Goal: Task Accomplishment & Management: Complete application form

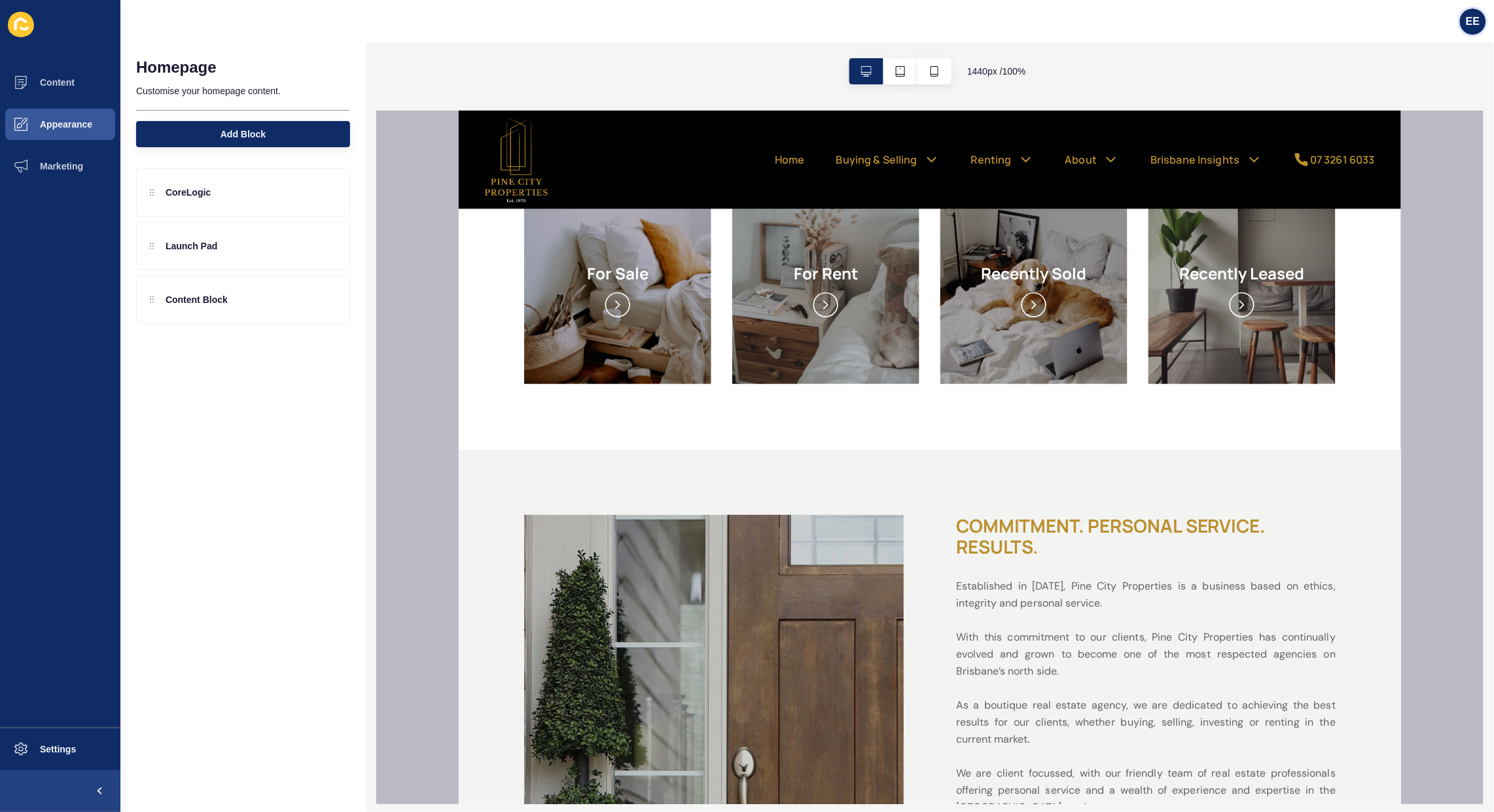
click at [1470, 18] on span "EE" at bounding box center [1472, 21] width 13 height 13
drag, startPoint x: 1411, startPoint y: 105, endPoint x: 1473, endPoint y: 113, distance: 62.5
click at [1414, 105] on link "Logout" at bounding box center [1441, 108] width 96 height 29
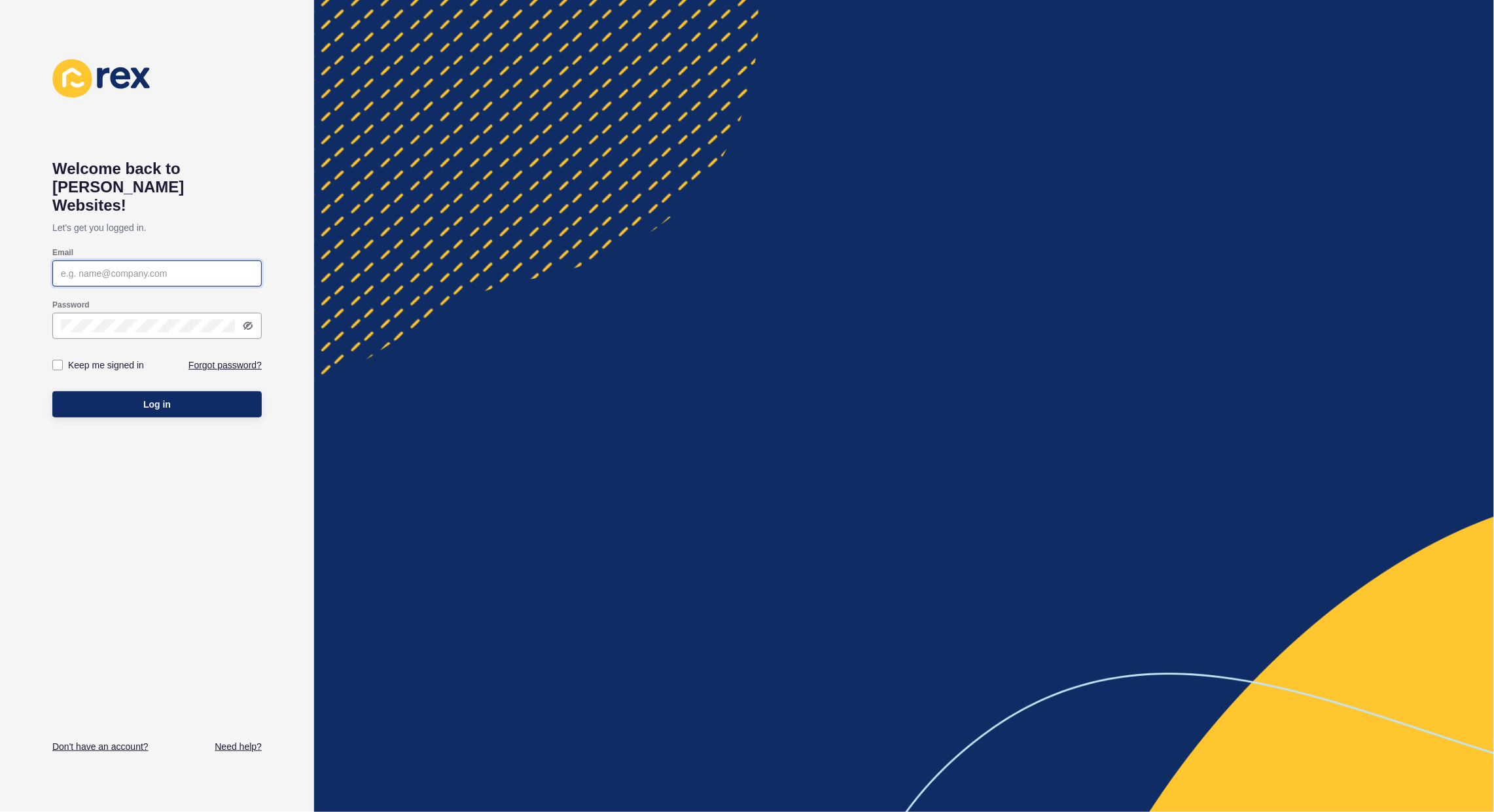
type input "[PERSON_NAME][EMAIL_ADDRESS][PERSON_NAME][DOMAIN_NAME]"
drag, startPoint x: 172, startPoint y: 388, endPoint x: 422, endPoint y: 395, distance: 250.1
click at [172, 391] on button "Log in" at bounding box center [157, 404] width 209 height 26
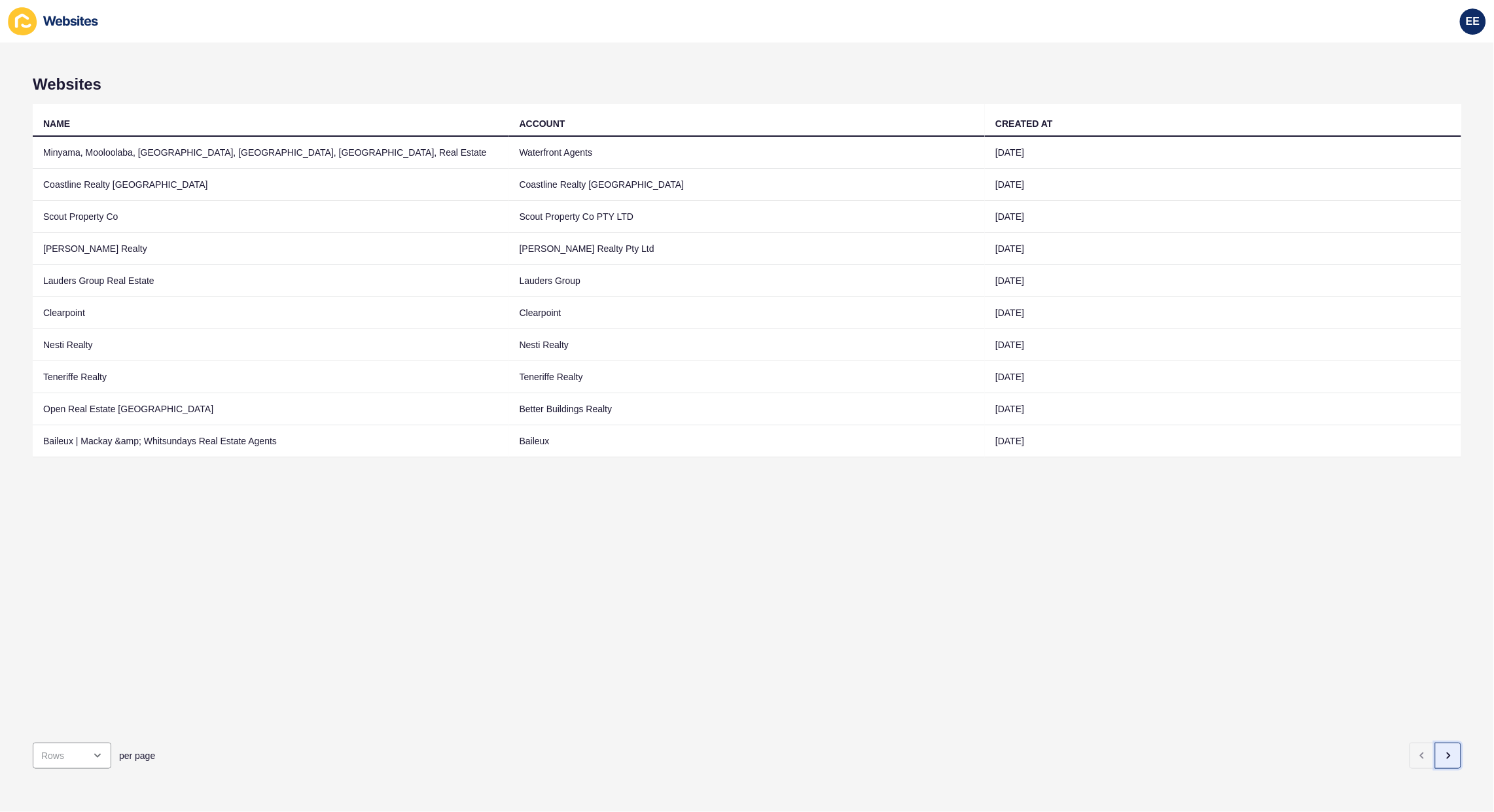
click at [1447, 742] on button "button" at bounding box center [1448, 755] width 26 height 26
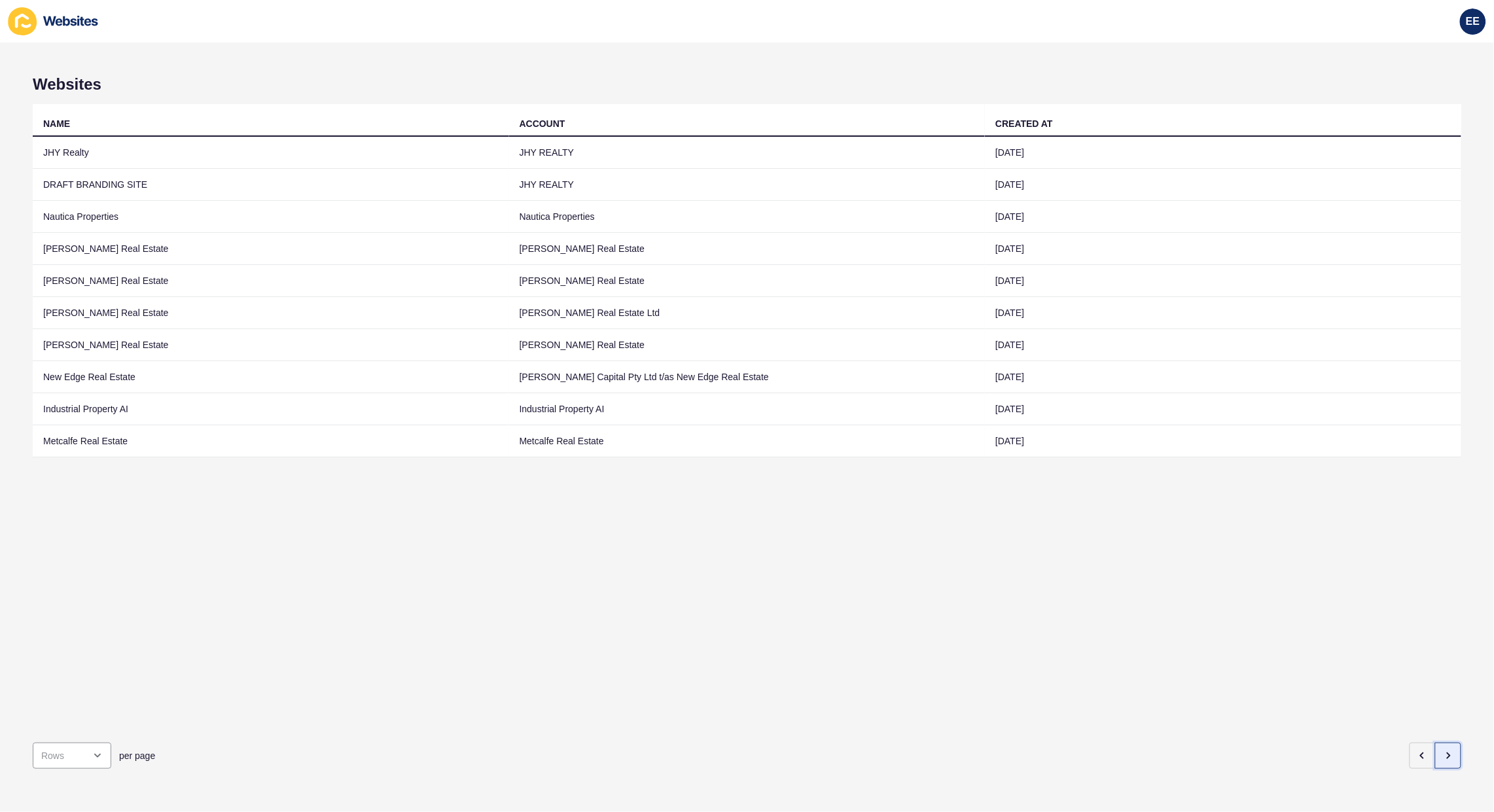
click at [1444, 747] on button "button" at bounding box center [1448, 755] width 26 height 26
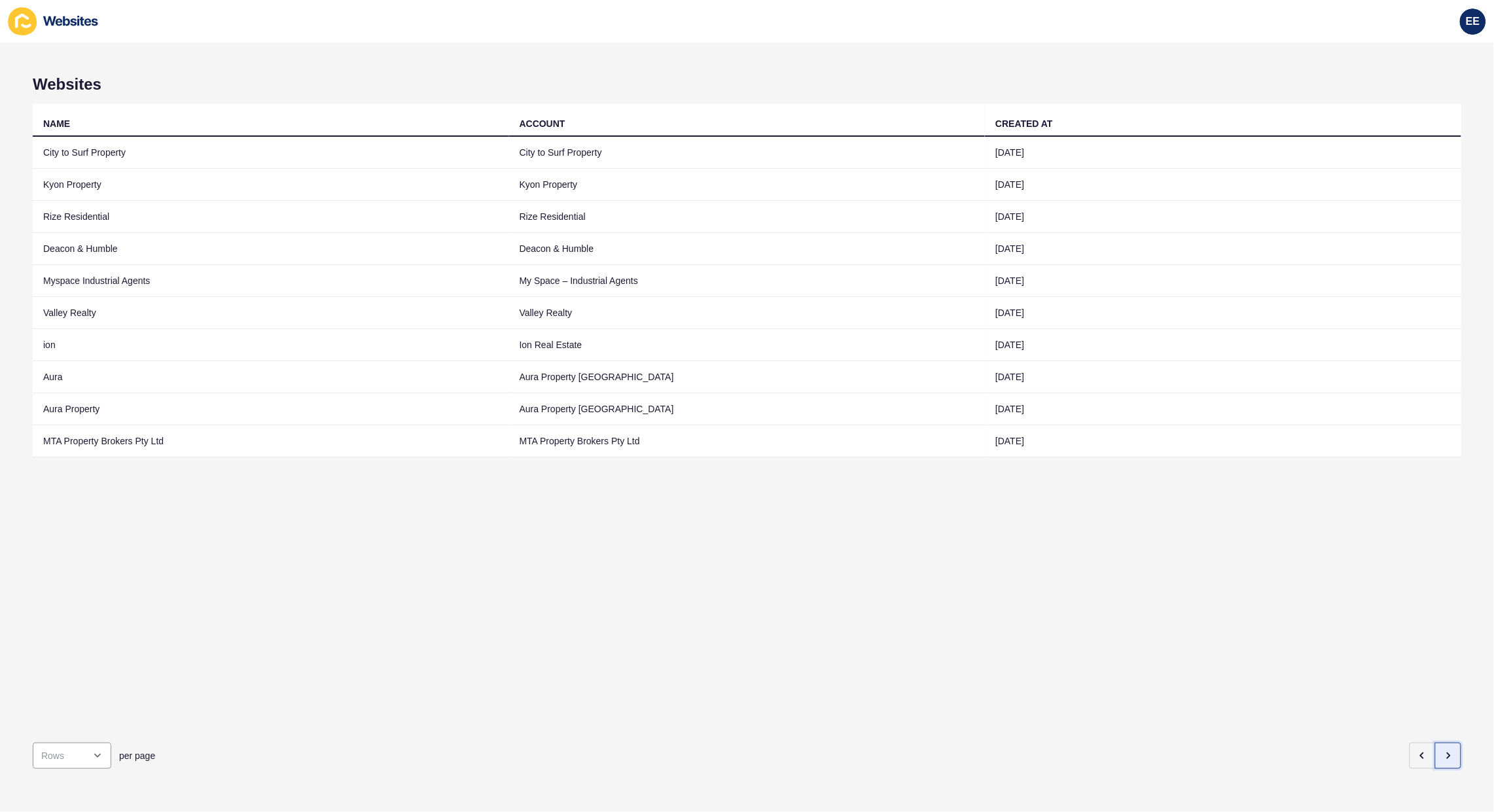
click at [1444, 747] on button "button" at bounding box center [1448, 755] width 26 height 26
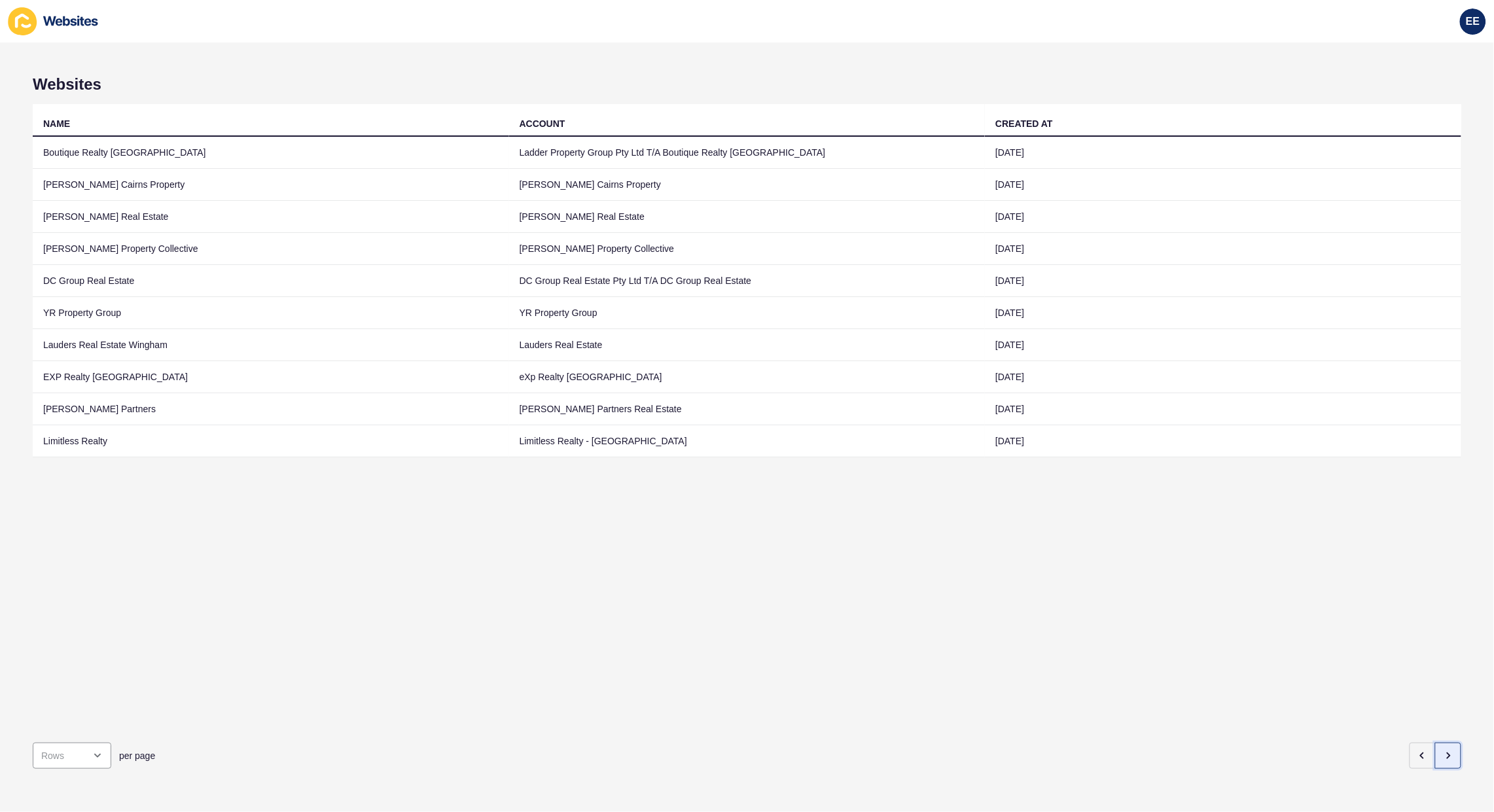
click at [1444, 747] on button "button" at bounding box center [1448, 755] width 26 height 26
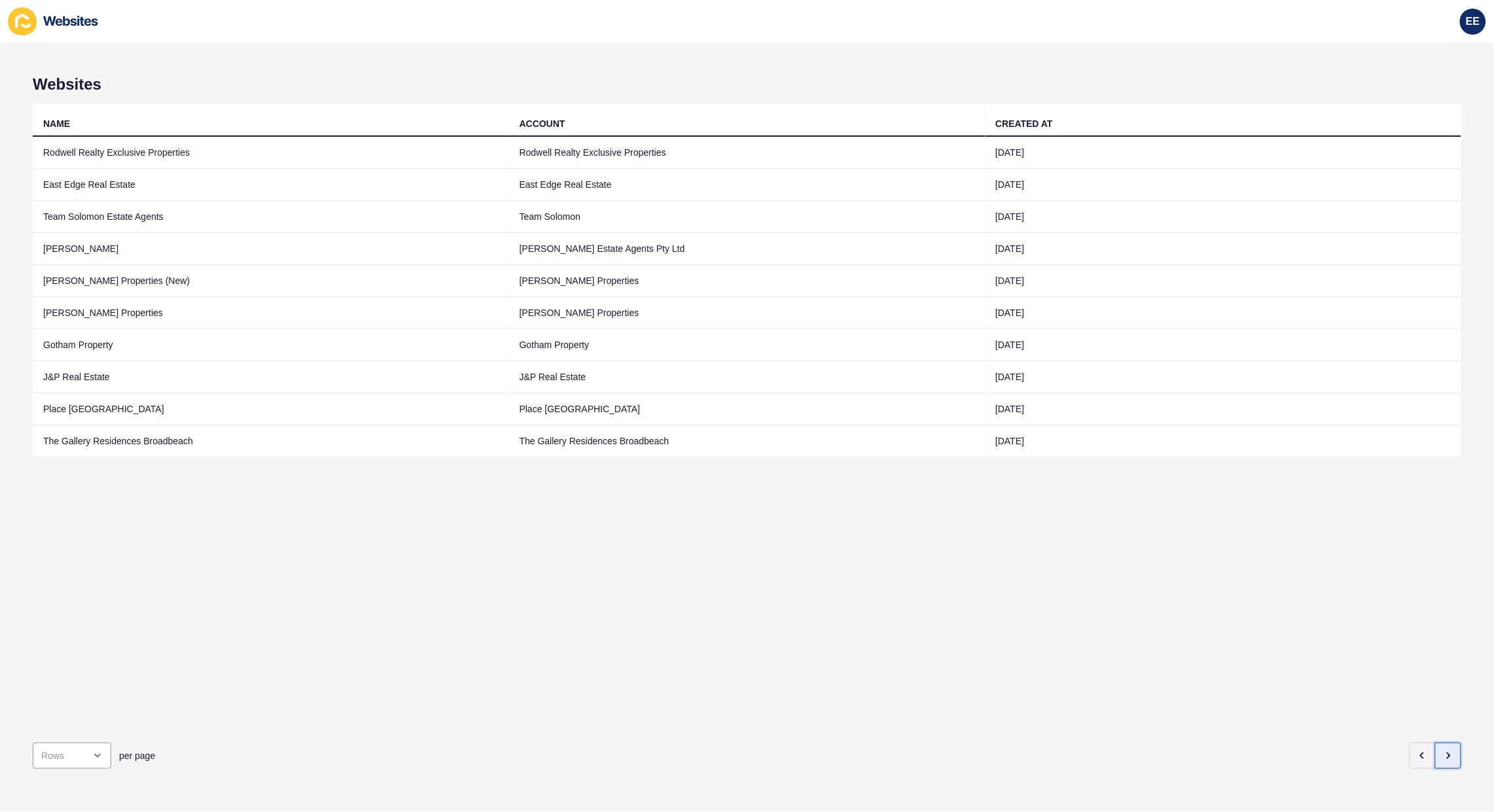
click at [1444, 747] on button "button" at bounding box center [1448, 755] width 26 height 26
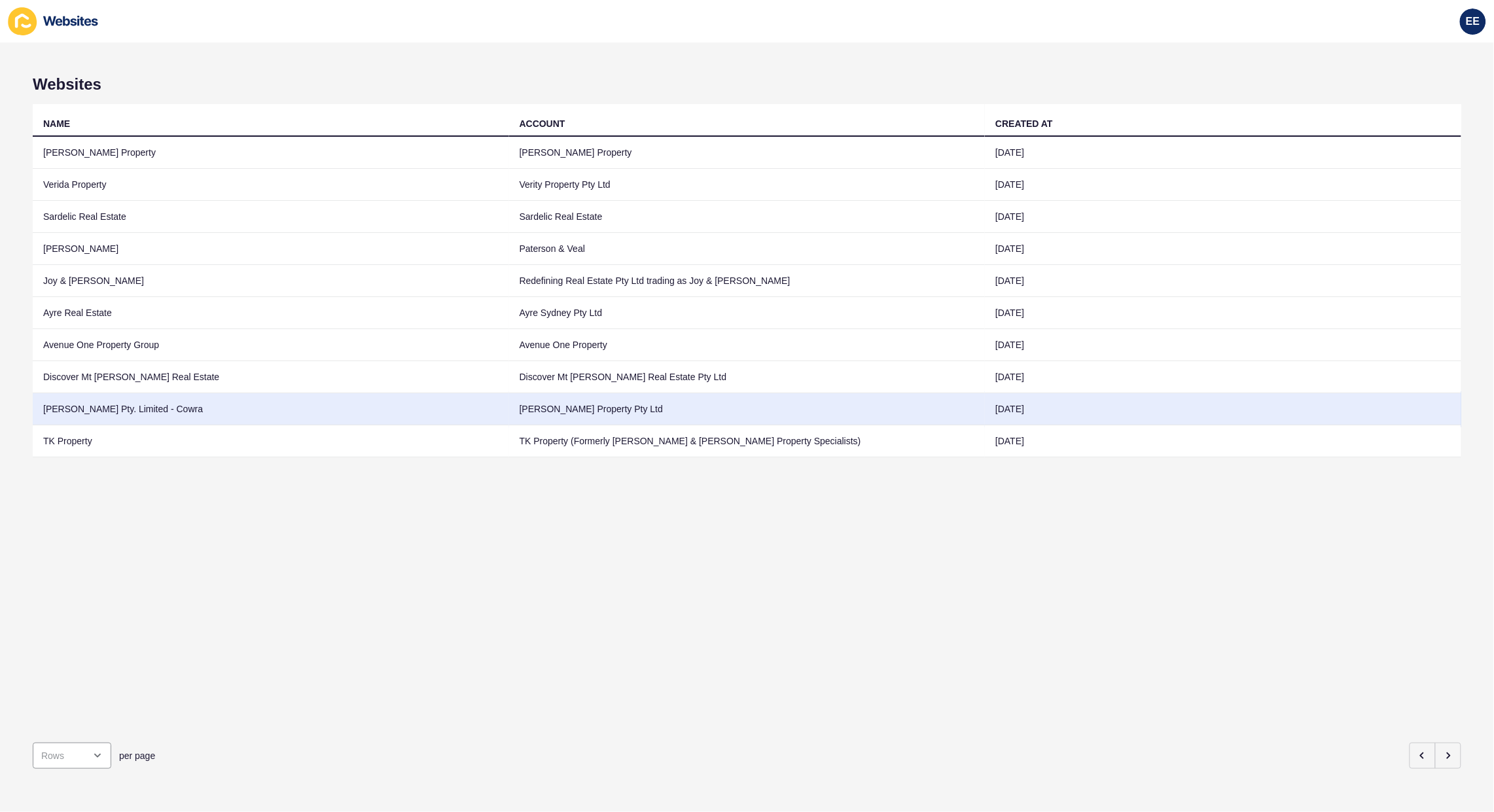
click at [155, 409] on td "[PERSON_NAME] Pty. Limited - Cowra" at bounding box center [271, 409] width 476 height 32
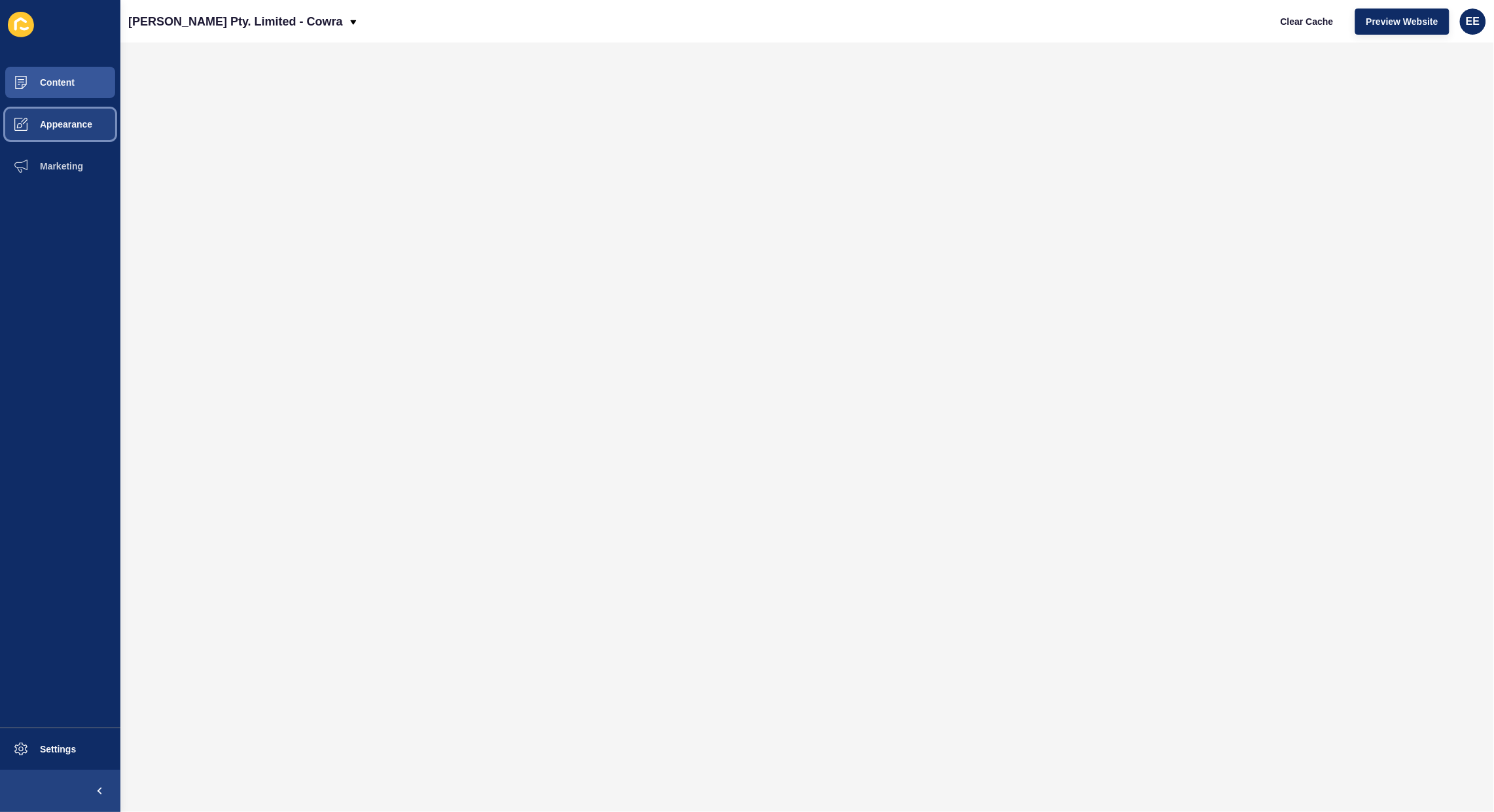
click at [46, 133] on button "Appearance" at bounding box center [60, 124] width 120 height 42
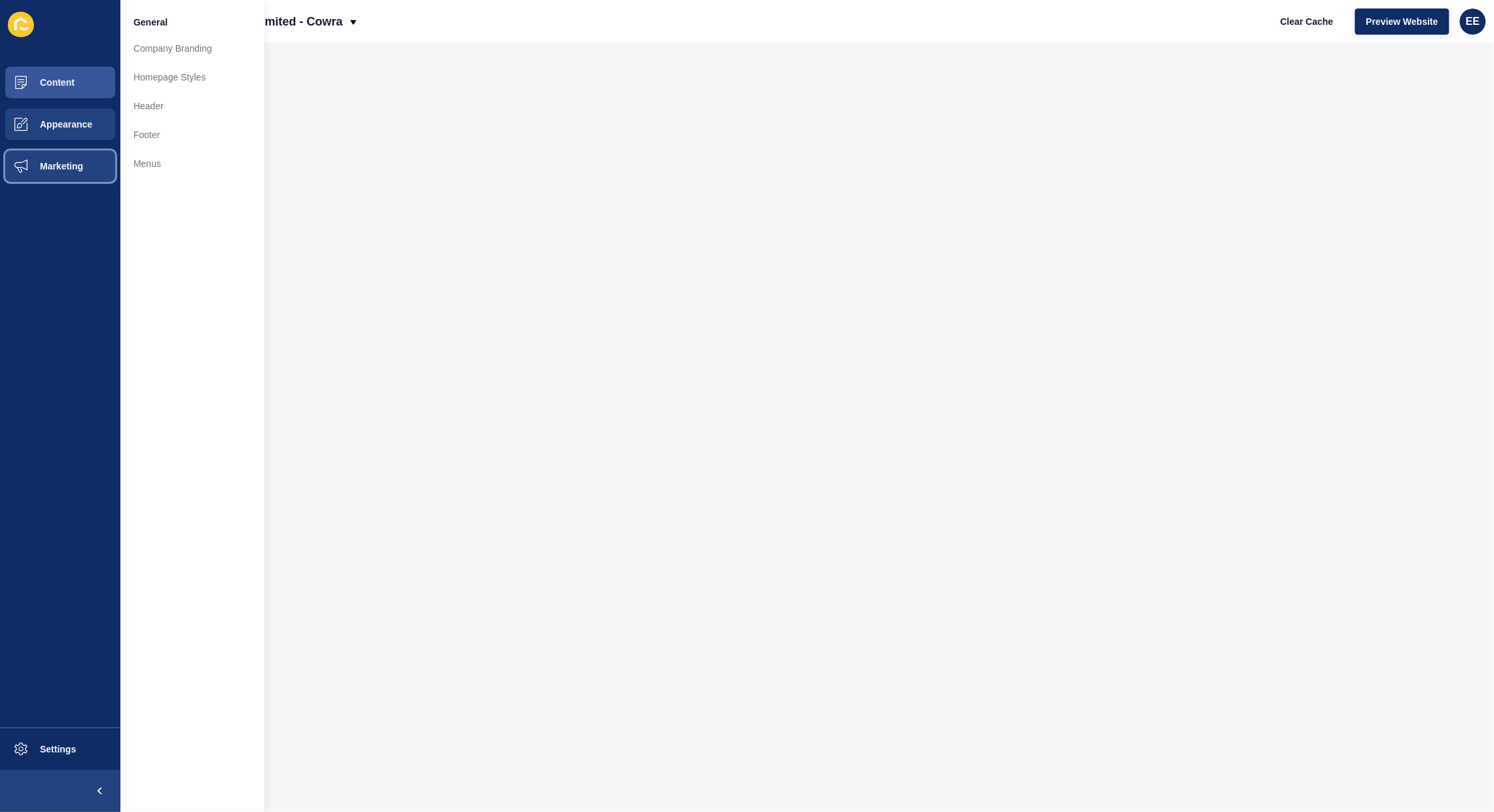
click at [83, 162] on span "Marketing" at bounding box center [40, 166] width 85 height 11
click at [138, 181] on link "Forms" at bounding box center [192, 174] width 144 height 29
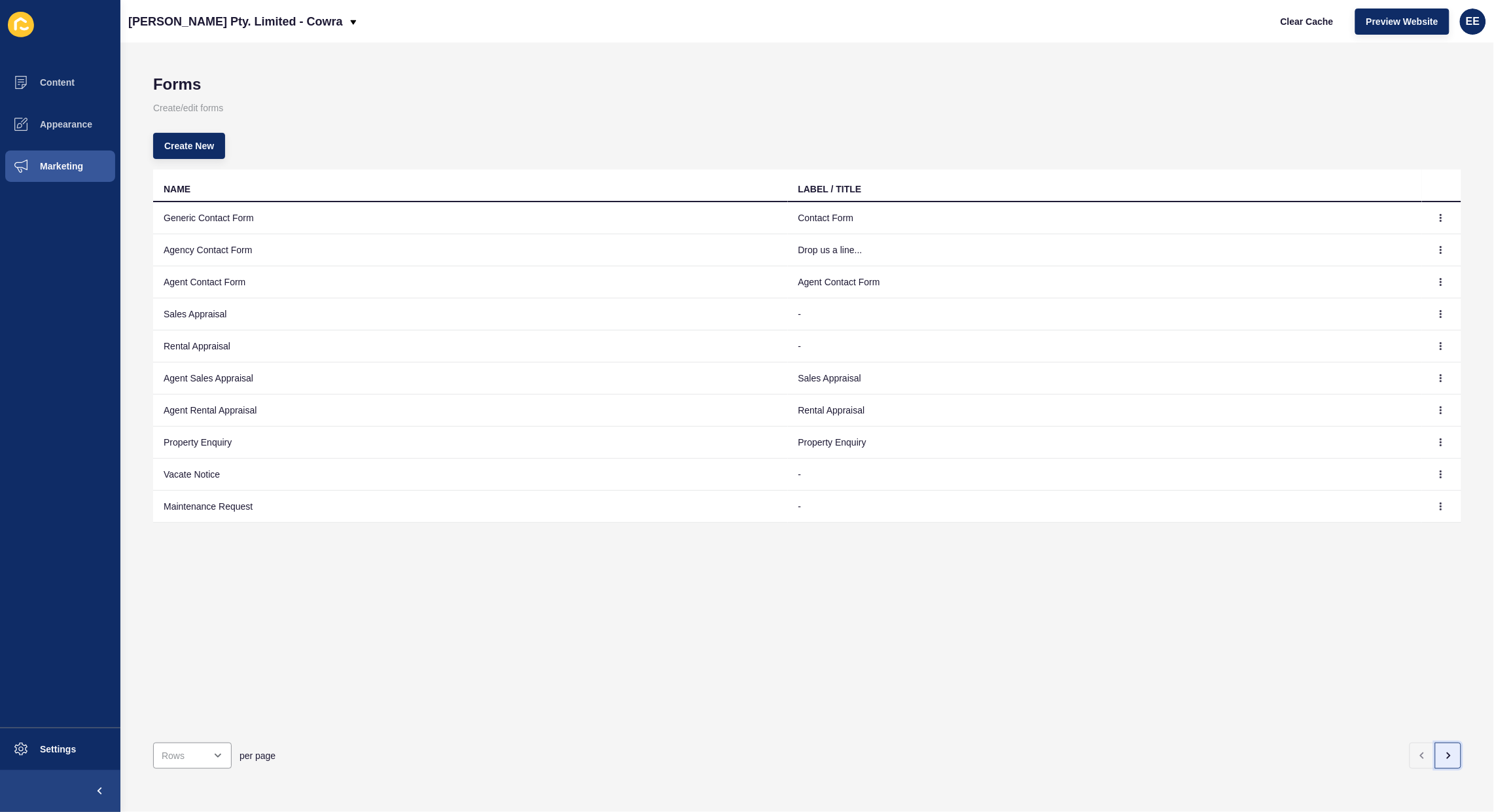
click at [1443, 751] on icon "button" at bounding box center [1448, 756] width 11 height 11
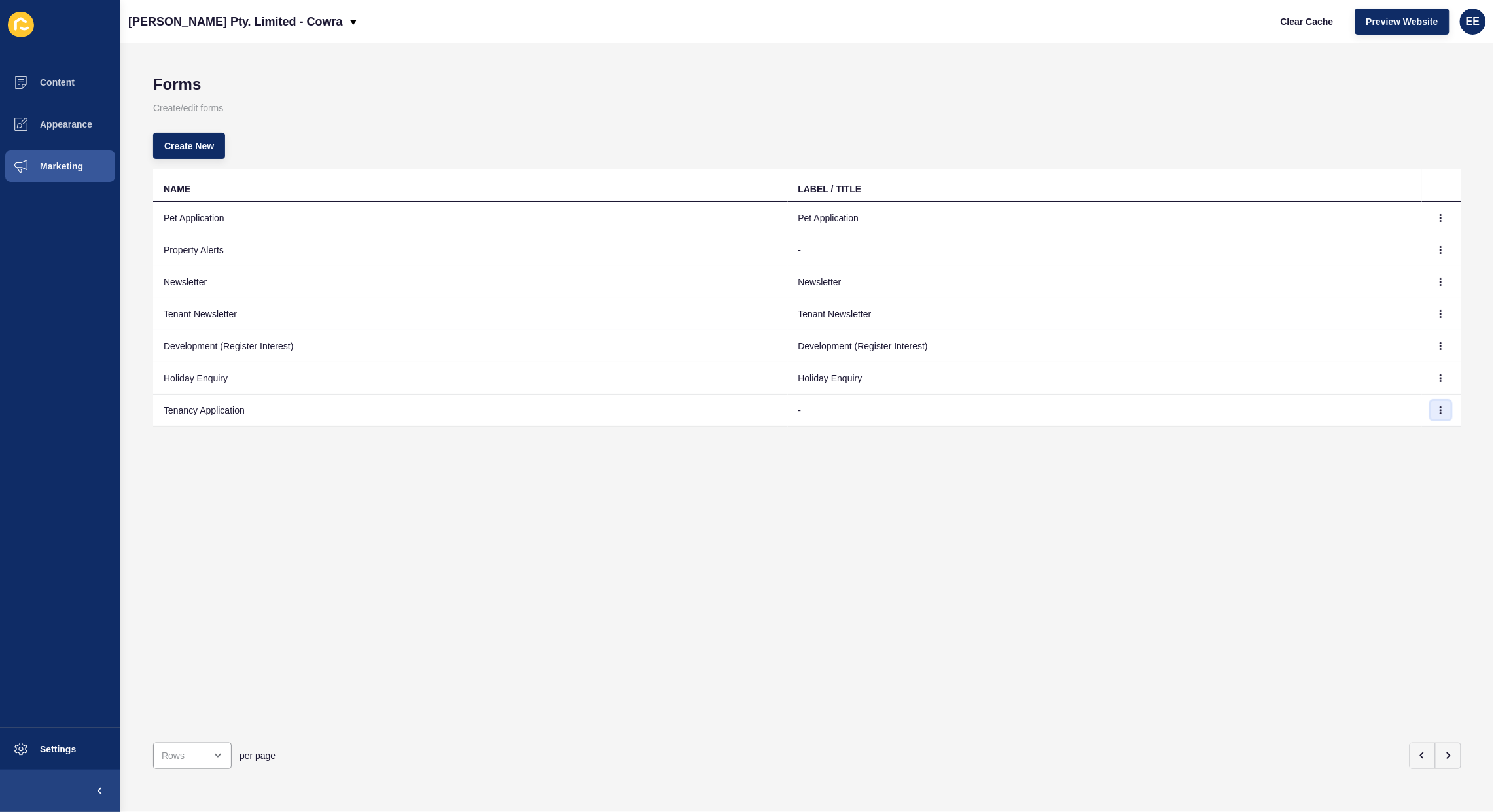
click at [1431, 405] on button "button" at bounding box center [1441, 410] width 20 height 18
click at [1365, 431] on link "Edit" at bounding box center [1393, 436] width 92 height 29
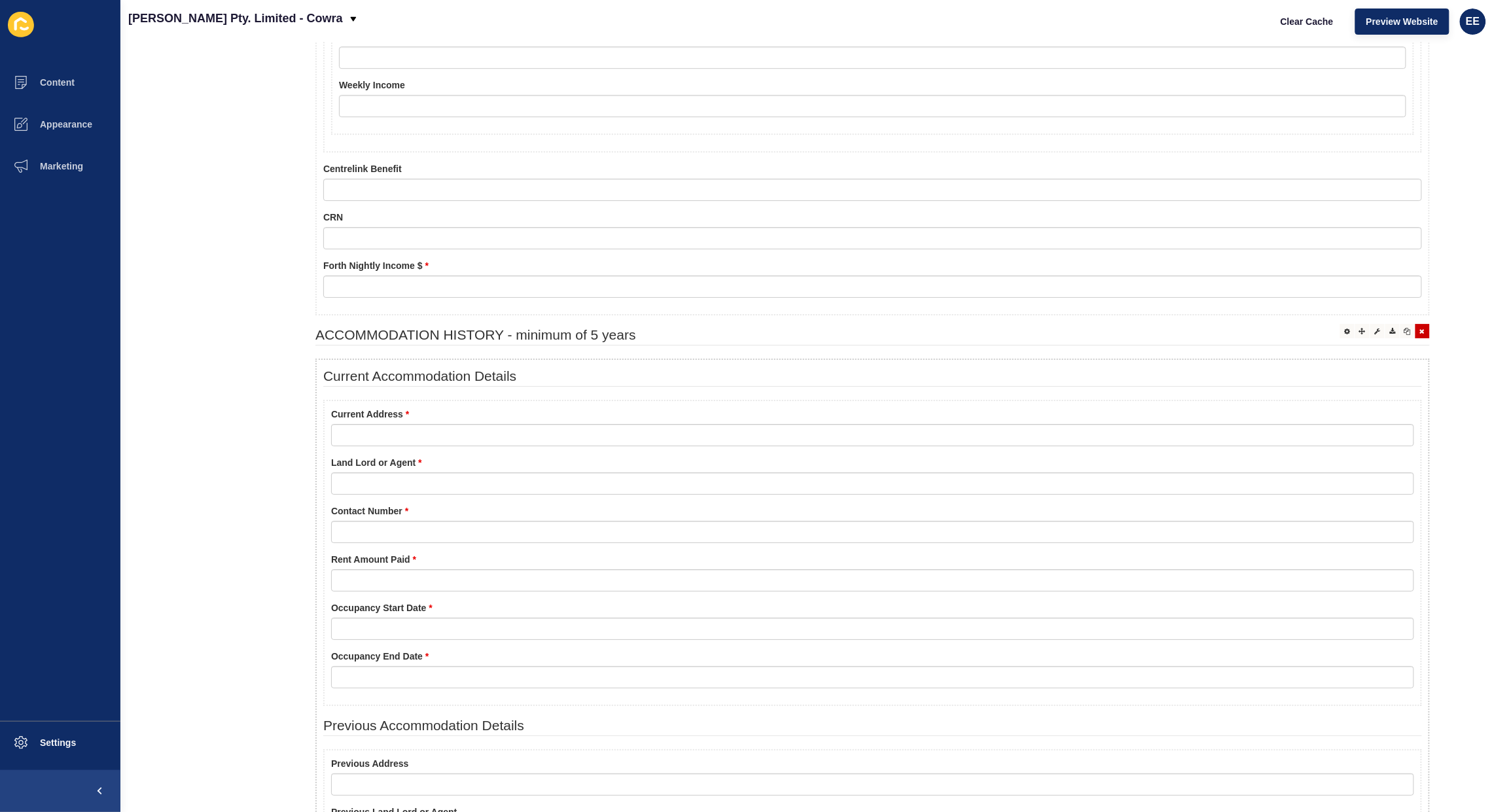
scroll to position [1587, 0]
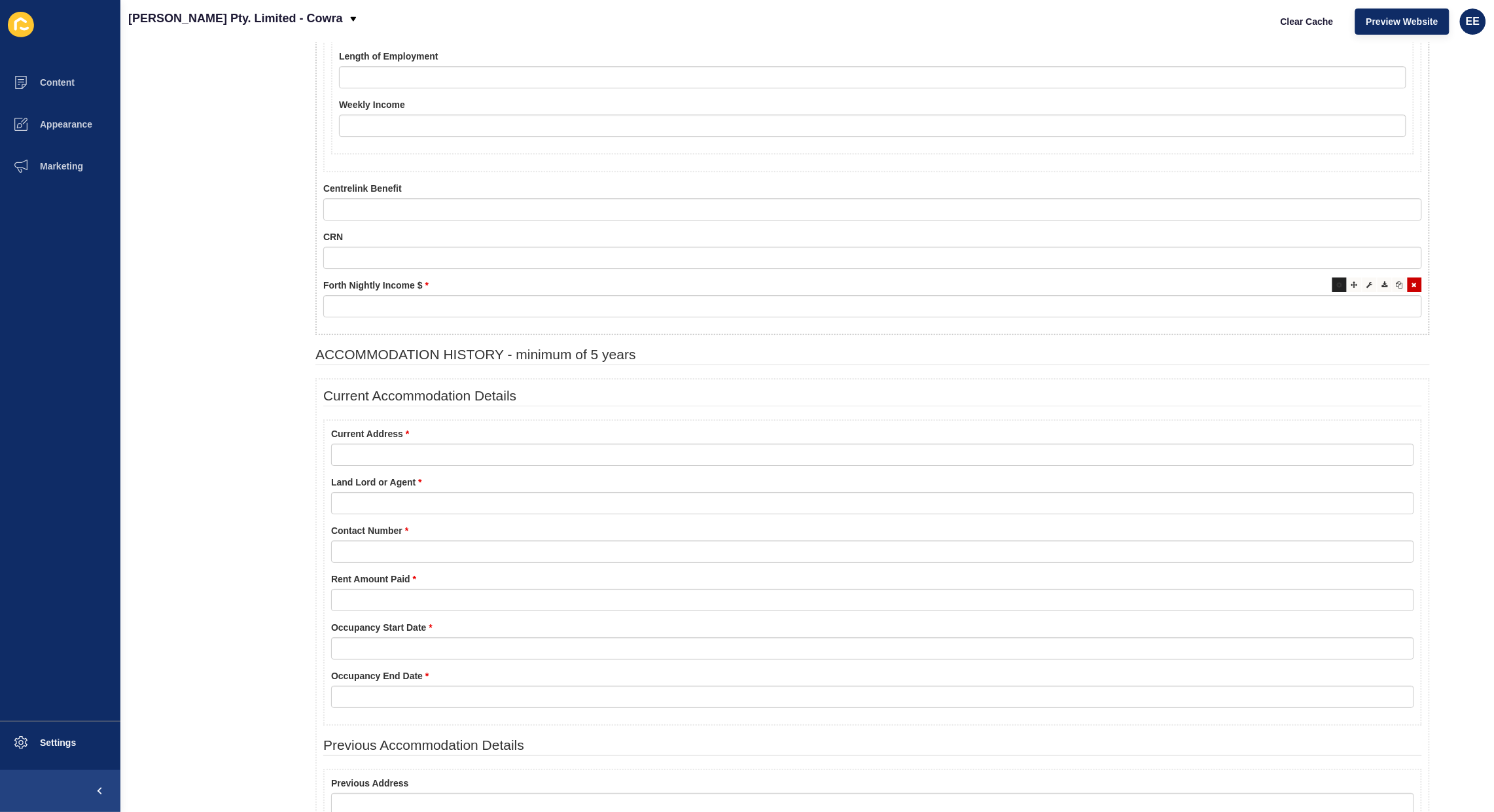
click at [1332, 280] on div at bounding box center [1339, 285] width 14 height 14
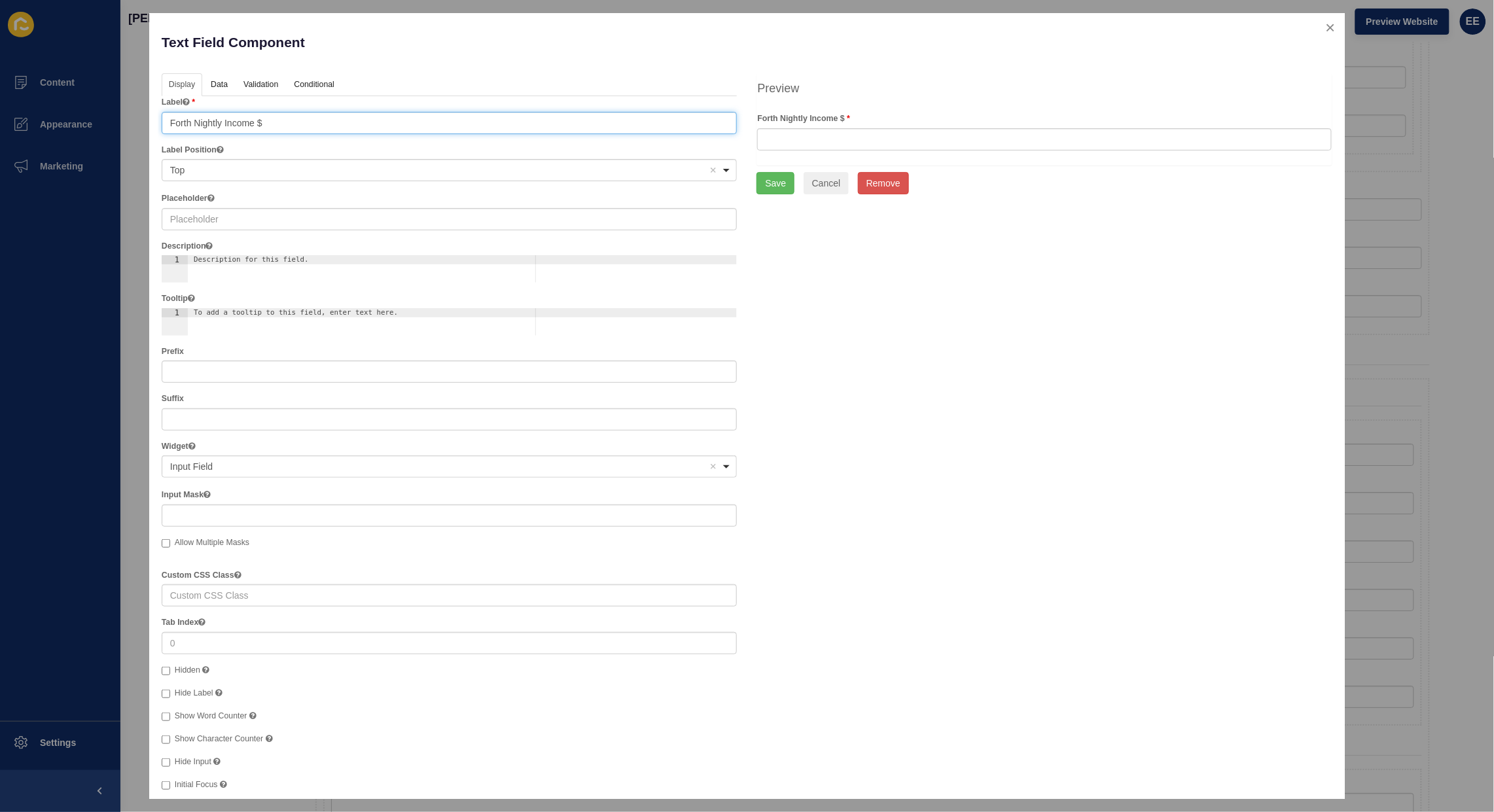
click at [200, 120] on input "Forth Nightly Income $" at bounding box center [449, 122] width 576 height 22
click at [189, 121] on input "Forthnightly Income $" at bounding box center [449, 122] width 576 height 22
click at [288, 121] on input "Fortnightly Income $" at bounding box center [449, 122] width 576 height 22
type input "Fortnightly Income $"
click at [762, 181] on button "Save" at bounding box center [776, 183] width 38 height 22
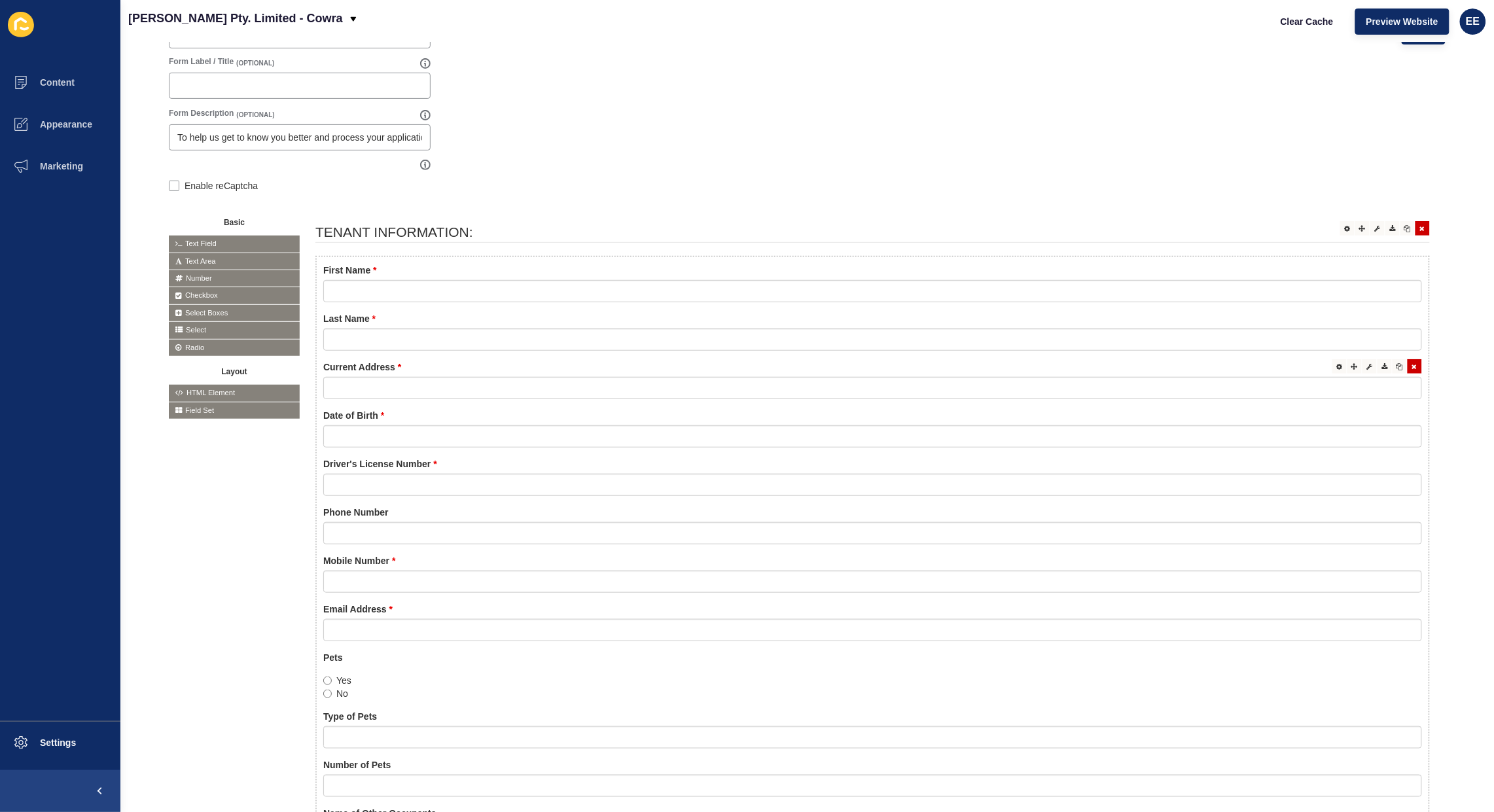
scroll to position [114, 0]
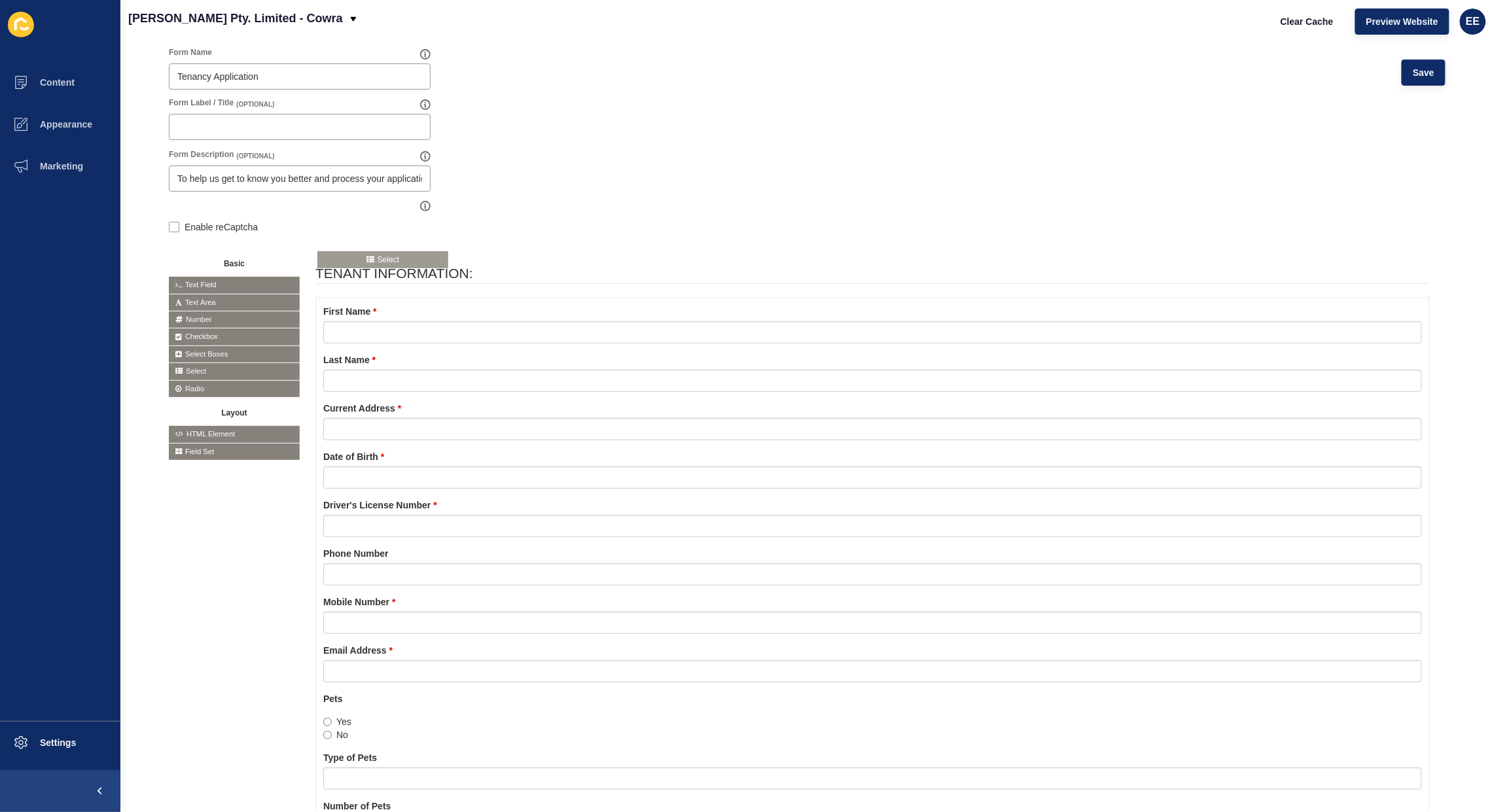
drag, startPoint x: 210, startPoint y: 365, endPoint x: 361, endPoint y: 253, distance: 188.0
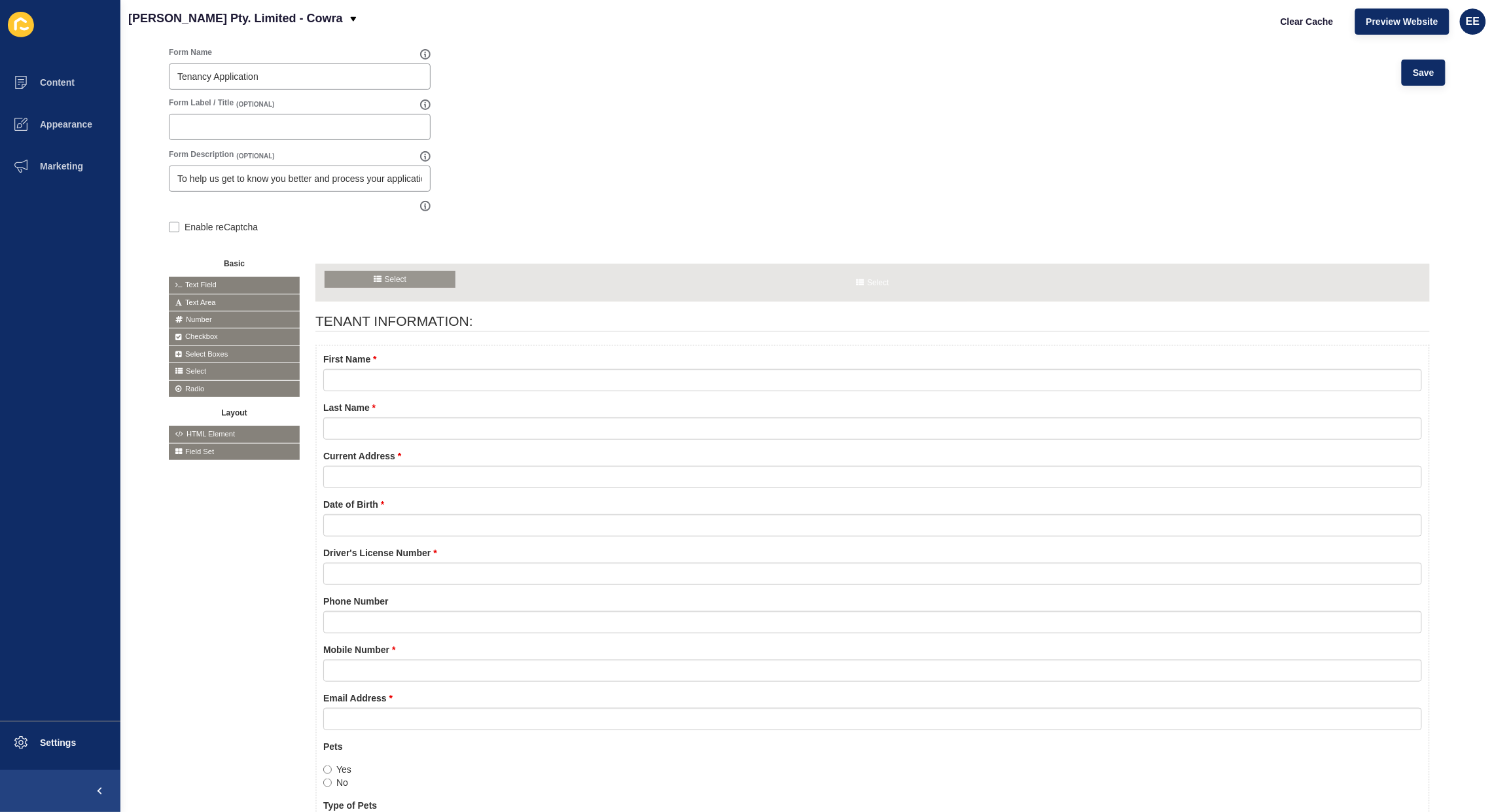
drag, startPoint x: 226, startPoint y: 371, endPoint x: 381, endPoint y: 278, distance: 180.8
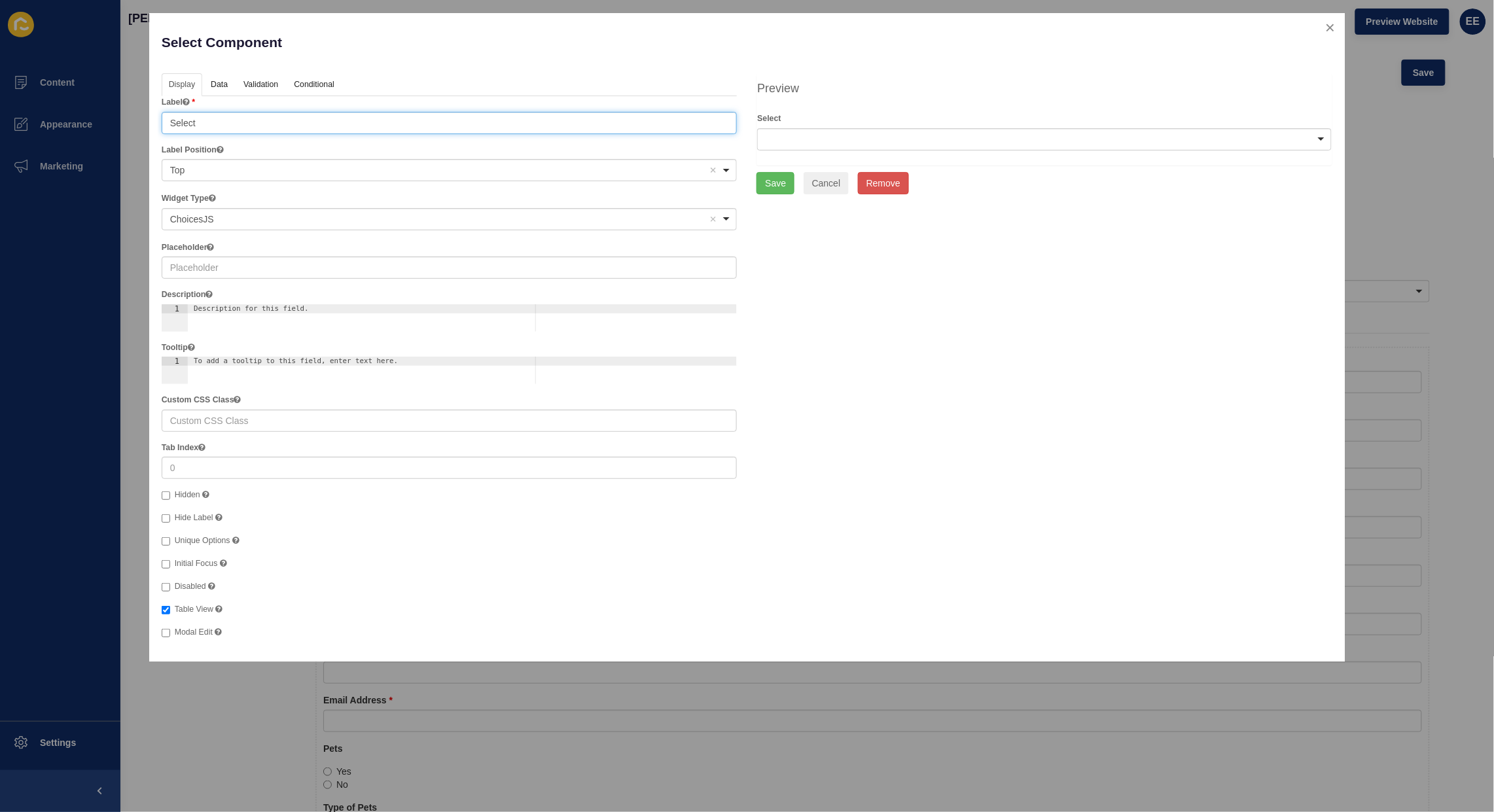
click at [322, 120] on input "Select" at bounding box center [449, 122] width 576 height 22
drag, startPoint x: 327, startPoint y: 126, endPoint x: 0, endPoint y: 129, distance: 327.0
click at [0, 129] on div "Select Component Help Display Data Validation API Conditional Logic Layout Labe…" at bounding box center [747, 406] width 1494 height 812
click at [1160, 146] on div at bounding box center [1044, 139] width 574 height 22
click at [218, 119] on input "Select" at bounding box center [449, 122] width 576 height 22
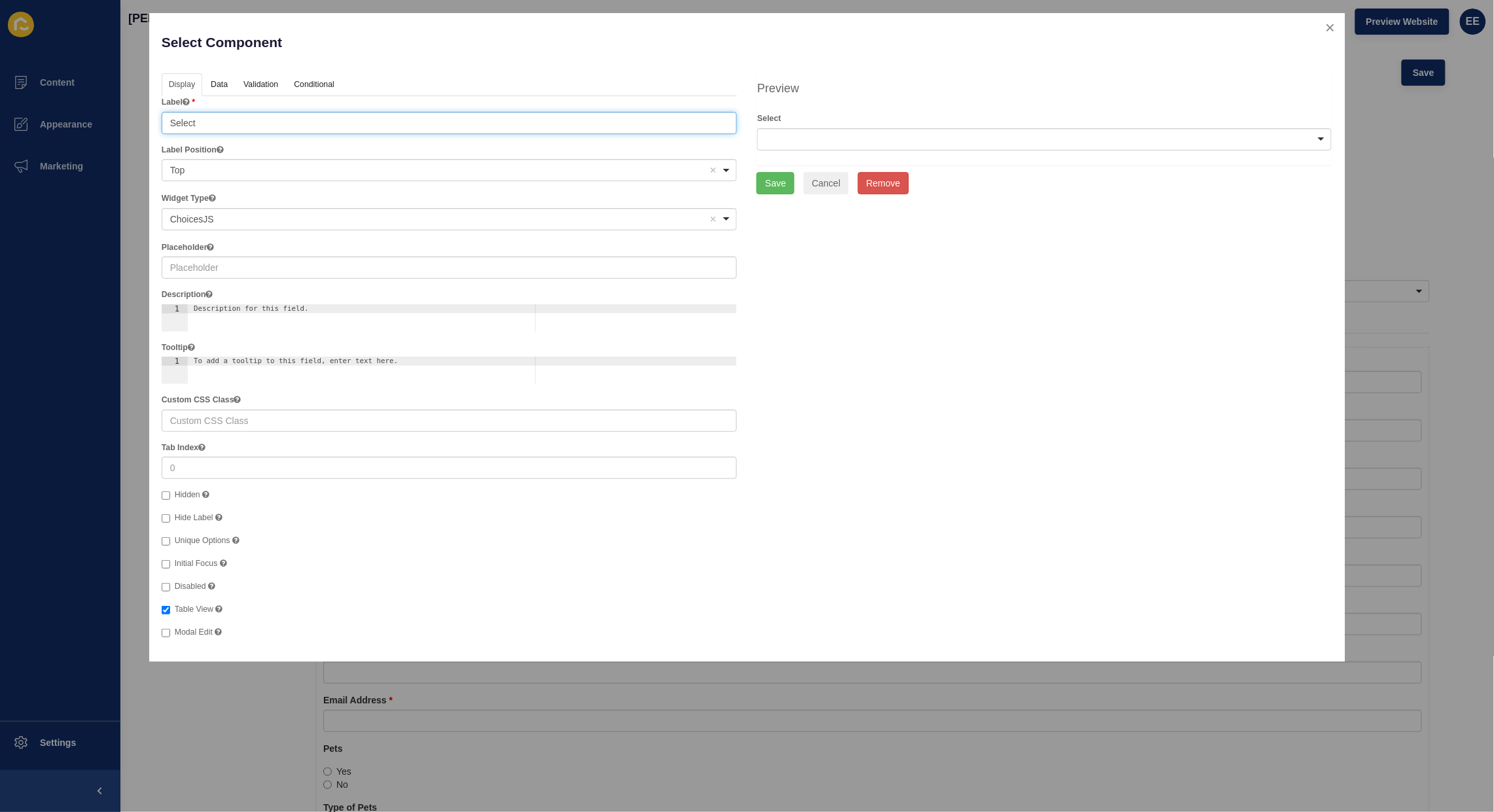
drag, startPoint x: 235, startPoint y: 120, endPoint x: 0, endPoint y: 148, distance: 236.7
click at [0, 143] on div "Select Component Help Display Data Validation API Conditional Logic Layout Labe…" at bounding box center [747, 406] width 1494 height 812
type input "{"
type input "O"
type input "Property Type"
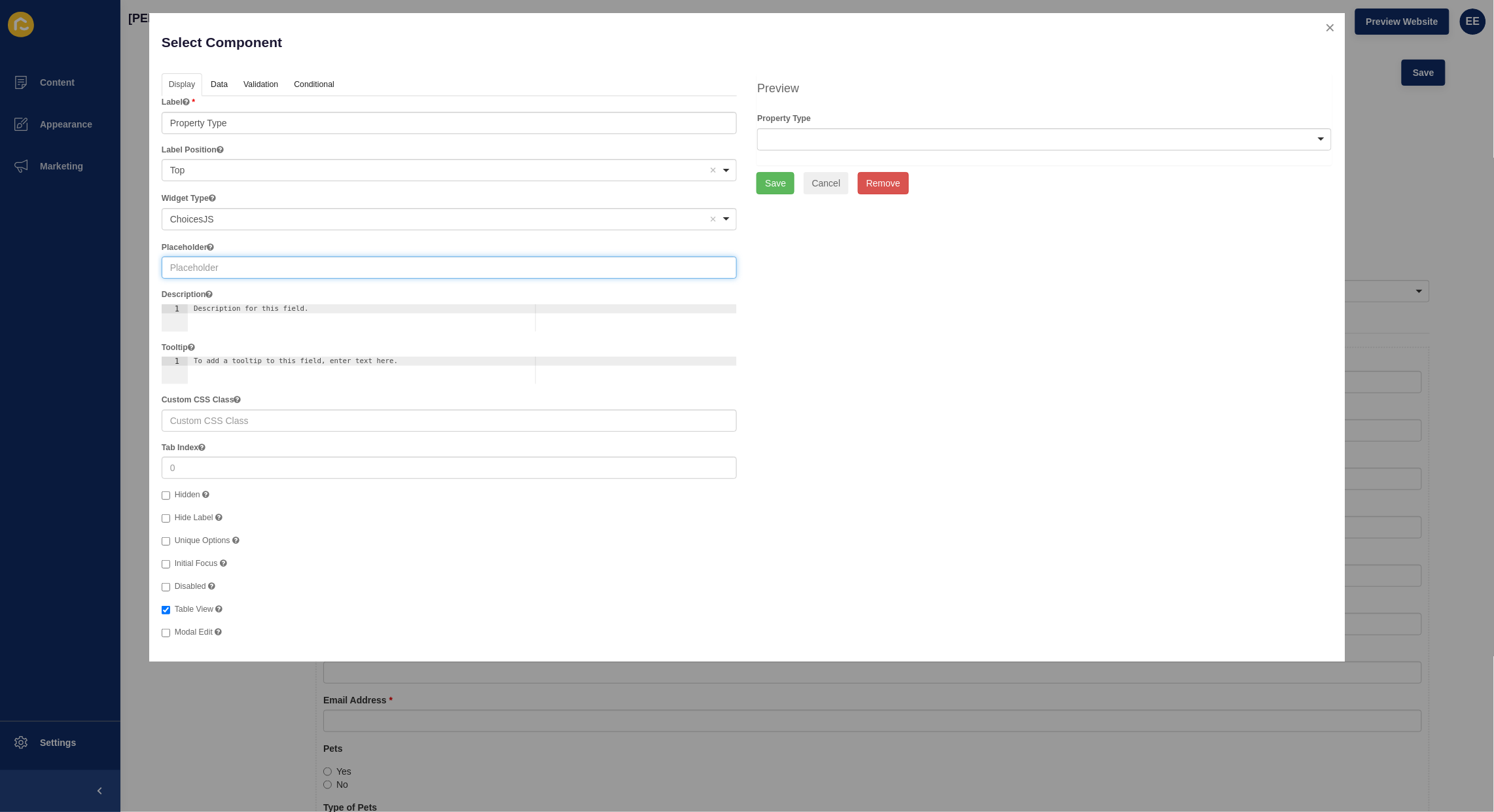
click at [227, 272] on input "text" at bounding box center [449, 267] width 576 height 22
type input "Select"
click at [223, 85] on link "Data" at bounding box center [218, 85] width 30 height 24
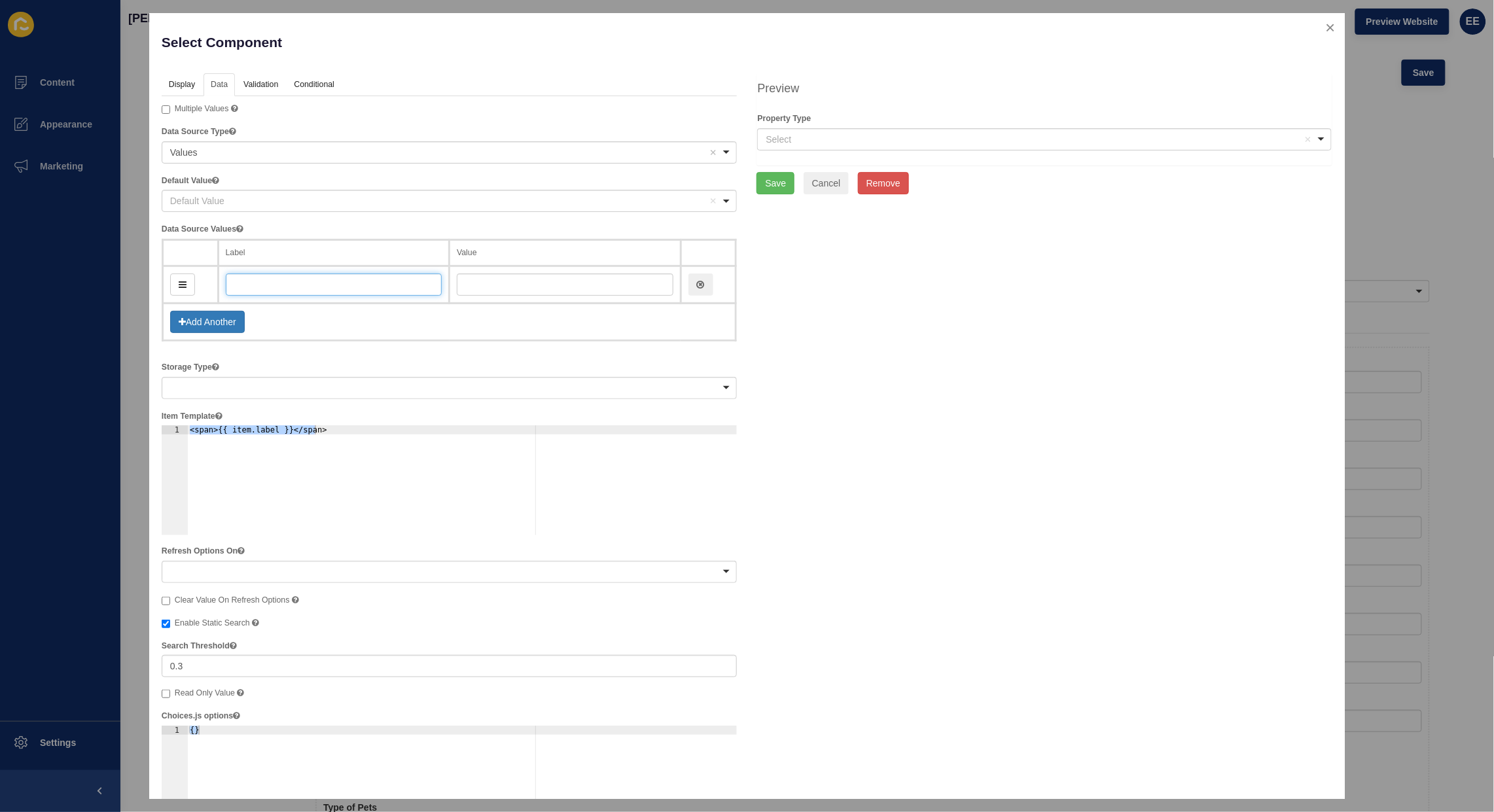
click at [241, 282] on input "text" at bounding box center [334, 284] width 217 height 22
click at [213, 324] on button "Add Another" at bounding box center [208, 321] width 75 height 22
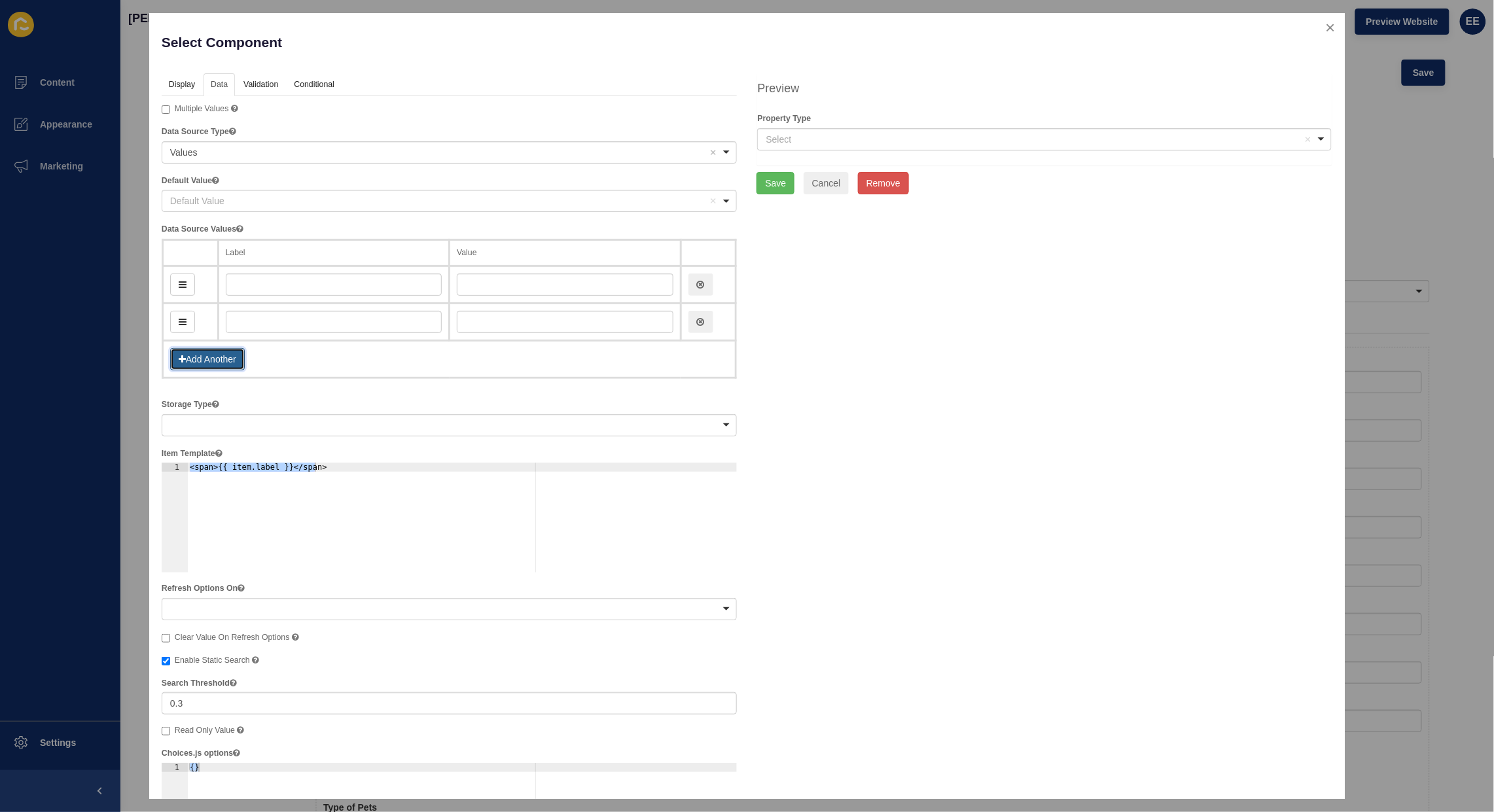
click at [200, 353] on button "Add Another" at bounding box center [208, 359] width 75 height 22
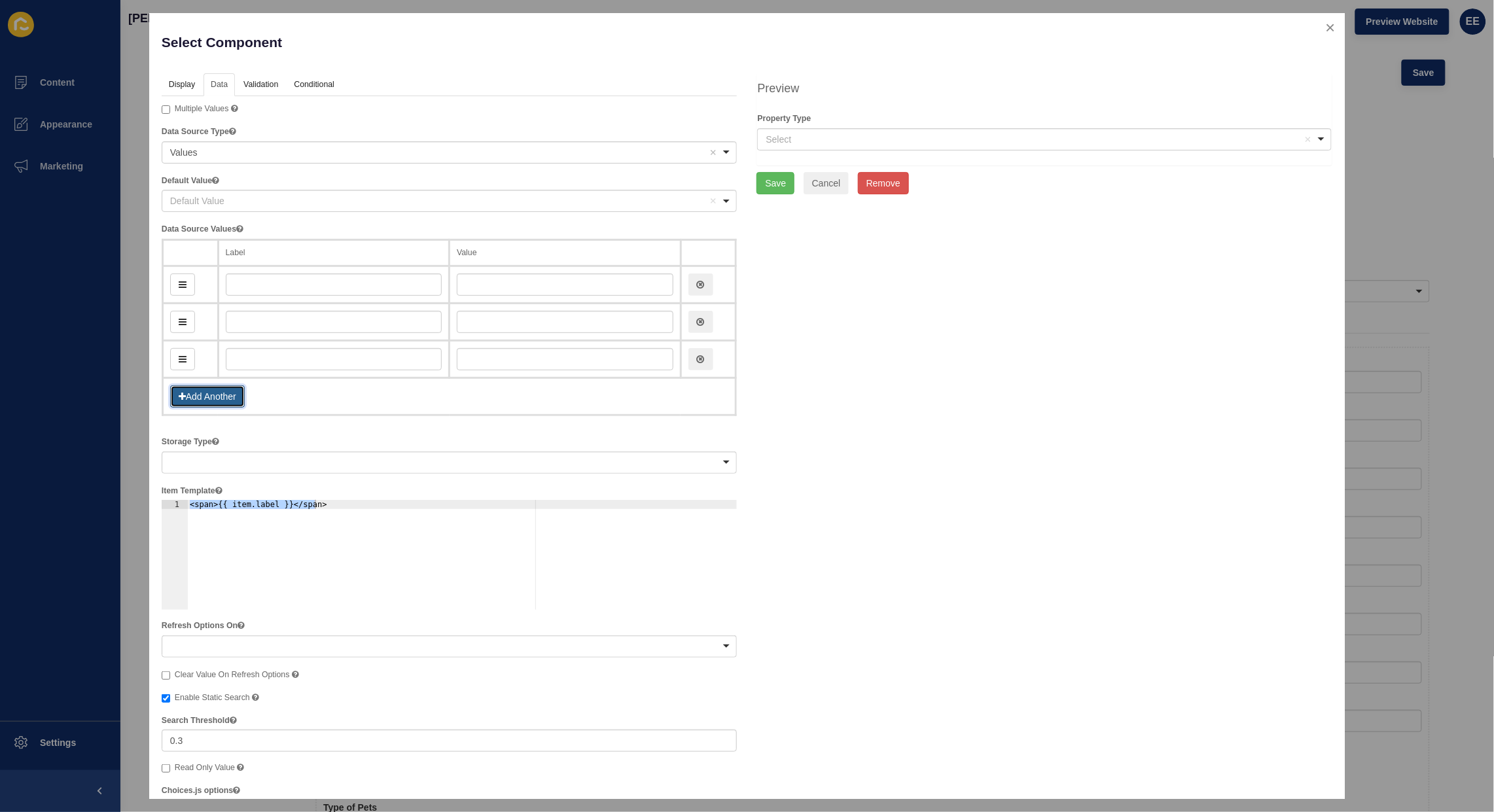
click at [200, 401] on button "Add Another" at bounding box center [208, 396] width 75 height 22
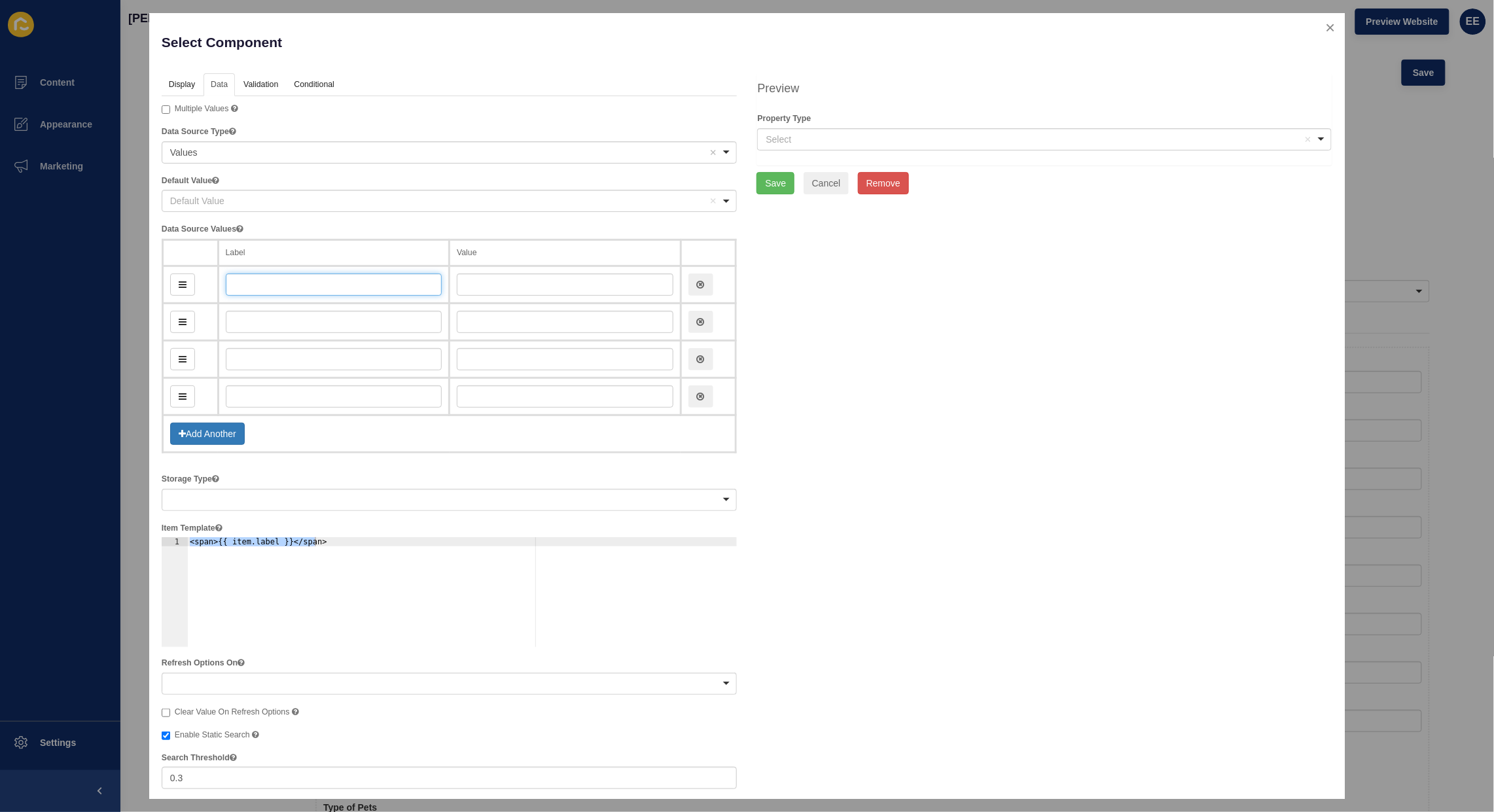
click at [255, 289] on input "text" at bounding box center [334, 284] width 217 height 22
type input "A"
type input "a"
type input "Ho"
type input "ho"
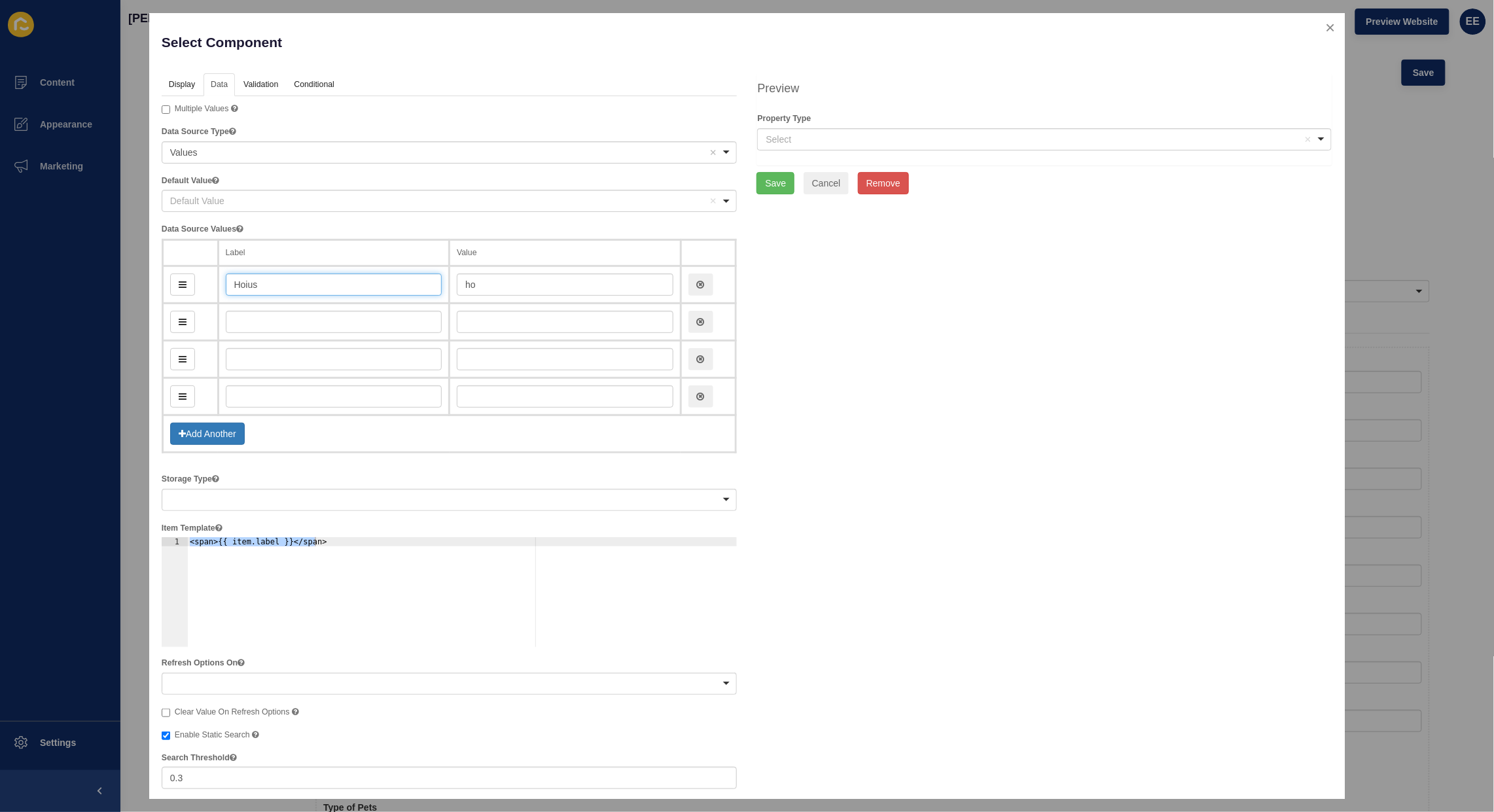
type input "Hoiuse"
type input "hoiuse"
type input "Hoiu"
type input "hoius"
type input "Hoi"
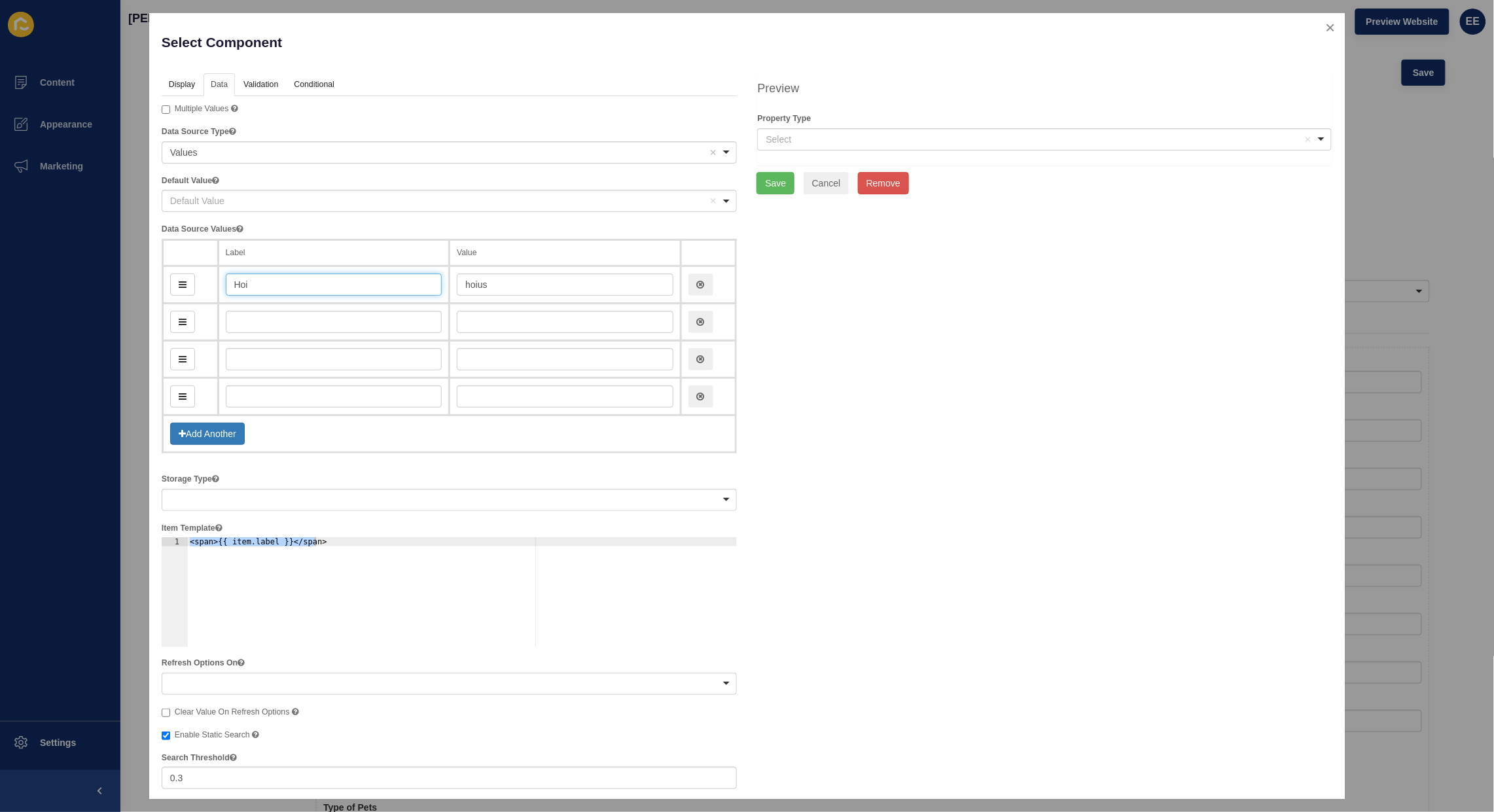
type input "hoi"
type input "Ho"
type input "ho"
type input "Hos"
type input "hos"
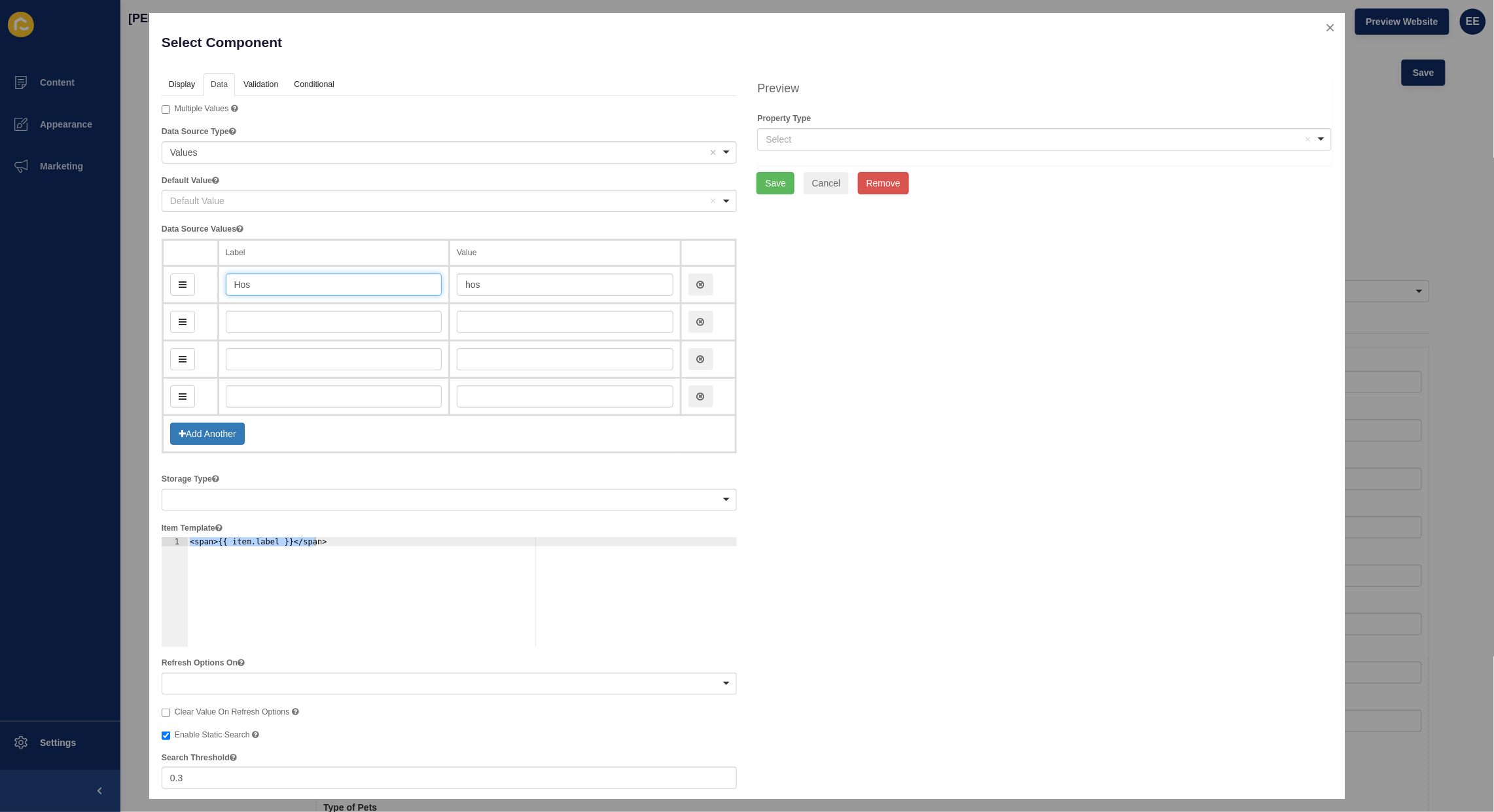
type input "Hose"
type input "hose"
type input "Ho"
type input "ho"
type input "House"
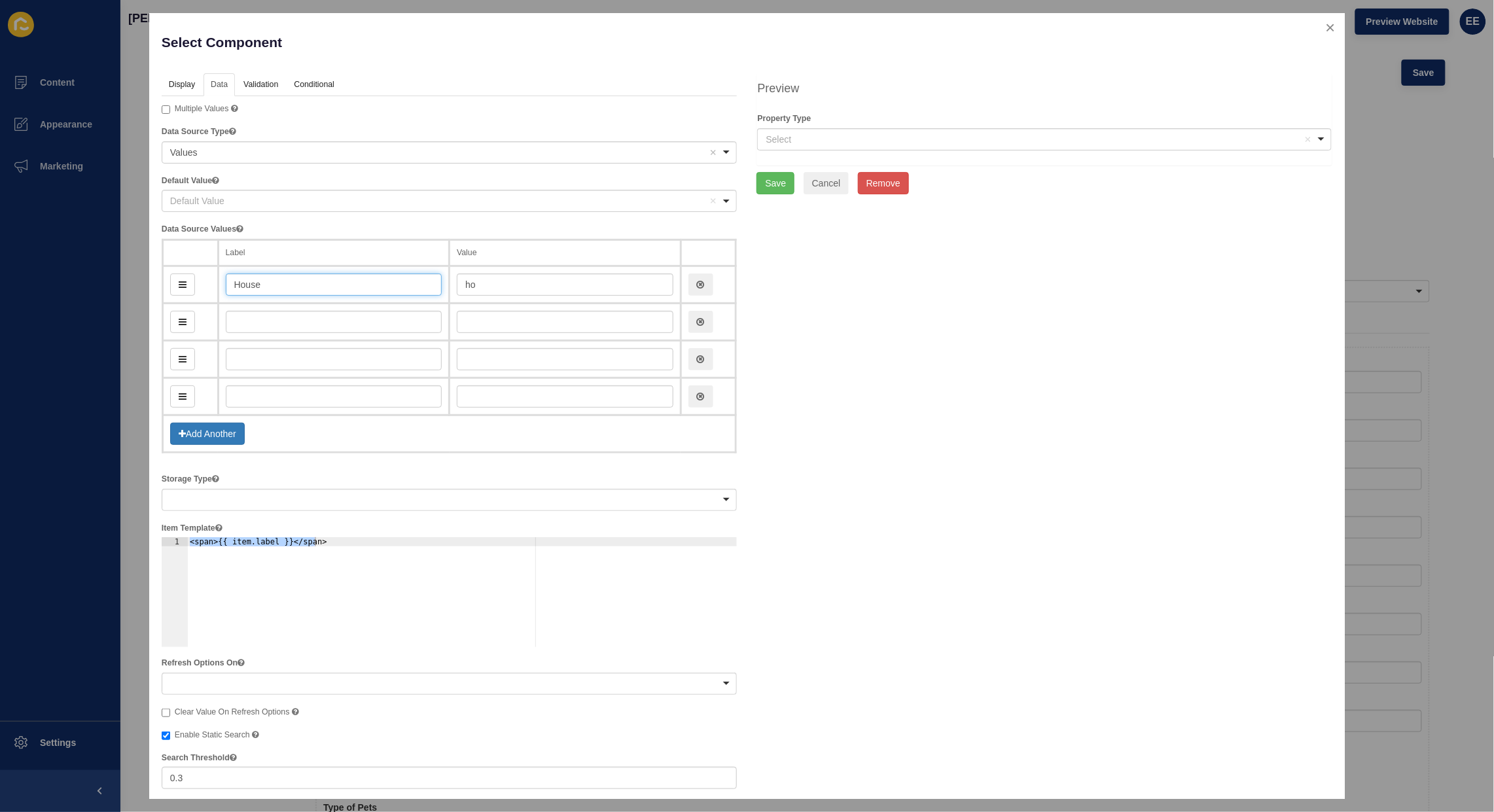
type input "house"
type input "House"
click at [318, 311] on input "text" at bounding box center [334, 321] width 217 height 22
type input "Ap"
type input "ap"
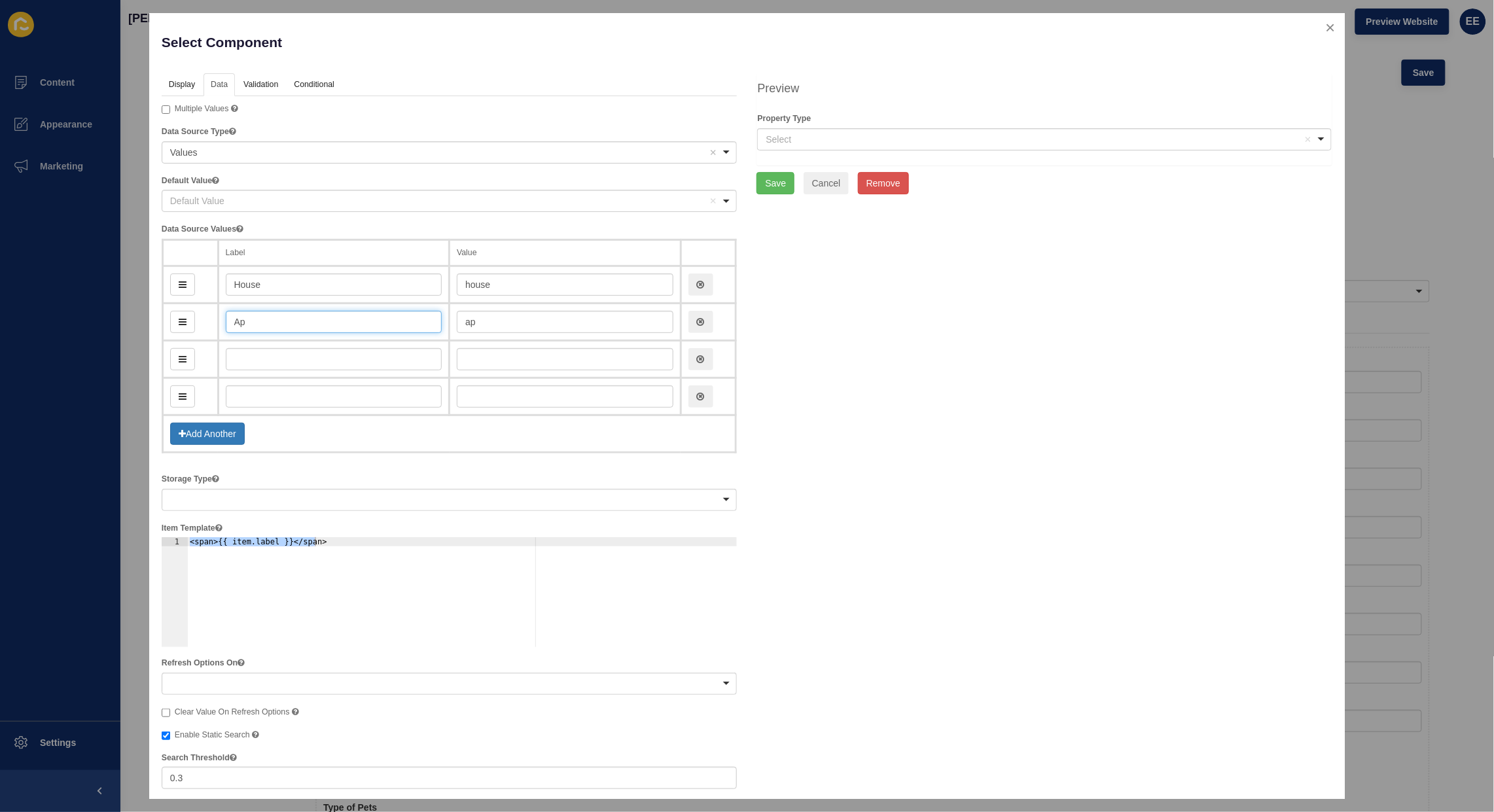
type input "Apa"
type input "apa"
type input "Apat"
type input "apat"
type input "Apart"
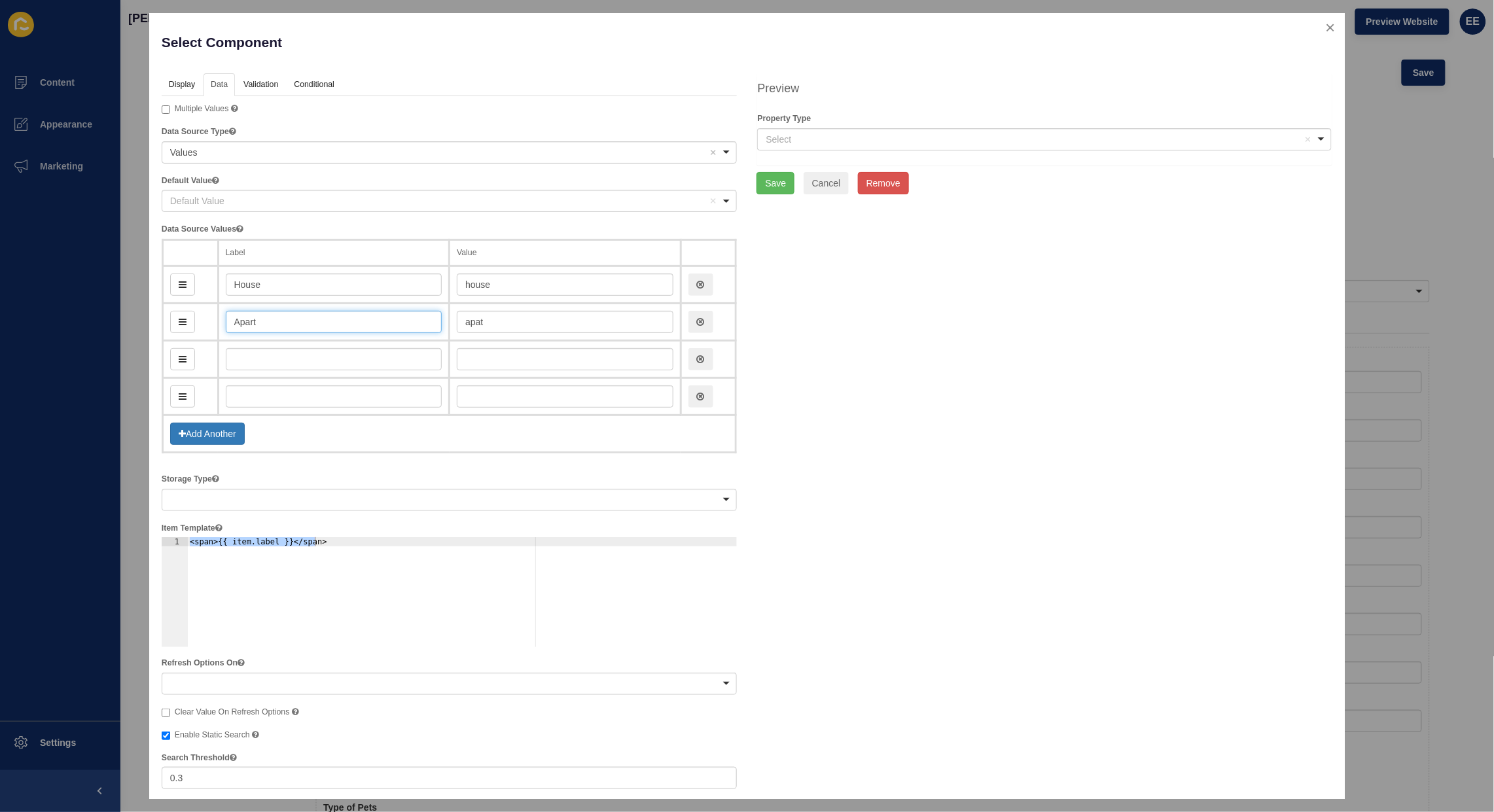
type input "apart"
type input "Apartmen"
type input "apartme"
type input "Apartment"
type input "apartment"
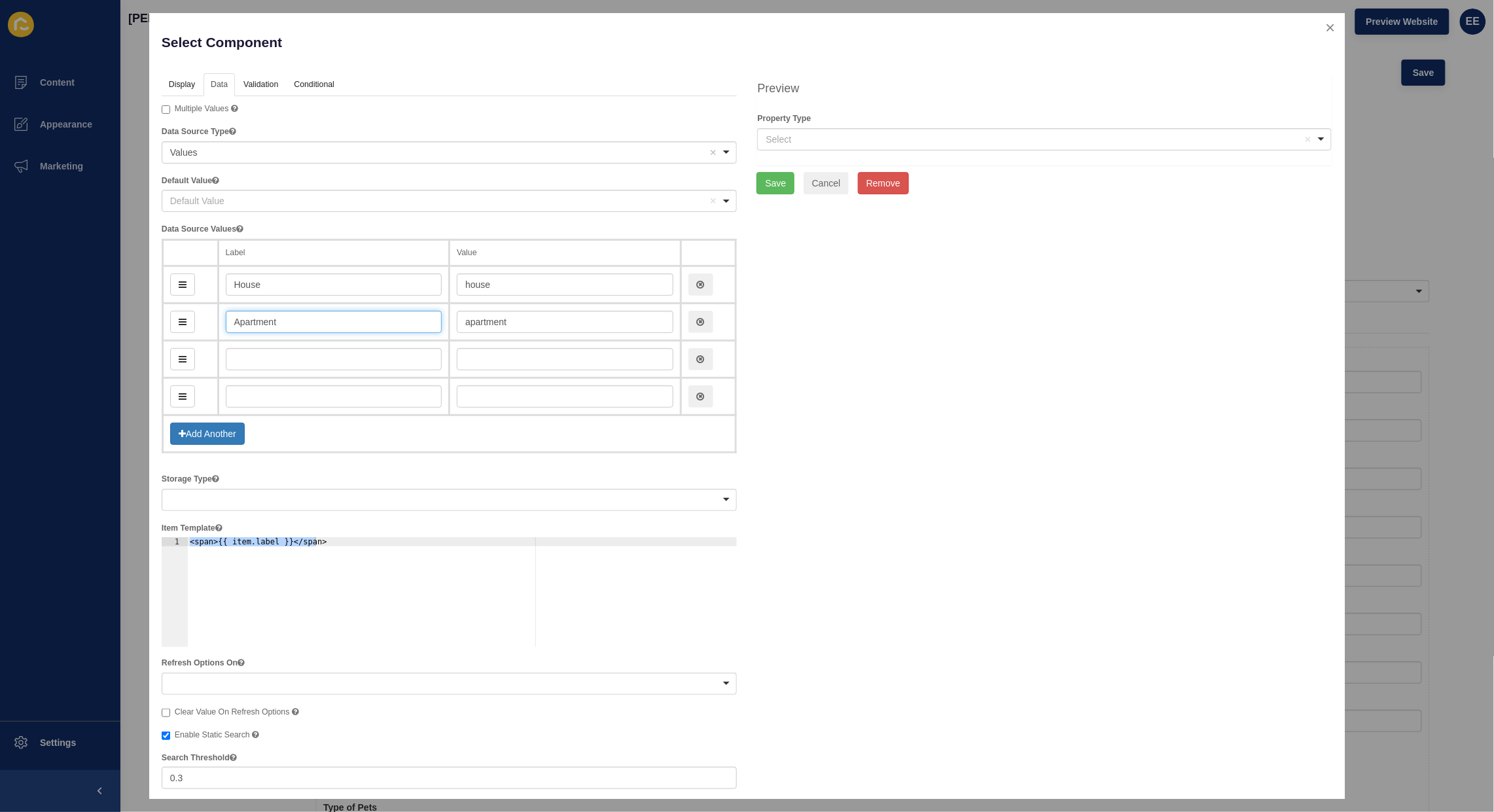
type input "Apartment"
click at [306, 357] on input "text" at bounding box center [334, 359] width 217 height 22
type input "D"
type input "d"
type input "Dup"
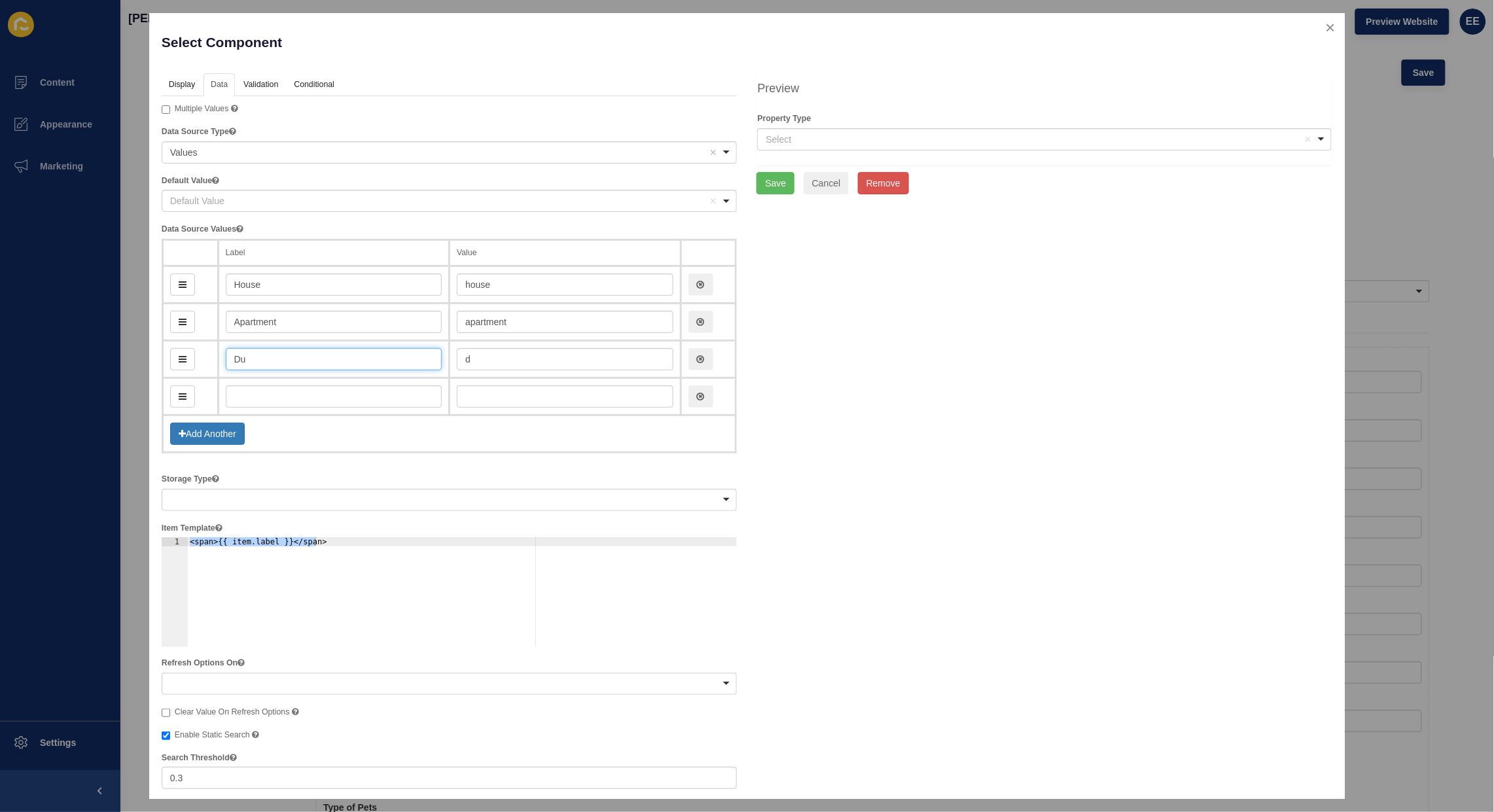
type input "du"
type input "Dupl"
type input "dupl"
type input "Duplex"
type input "duplex"
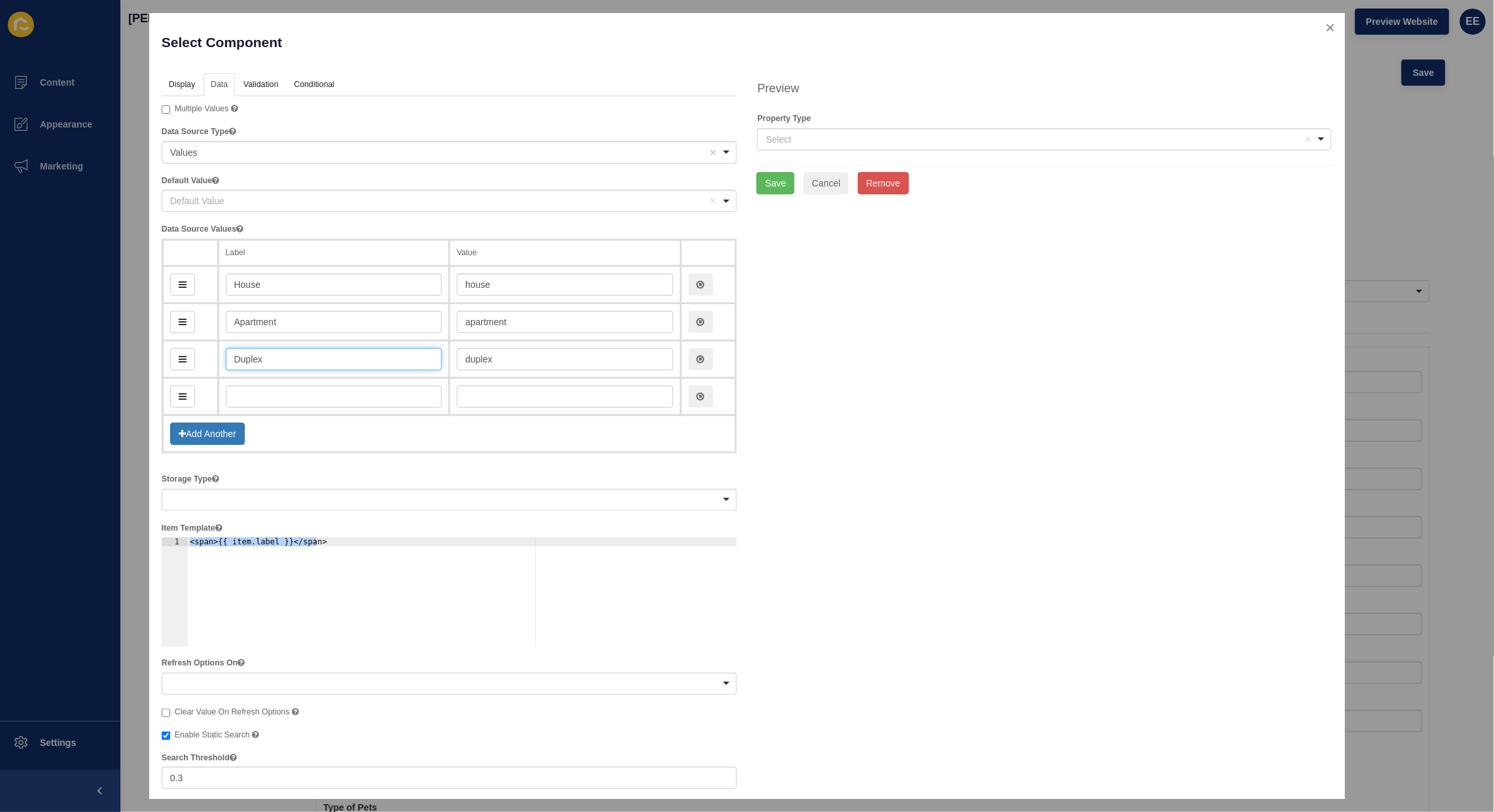
type input "Duplex"
click at [304, 396] on input "text" at bounding box center [334, 396] width 217 height 22
type input "V"
type input "v"
type input "Vil"
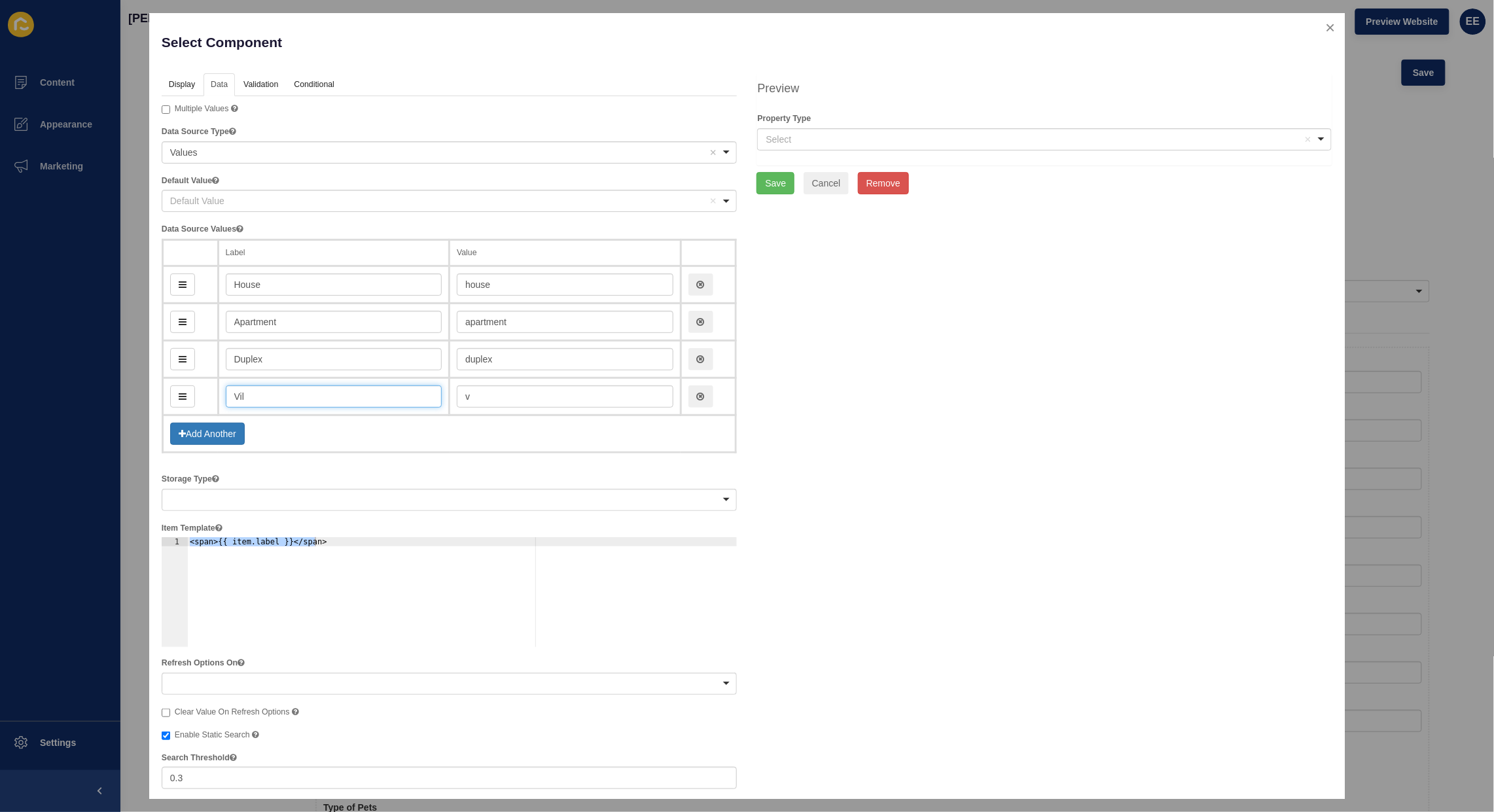
type input "vil"
type input "Villa"
type input "villa"
type input "Villa"
click at [323, 438] on td "Add Another" at bounding box center [449, 434] width 574 height 37
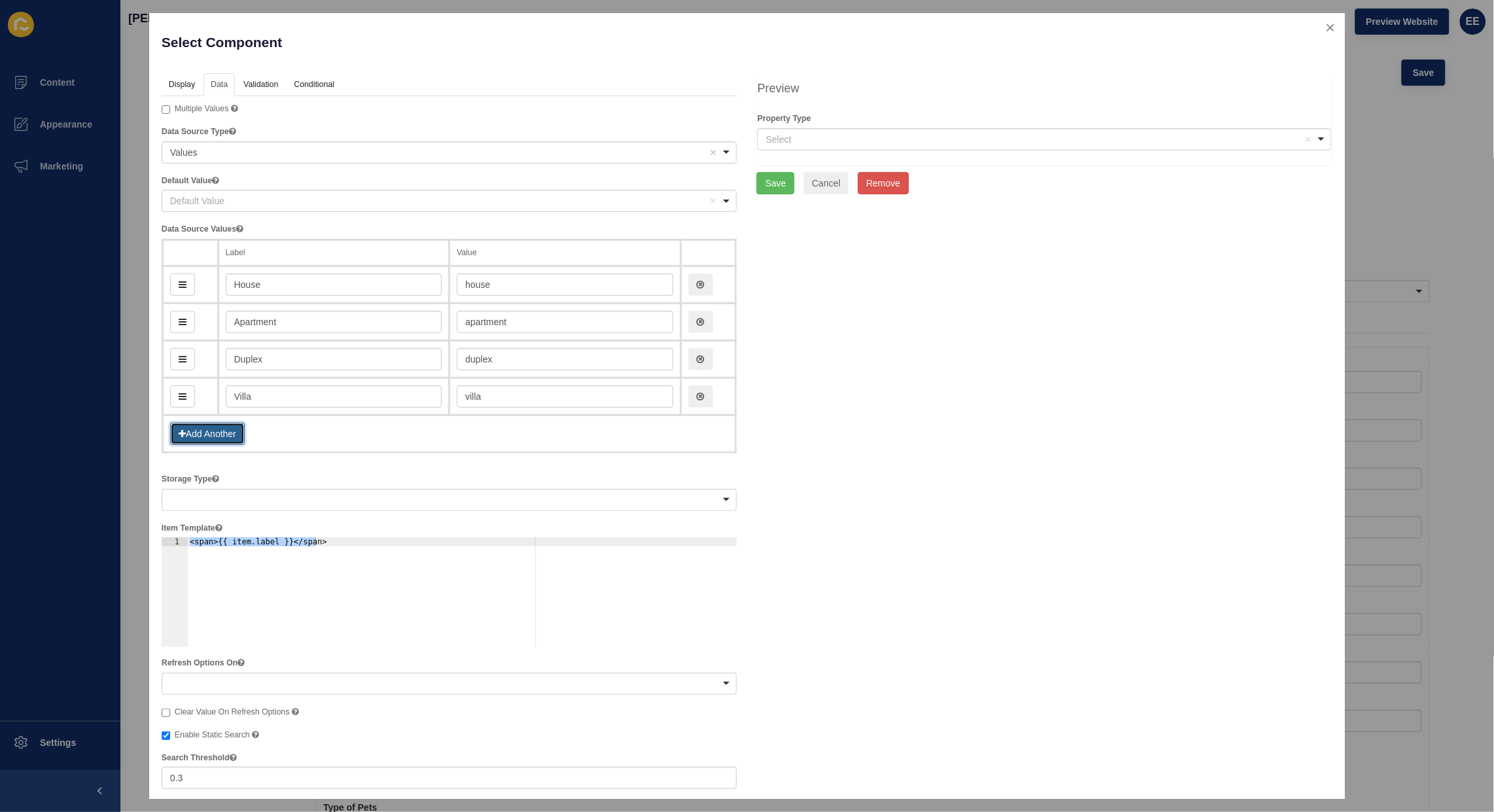
click at [200, 426] on button "Add Another" at bounding box center [208, 433] width 75 height 22
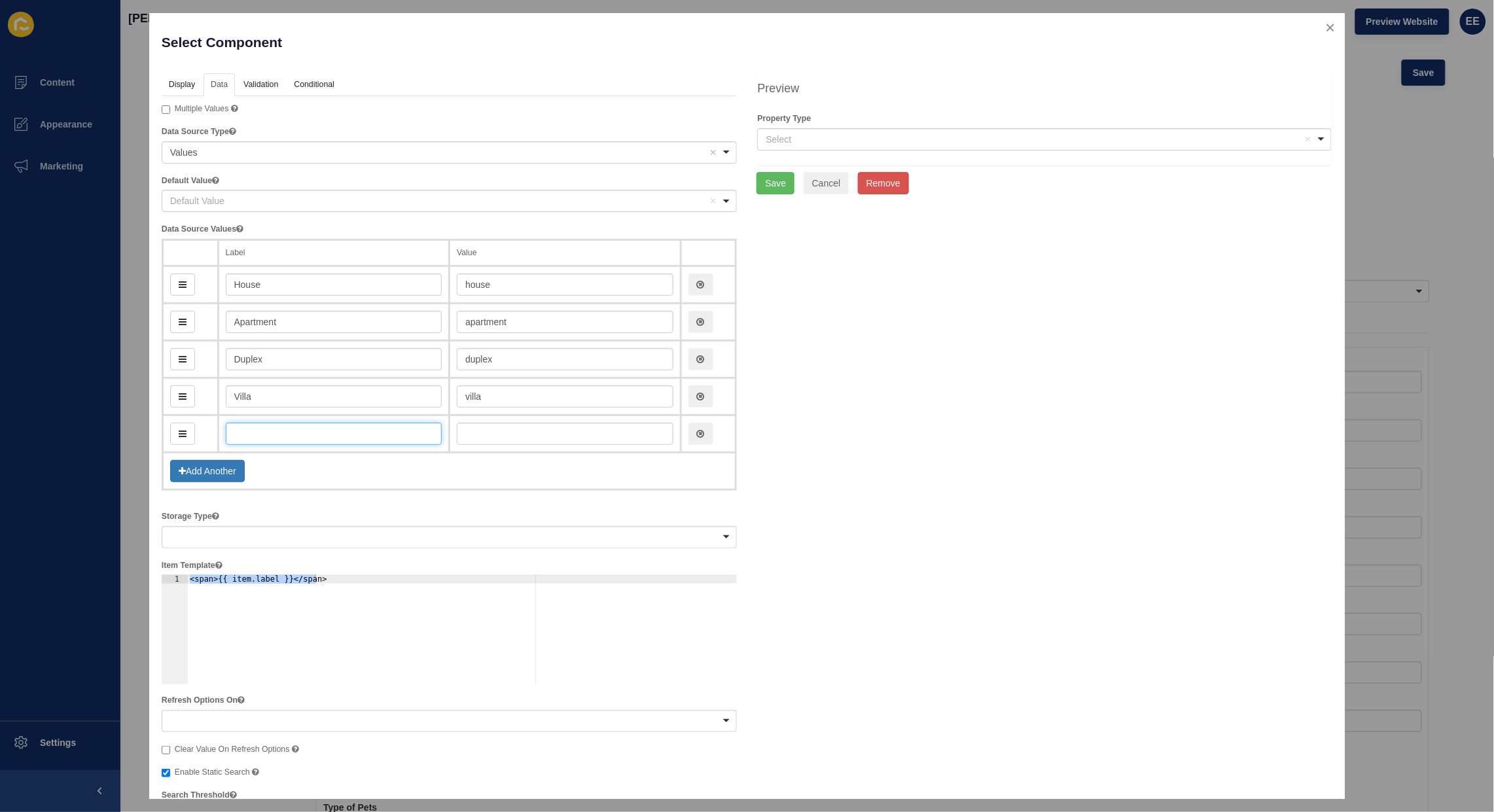
click at [267, 439] on input "text" at bounding box center [334, 433] width 217 height 22
type input "T"
type input "t"
type input "Ter"
type input "ter"
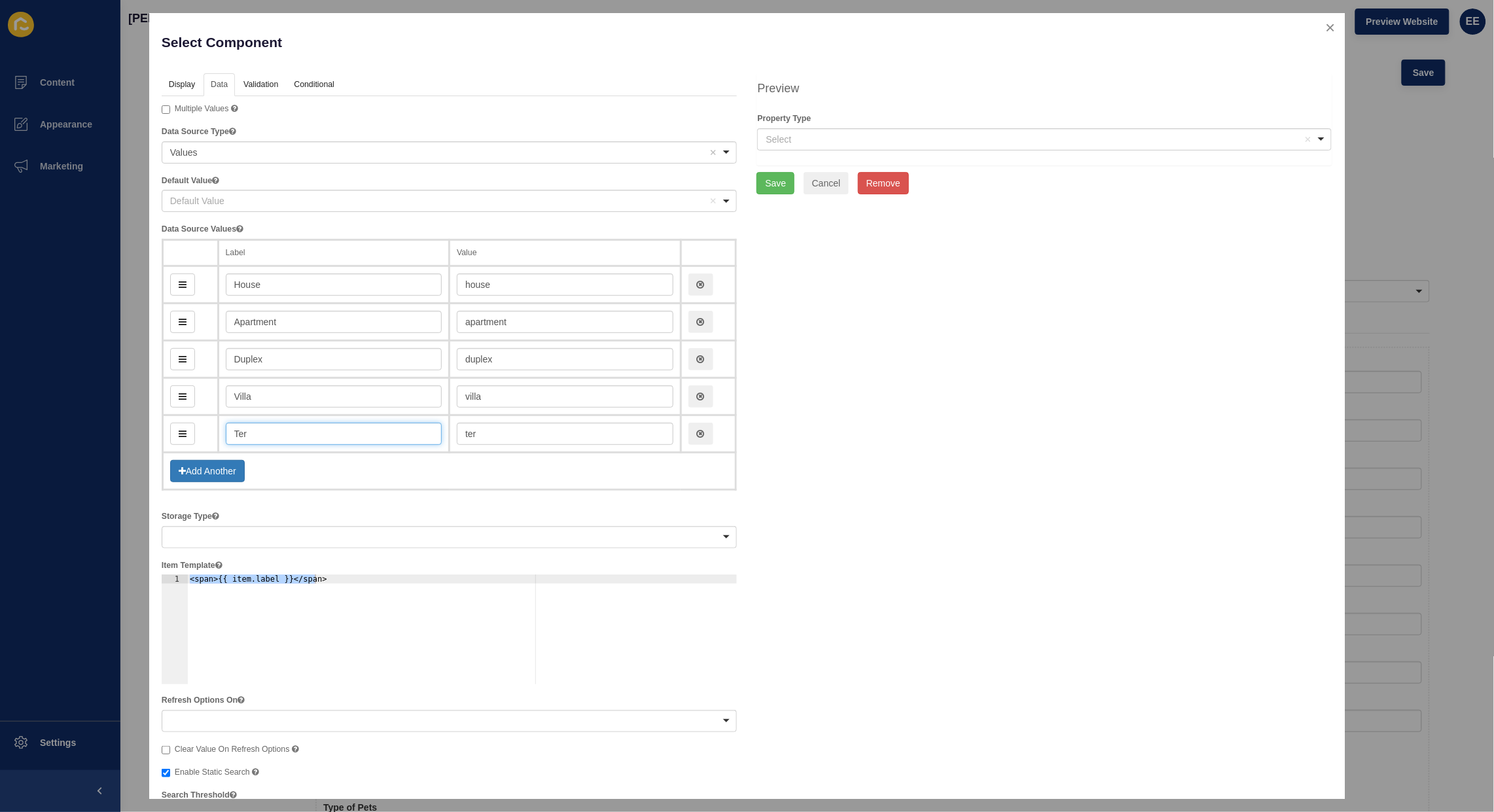
type input "Terr"
type input "terr"
type input "Terrv"
type input "terrv"
type input "Terra"
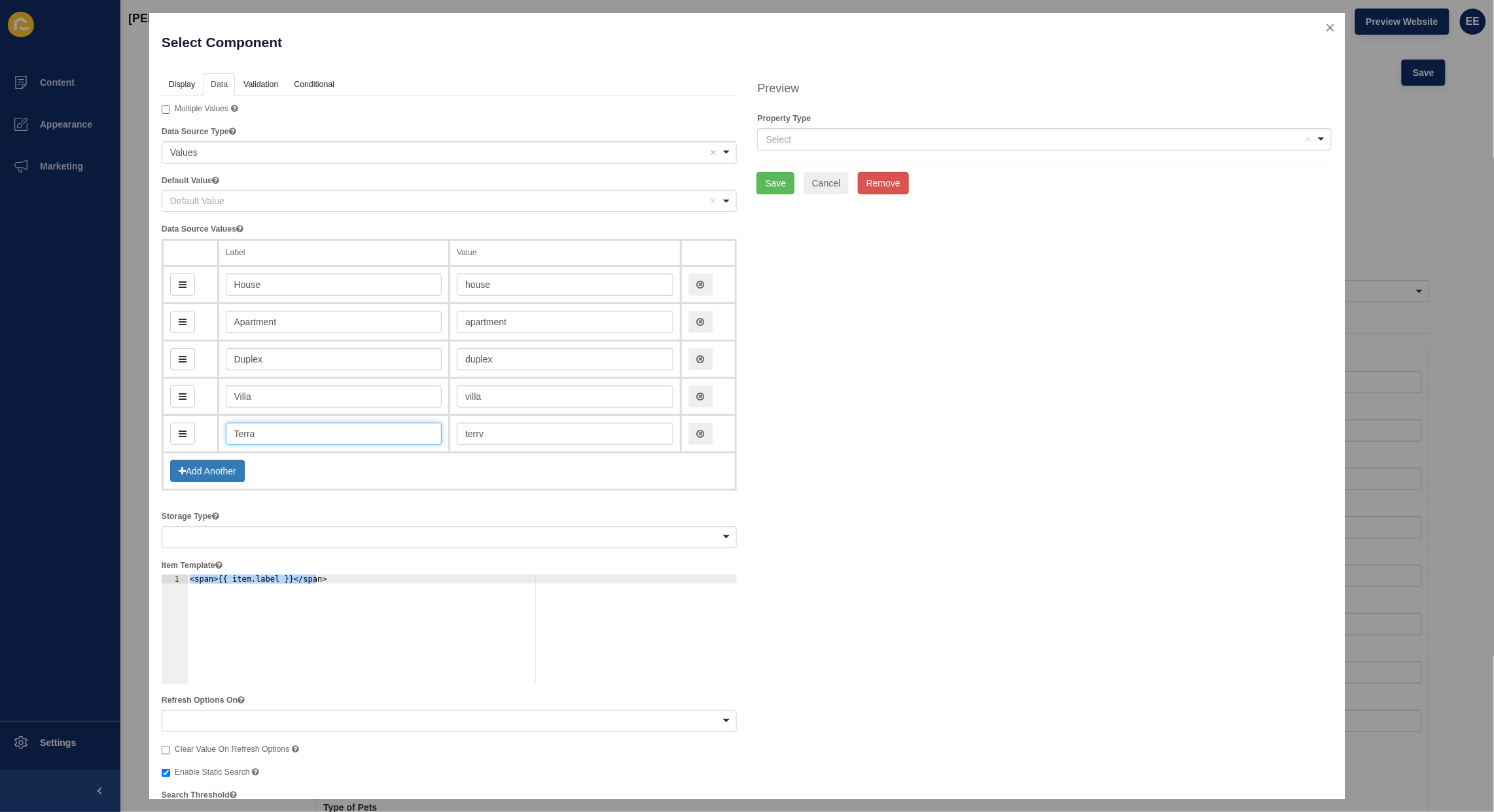
type input "terra"
type input "Terra"
click at [698, 438] on icon "button" at bounding box center [701, 434] width 8 height 9
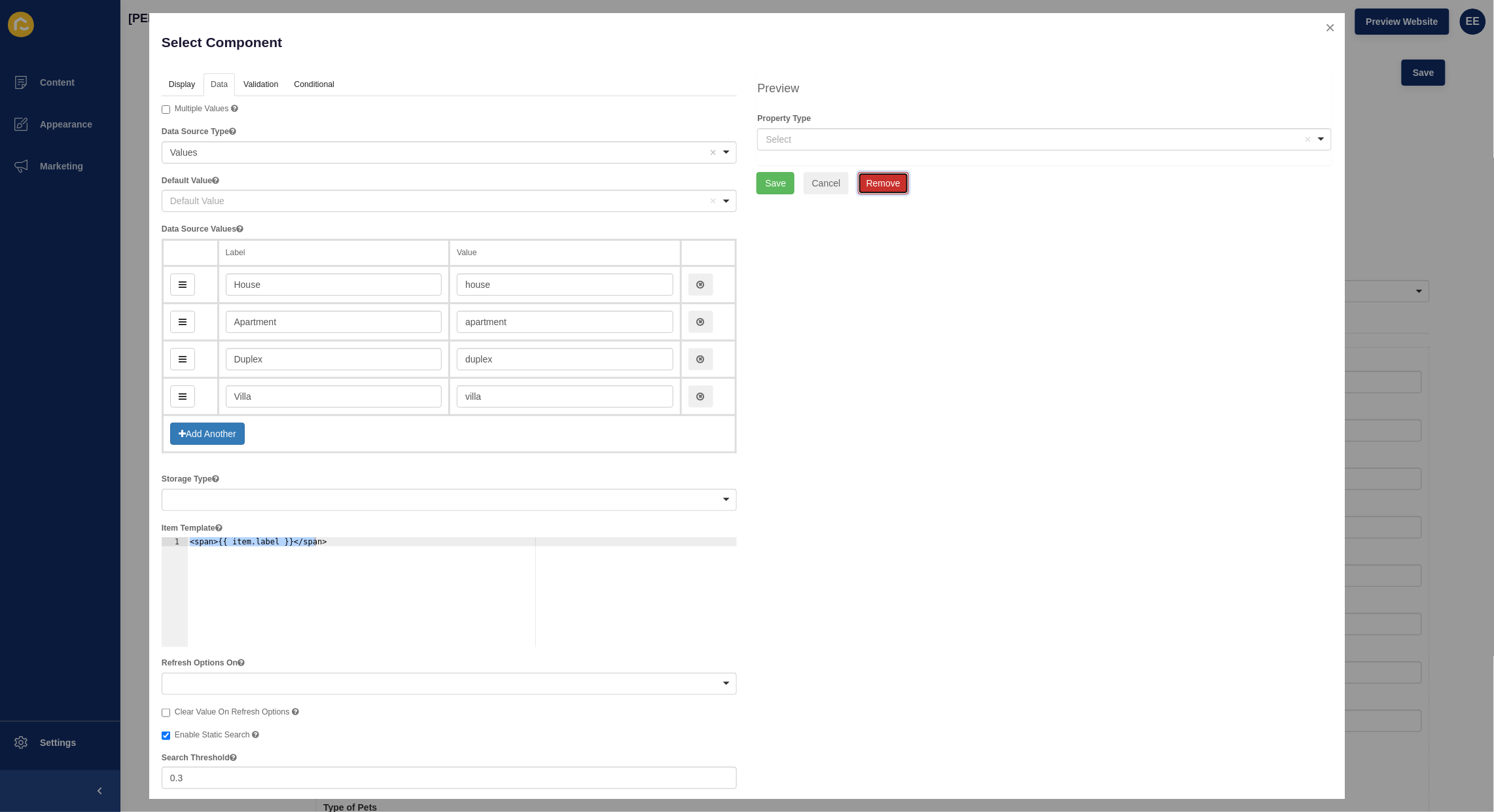
click at [884, 181] on button "Remove" at bounding box center [884, 183] width 51 height 22
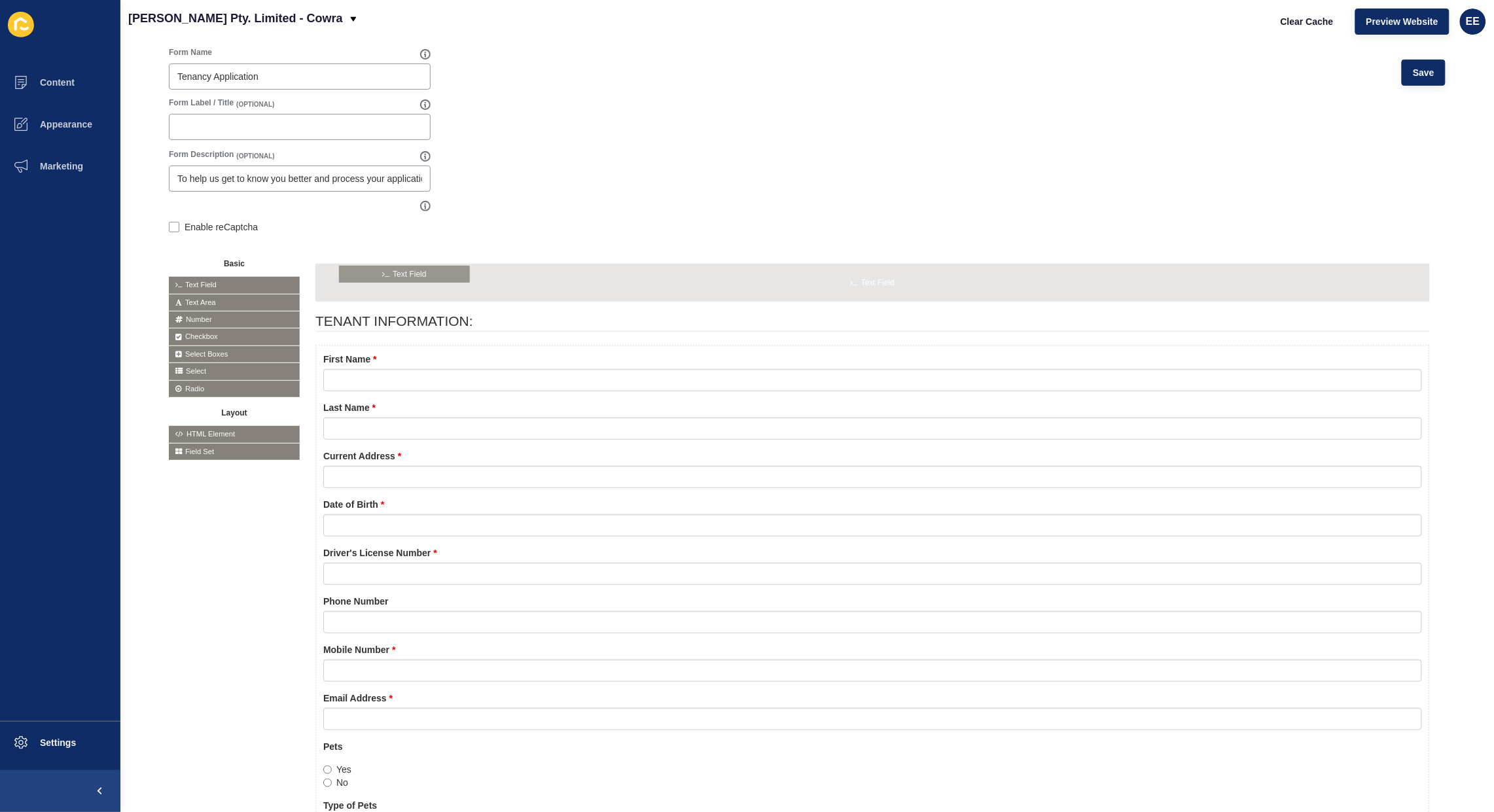
drag, startPoint x: 213, startPoint y: 280, endPoint x: 383, endPoint y: 268, distance: 170.4
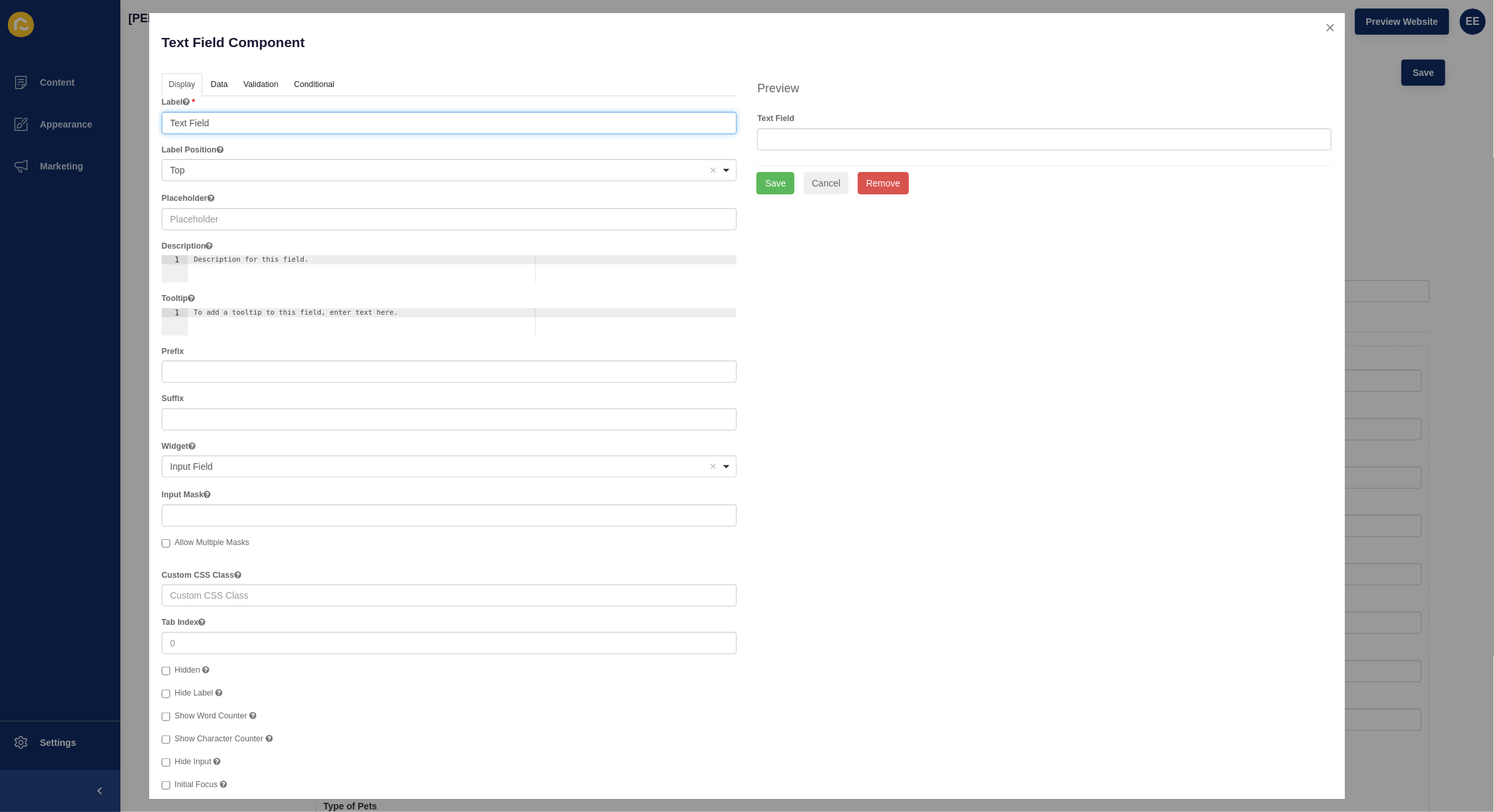
drag, startPoint x: 230, startPoint y: 125, endPoint x: 31, endPoint y: 107, distance: 199.8
click at [31, 107] on div "Text Field Component Help Display Data Validation API Conditional Logic Layout …" at bounding box center [747, 406] width 1494 height 812
type input "T"
type input "L"
type input "W"
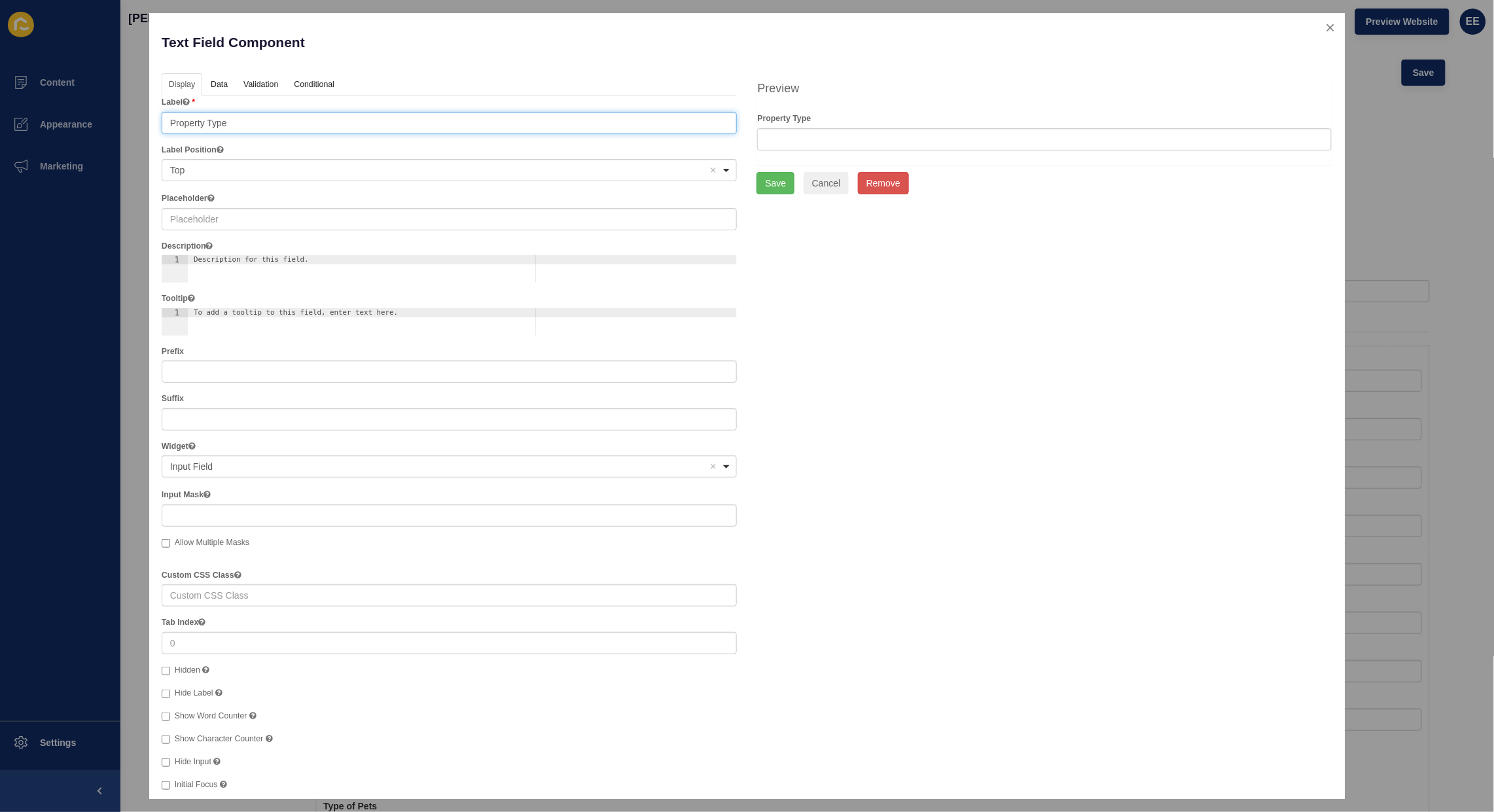
type input "Property Type"
drag, startPoint x: 220, startPoint y: 220, endPoint x: 227, endPoint y: 222, distance: 7.3
click at [223, 222] on input "text" at bounding box center [449, 219] width 576 height 22
type input "p"
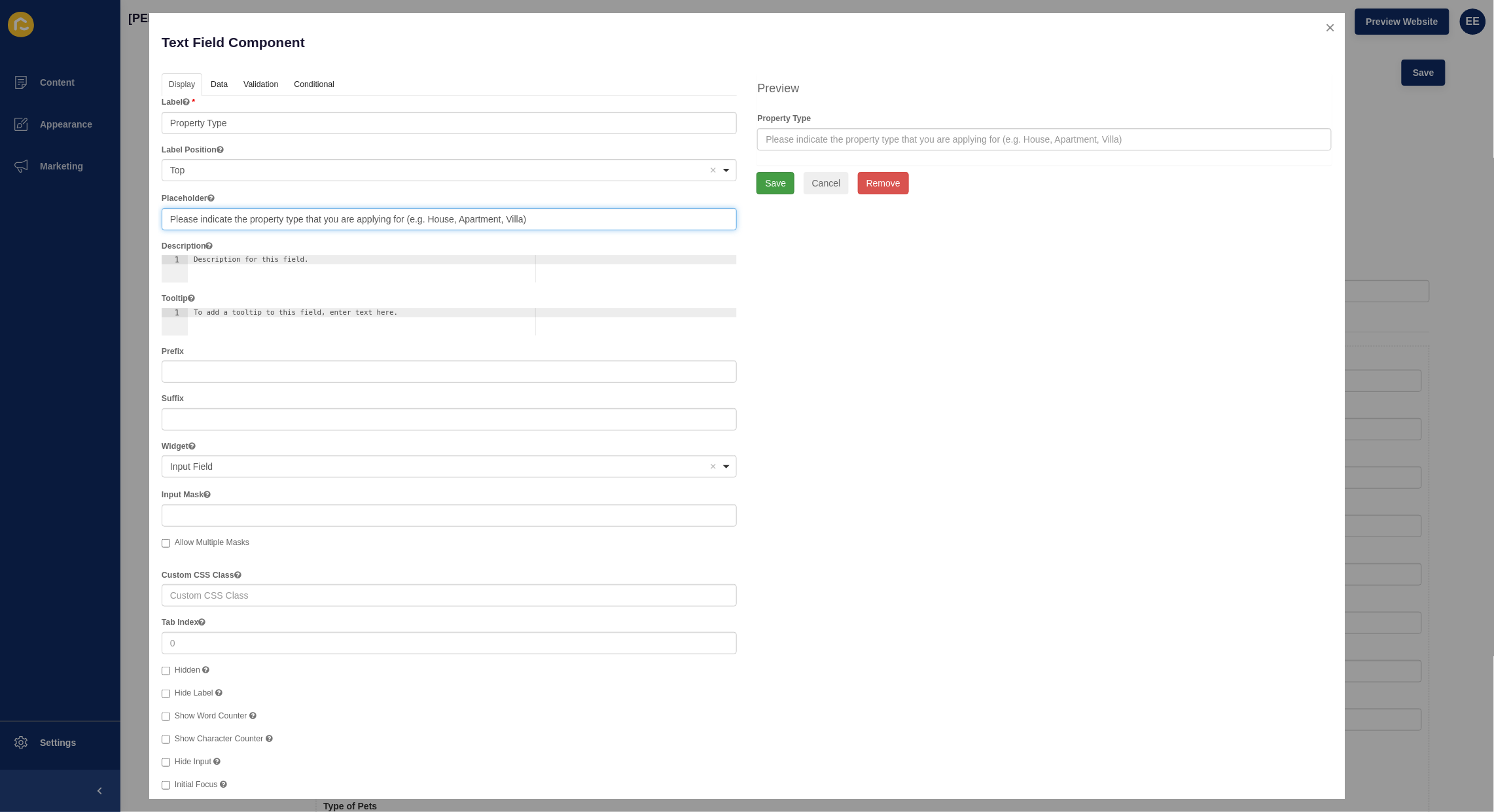
type input "Please indicate the property type that you are applying for (e.g. House, Apartm…"
click at [763, 183] on button "Save" at bounding box center [776, 183] width 38 height 22
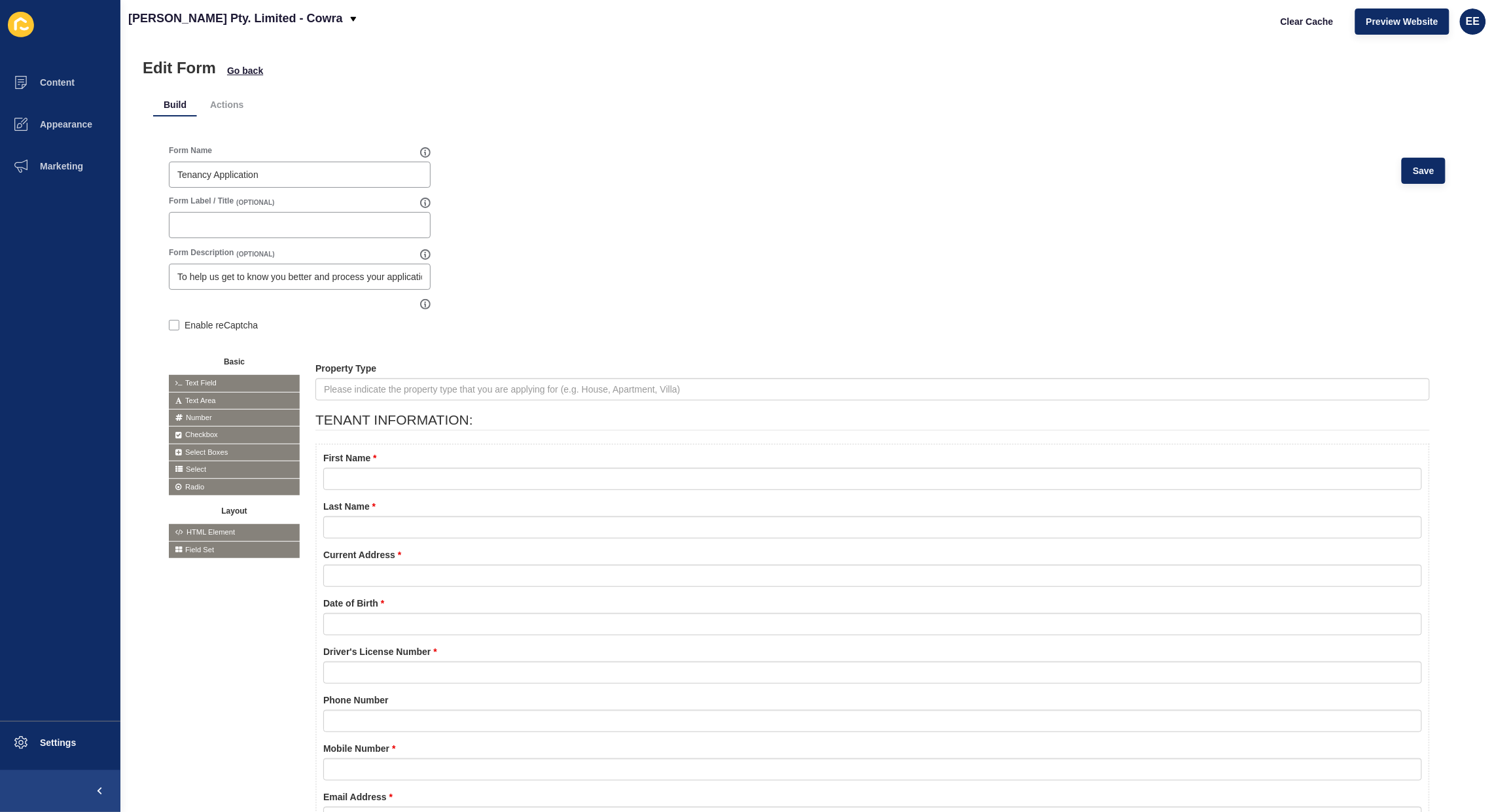
scroll to position [0, 0]
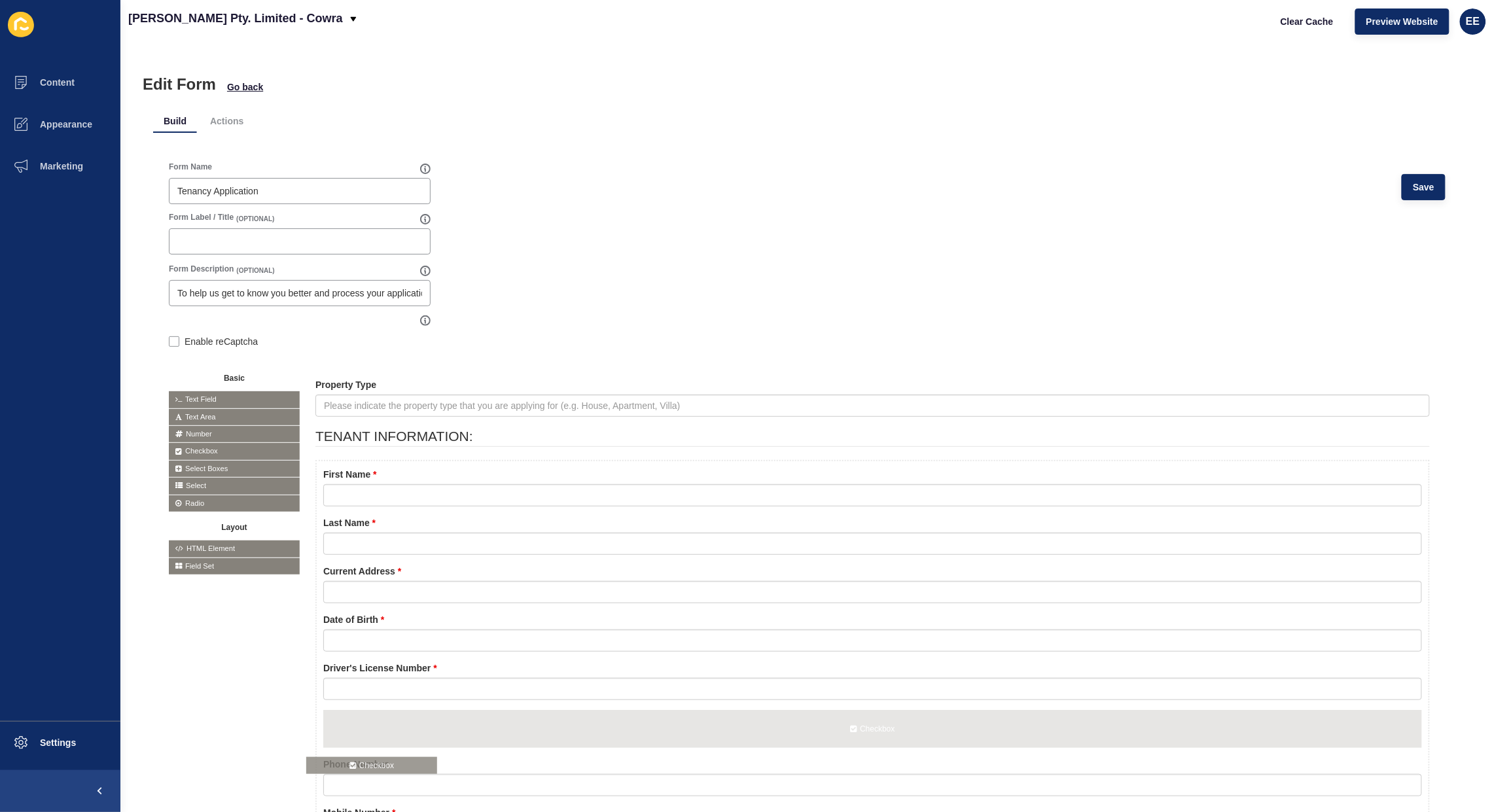
drag, startPoint x: 232, startPoint y: 447, endPoint x: 370, endPoint y: 760, distance: 342.1
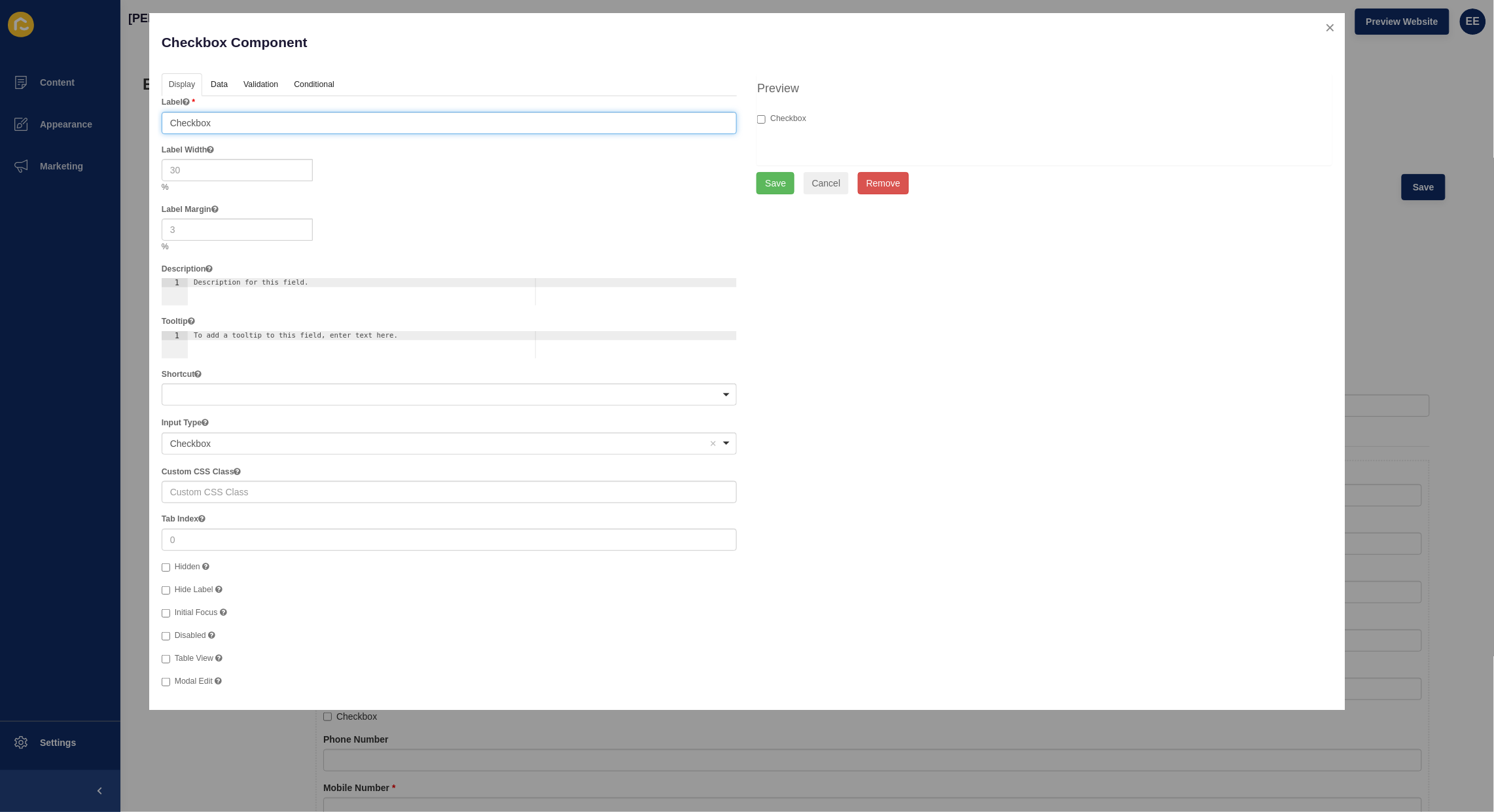
click at [217, 121] on input "Checkbox" at bounding box center [449, 122] width 576 height 22
drag, startPoint x: 240, startPoint y: 121, endPoint x: 0, endPoint y: 108, distance: 240.4
click at [0, 108] on div "Checkbox Component Help Display Data Validation API Conditional Logic Layout La…" at bounding box center [747, 406] width 1494 height 812
type input "P"
click at [219, 122] on input "Kindly checkbox to confirm that necessary documents" at bounding box center [449, 122] width 576 height 22
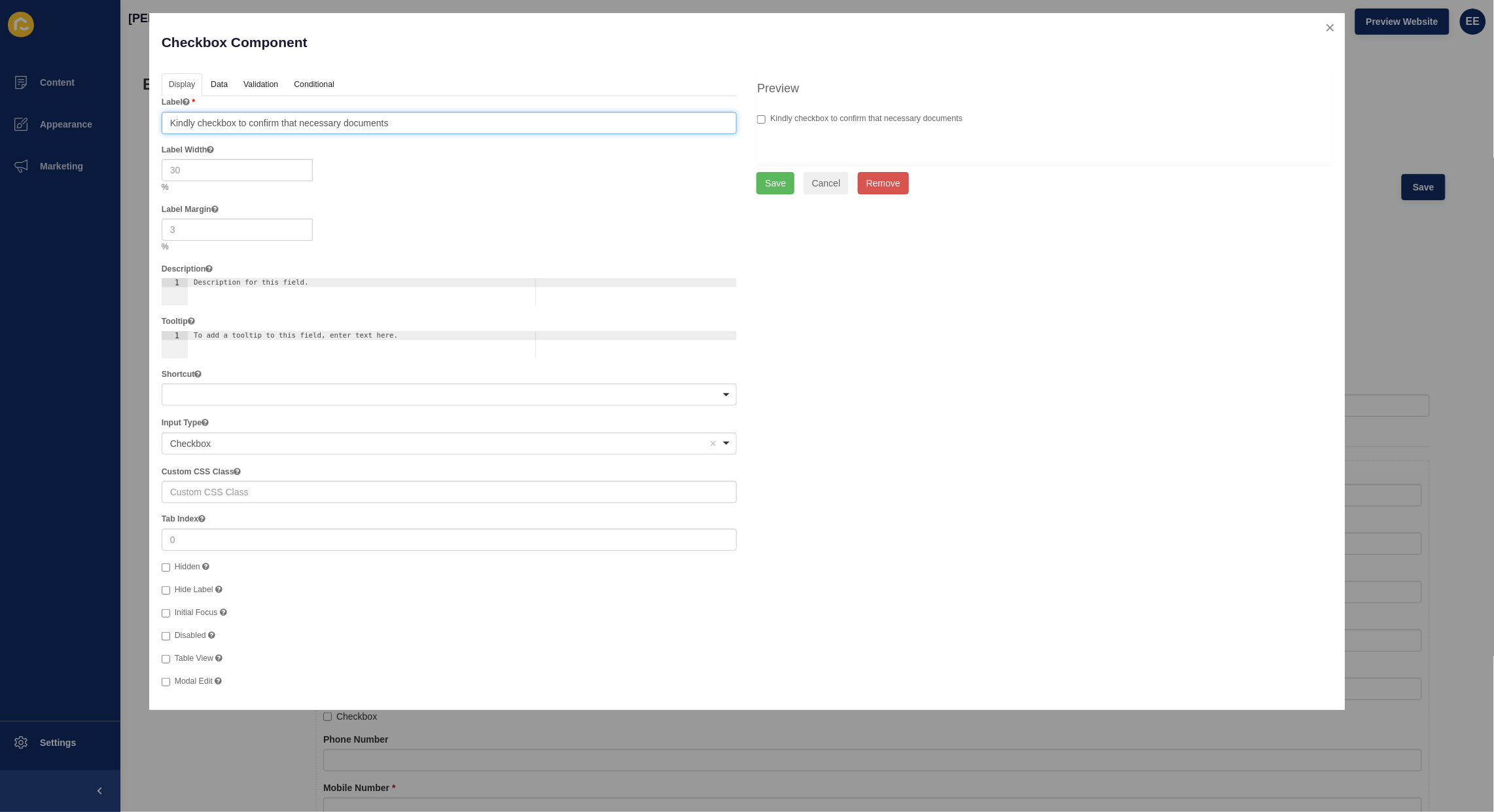
click at [219, 122] on input "Kindly checkbox to confirm that necessary documents" at bounding box center [449, 122] width 576 height 22
click at [217, 121] on input "Kindly checkbox to confirm that necessary documents" at bounding box center [449, 122] width 576 height 22
click at [221, 119] on input "Kindly checkbox to confirm that necessary documents" at bounding box center [449, 122] width 576 height 22
click at [447, 122] on input "Kindly check this box to confirm that necessary documents" at bounding box center [449, 122] width 576 height 22
click at [486, 123] on input "Kindly check this box to confirm that necessary documents (Photo ID /" at bounding box center [449, 122] width 576 height 22
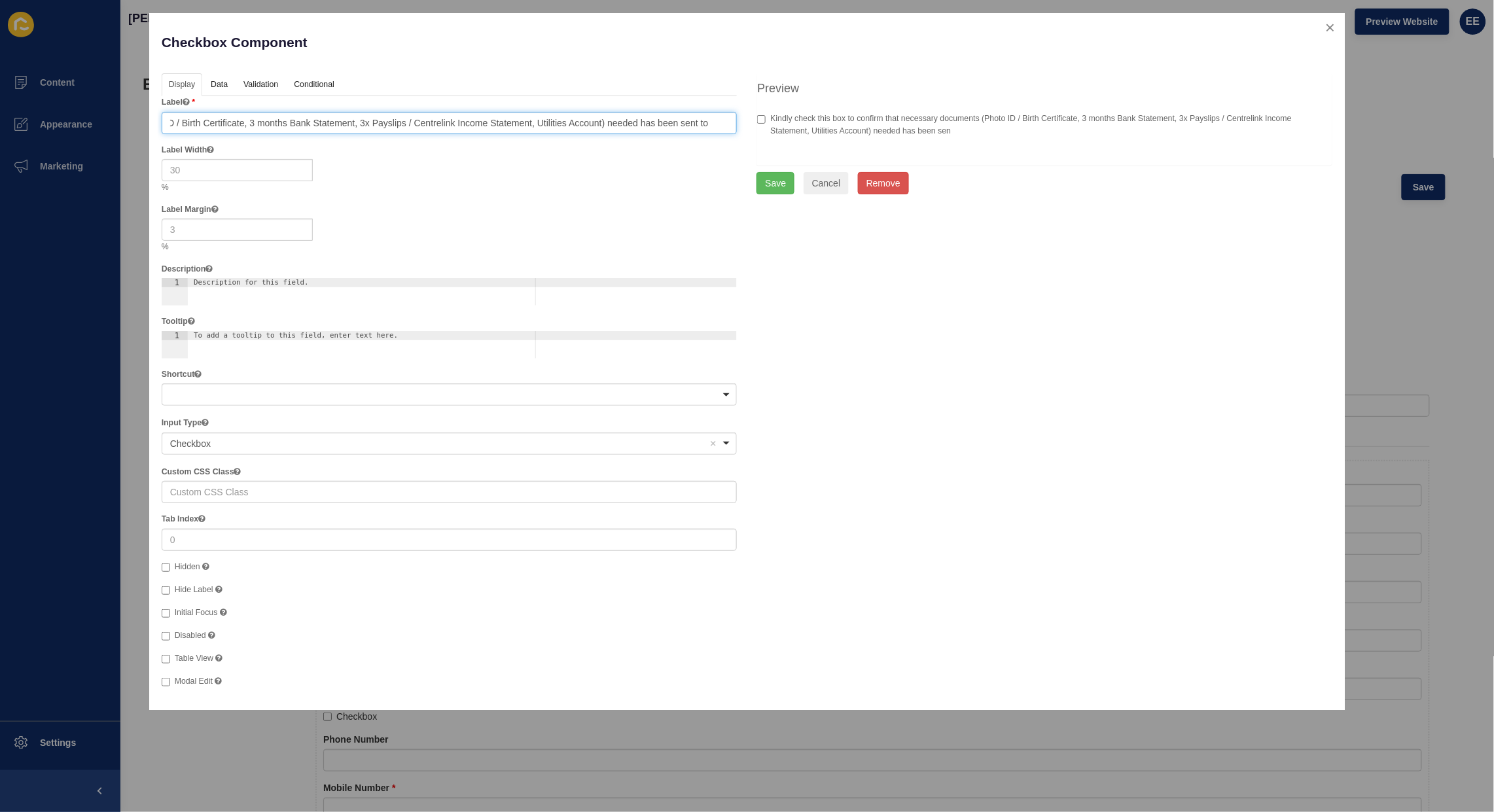
scroll to position [0, 277]
type input "Kindly check this box to confirm that necessary documents (Photo ID / Birth Cer…"
click at [987, 132] on label "Kindly check this box to confirm that necessary documents (Photo ID / Birth Cer…" at bounding box center [1044, 124] width 574 height 24
click at [766, 124] on input "Kindly check this box to confirm that necessary documents (Photo ID / Birth Cer…" at bounding box center [761, 119] width 8 height 8
checkbox input "true"
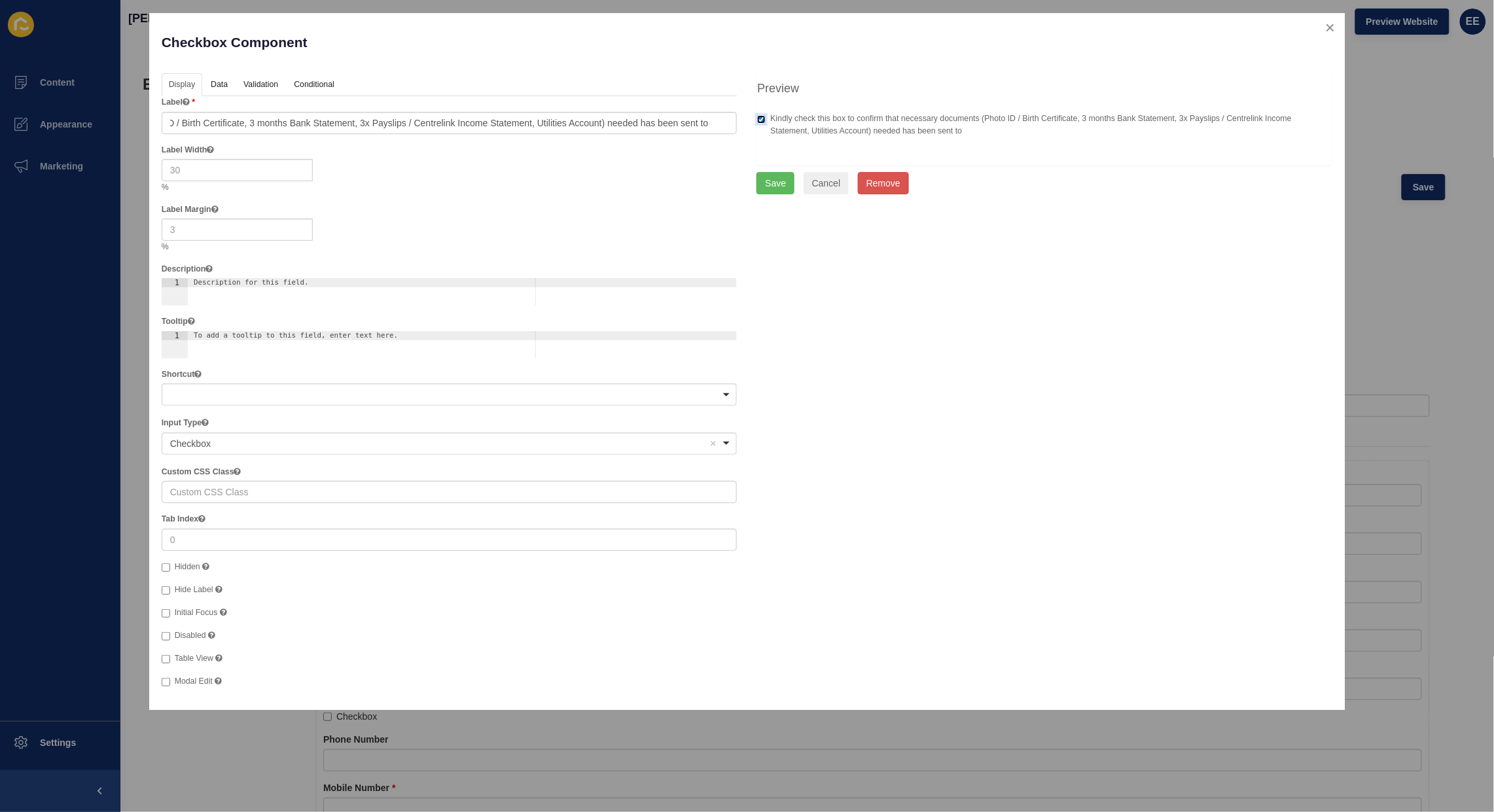
scroll to position [0, 0]
click at [707, 123] on input "Kindly check this box to confirm that necessary documents (Photo ID / Birth Cer…" at bounding box center [449, 122] width 576 height 22
drag, startPoint x: 708, startPoint y: 122, endPoint x: 745, endPoint y: 121, distance: 37.0
click at [745, 121] on div "Display Data Validation API Conditional Logic Layout Label Kindly check this bo…" at bounding box center [449, 386] width 595 height 625
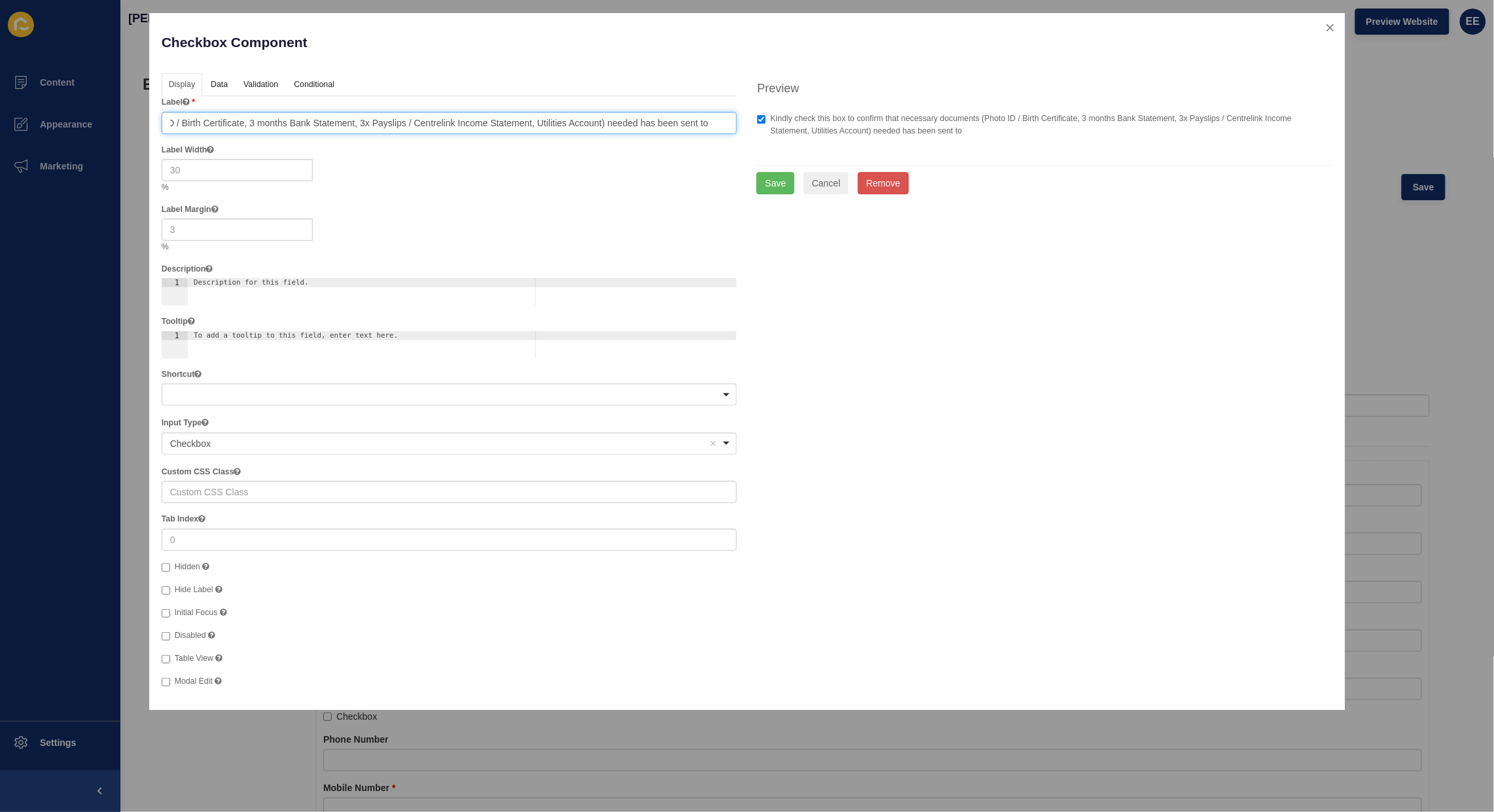
click at [723, 122] on input "Kindly check this box to confirm that necessary documents (Photo ID / Birth Cer…" at bounding box center [449, 122] width 576 height 22
click at [728, 125] on input "Kindly check this box to confirm that necessary documents (Photo ID / Birth Cer…" at bounding box center [449, 122] width 576 height 22
type input "Kindly check this box to confirm that necessary documents (Photo ID / Birth Cer…"
click at [259, 88] on link "Validation" at bounding box center [260, 85] width 48 height 24
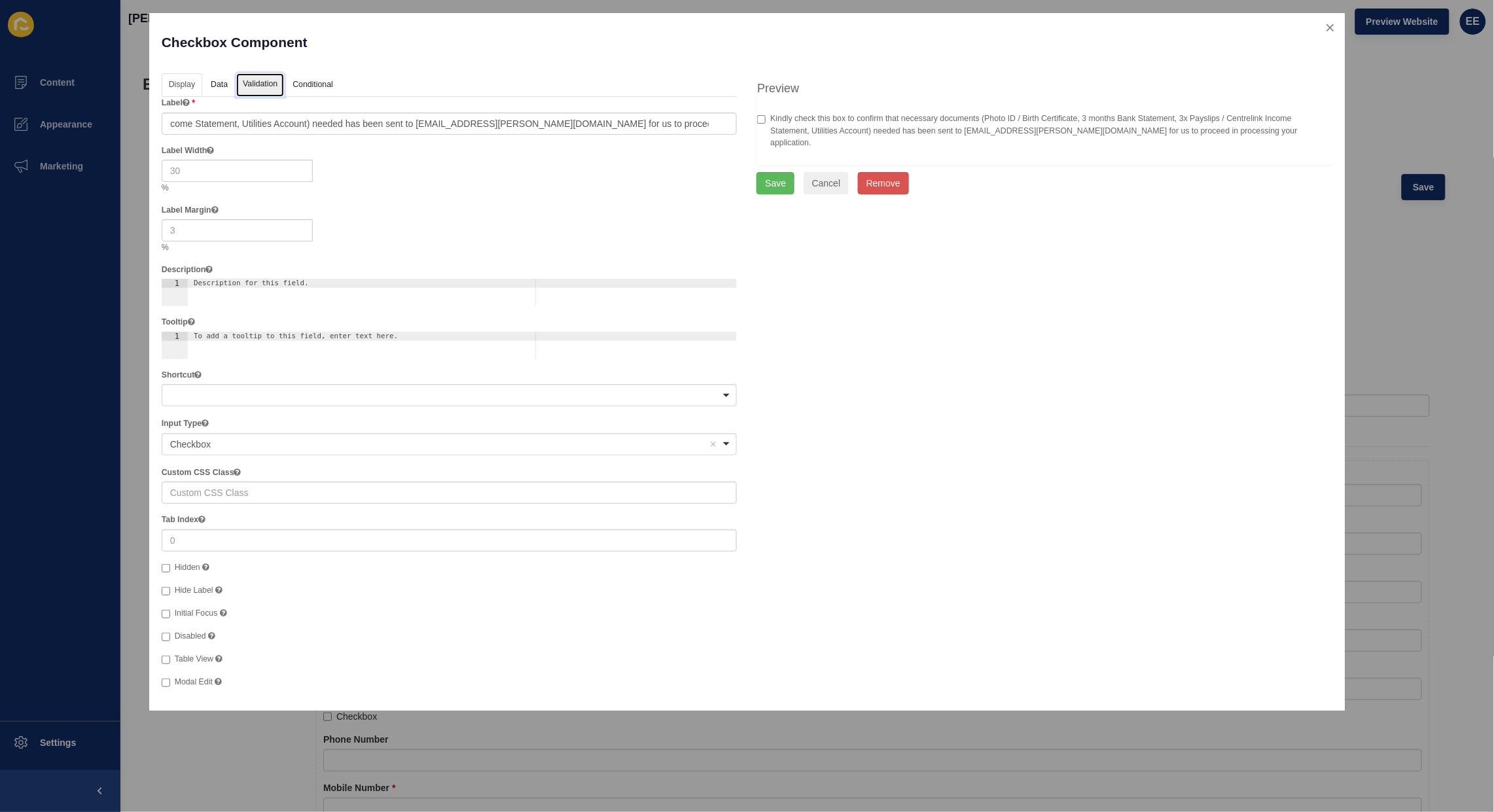
scroll to position [0, 0]
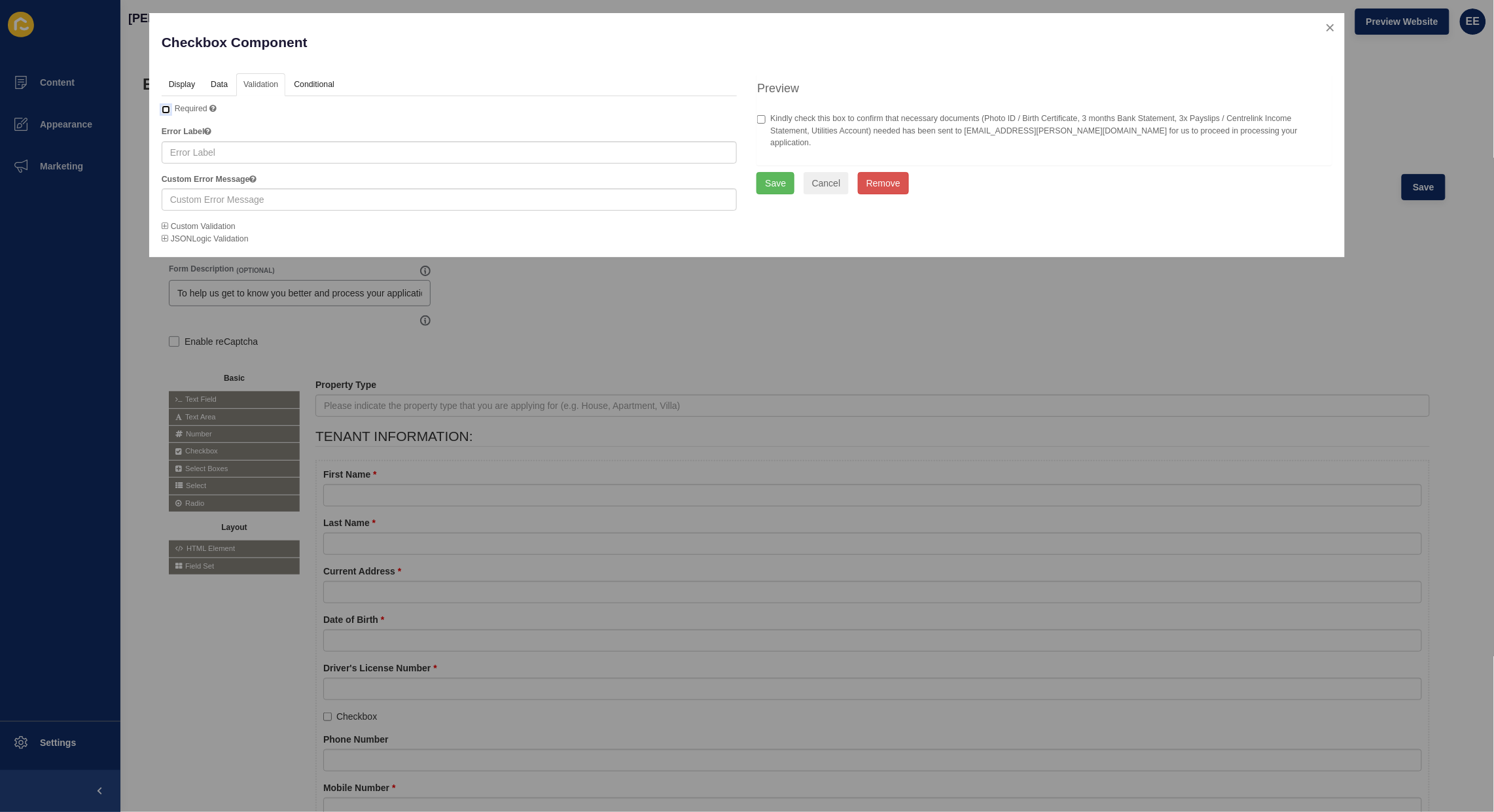
click at [165, 108] on input "Required" at bounding box center [166, 109] width 8 height 8
checkbox input "true"
click at [778, 180] on button "Save" at bounding box center [776, 183] width 38 height 22
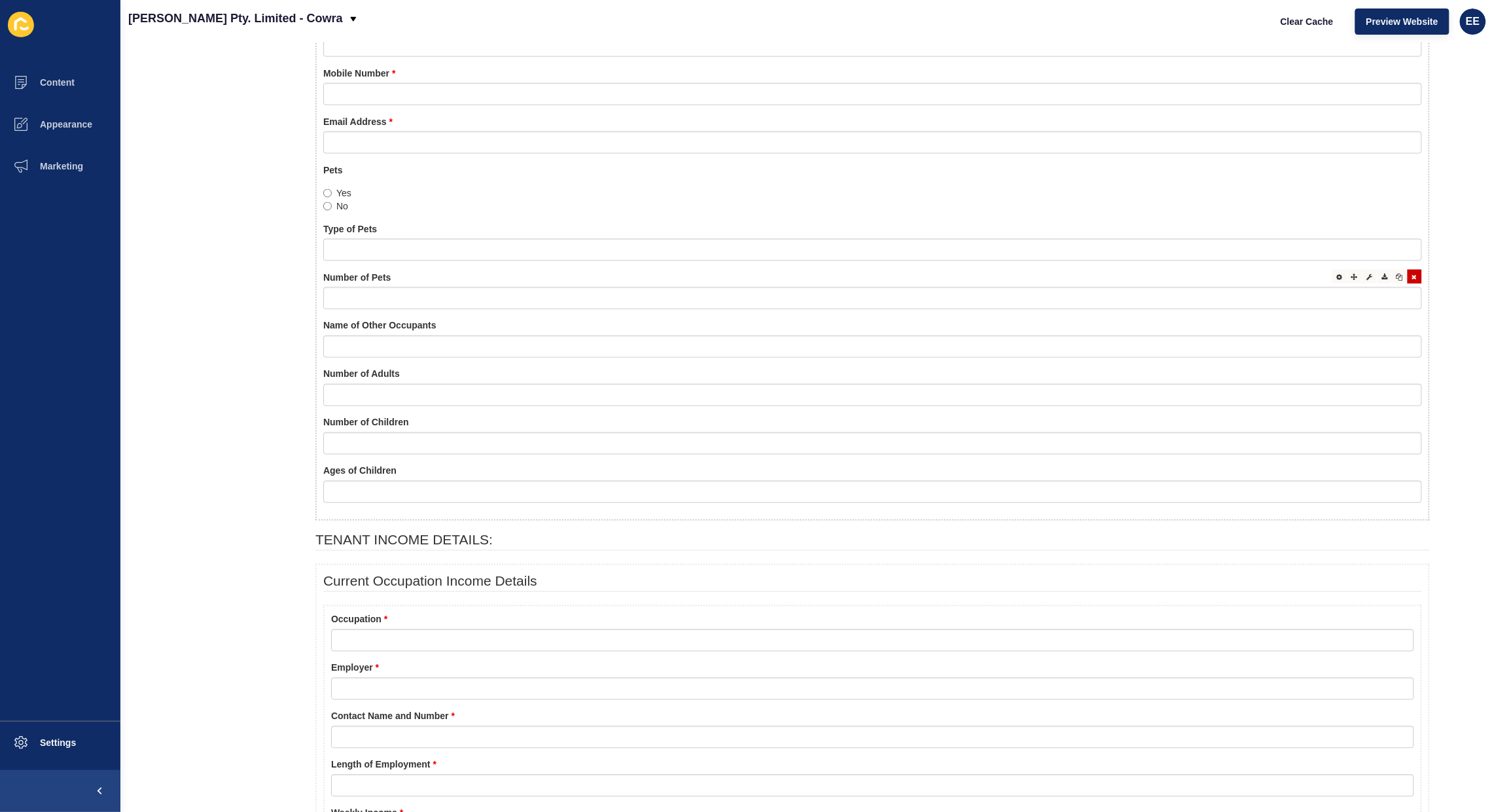
scroll to position [654, 0]
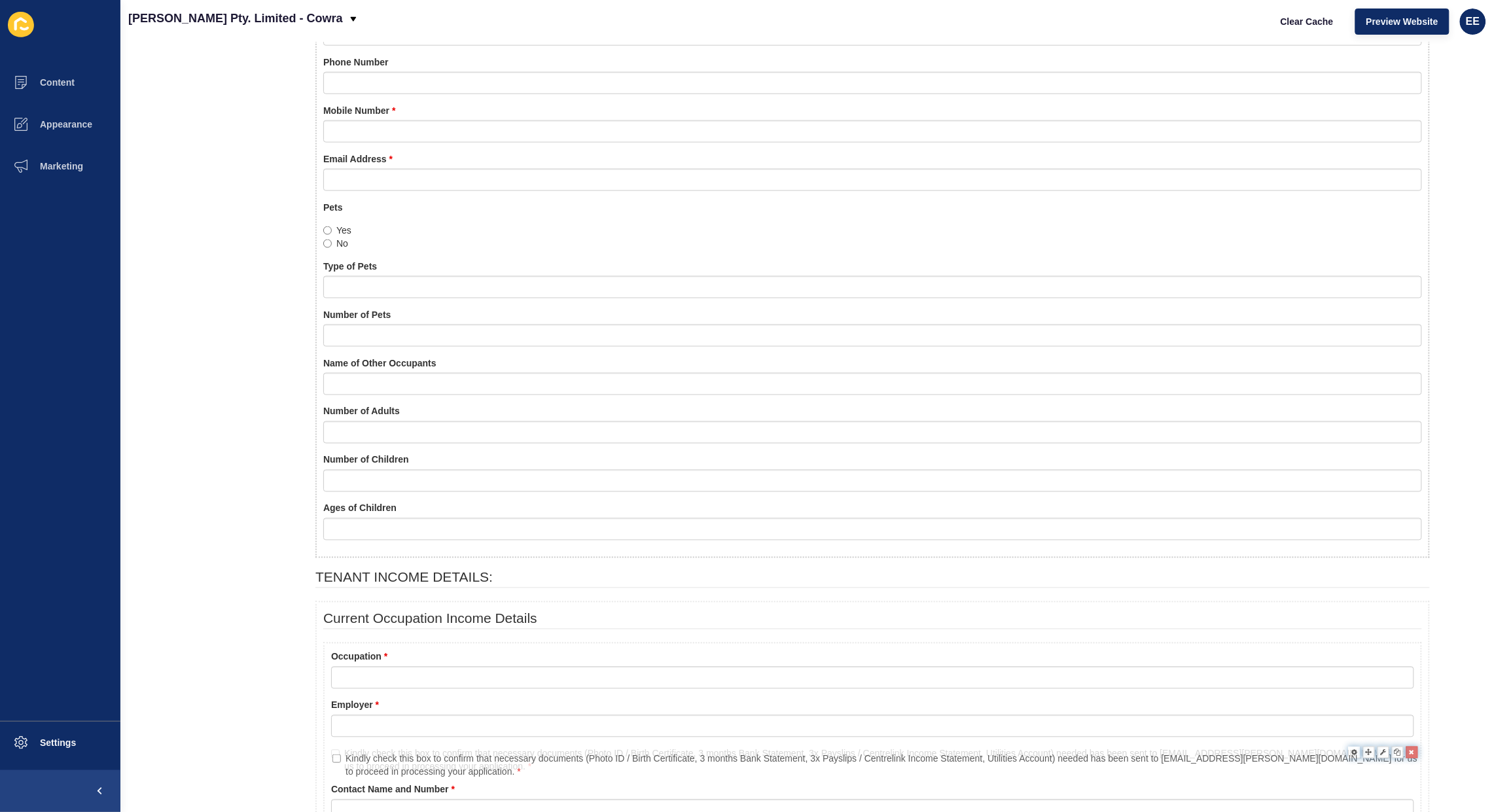
drag, startPoint x: 384, startPoint y: 64, endPoint x: 395, endPoint y: 753, distance: 689.1
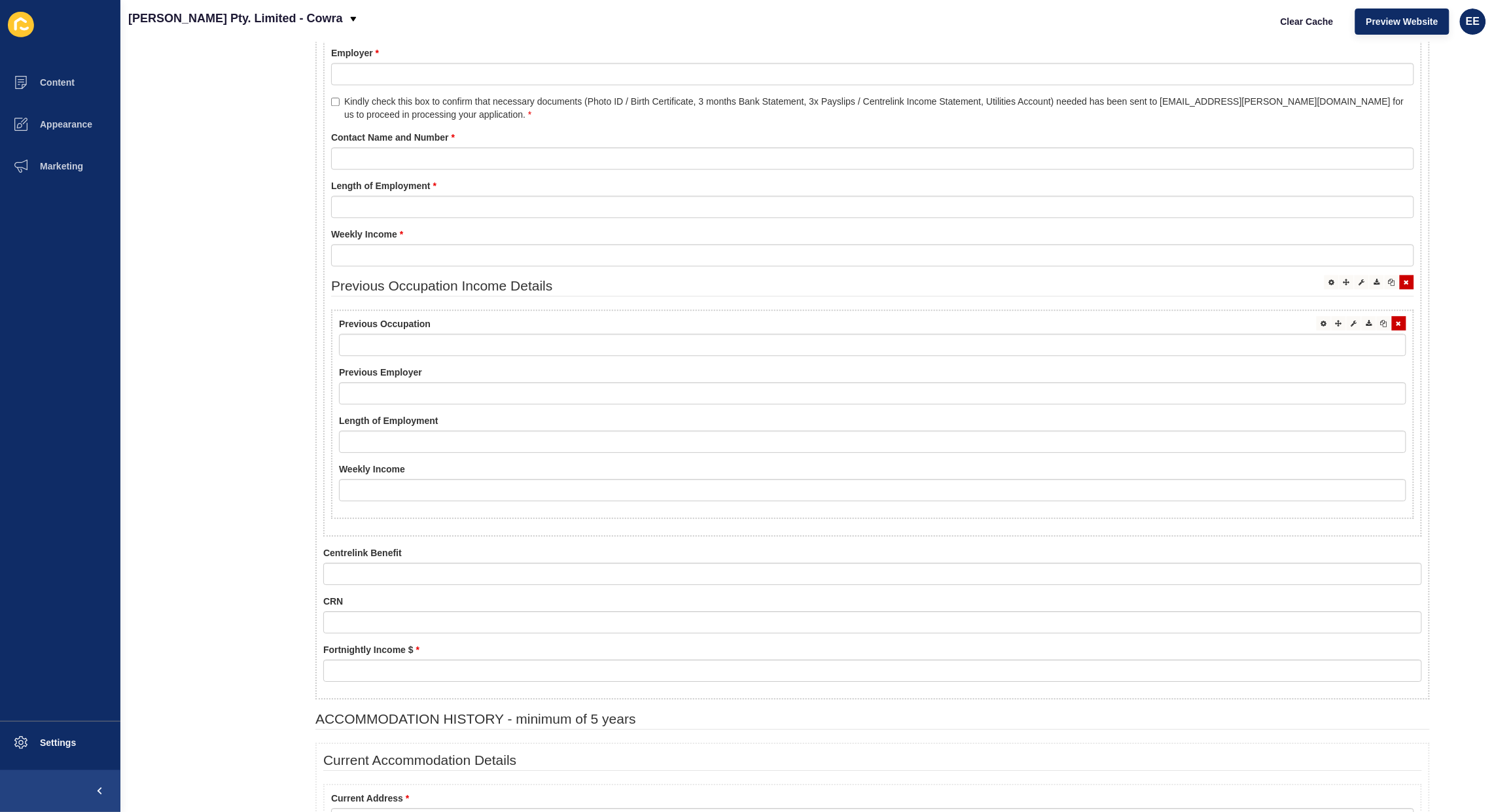
scroll to position [1308, 0]
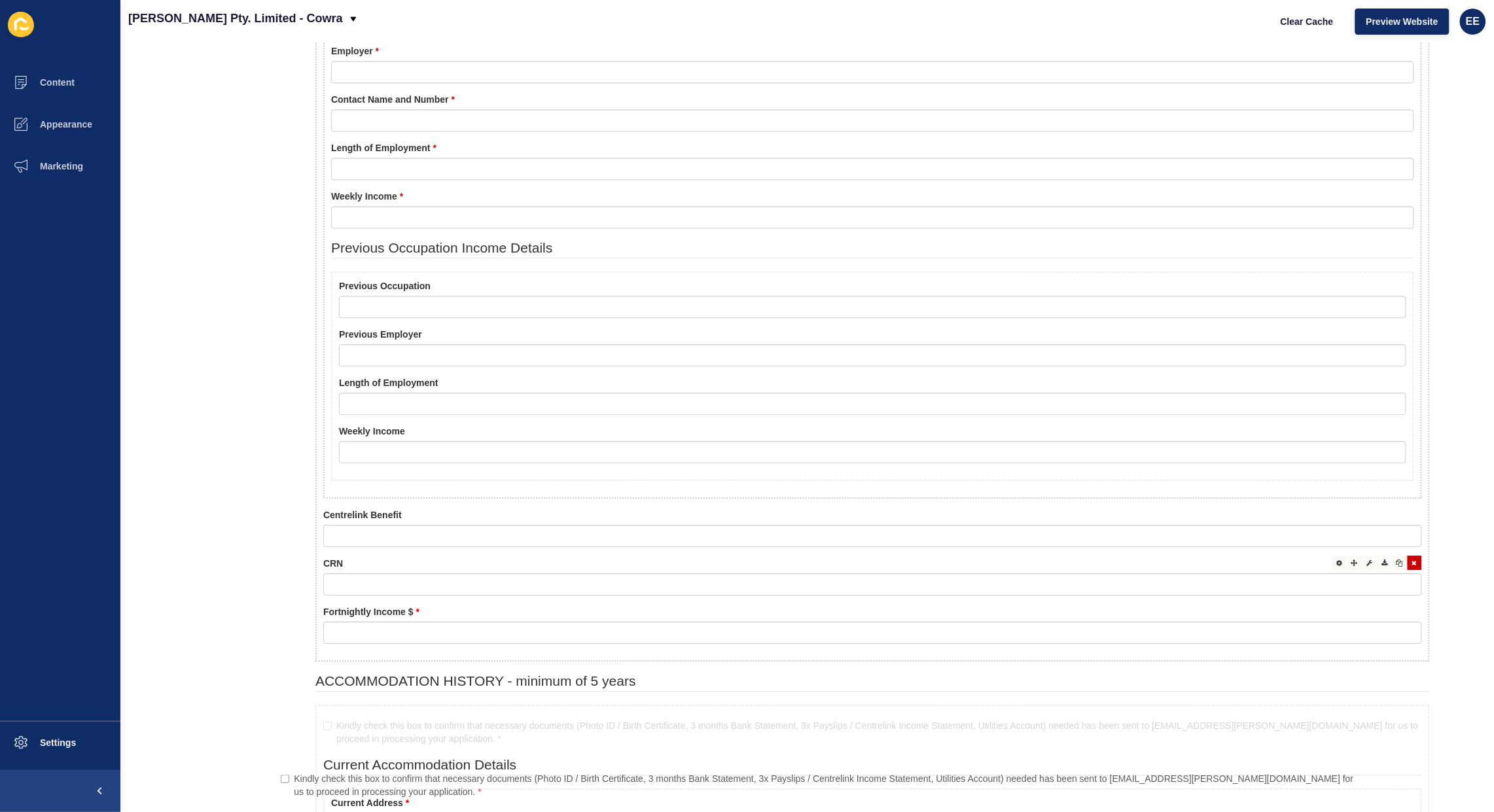
drag, startPoint x: 517, startPoint y: 97, endPoint x: 550, endPoint y: 577, distance: 481.1
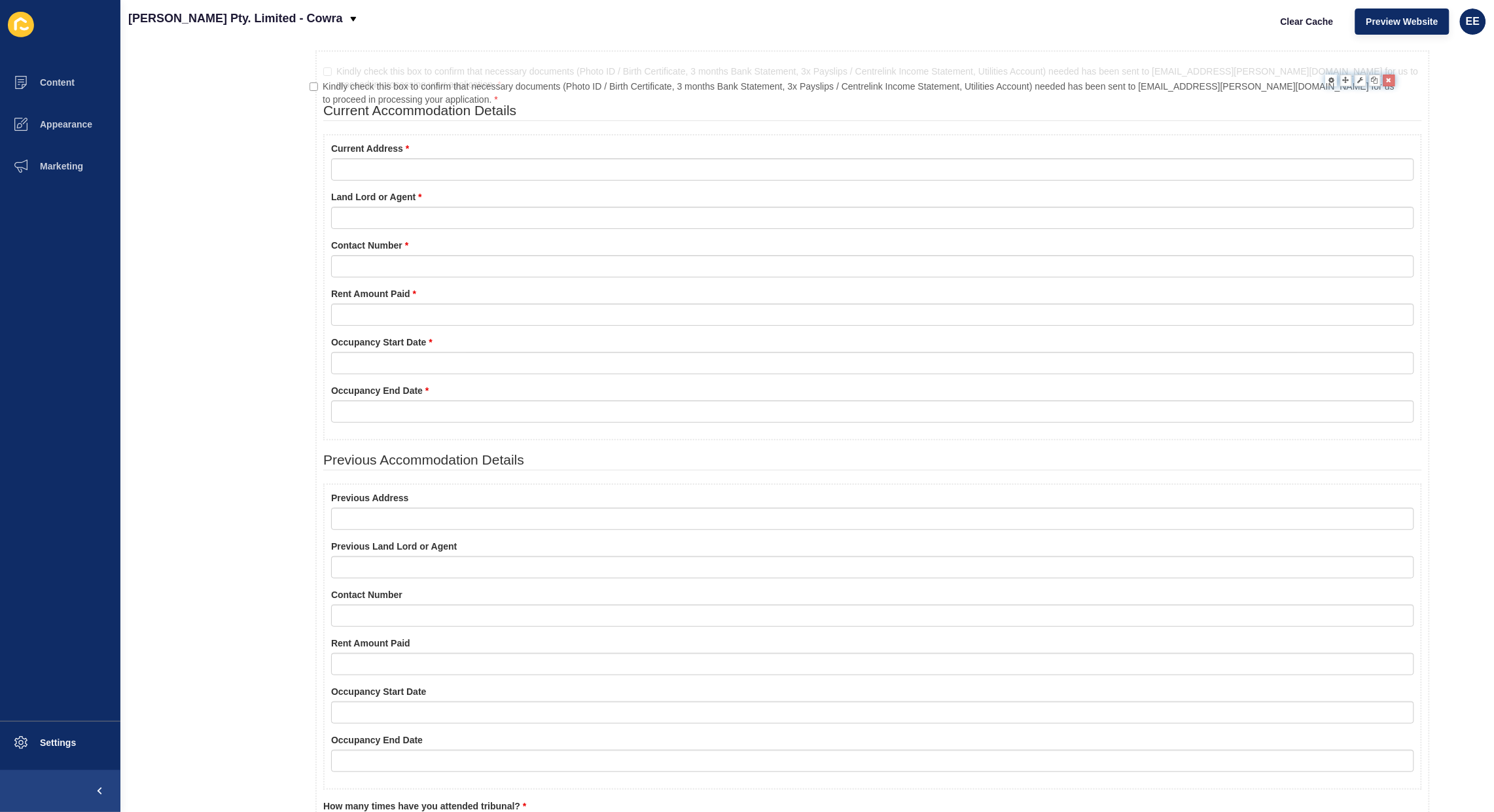
scroll to position [1920, 0]
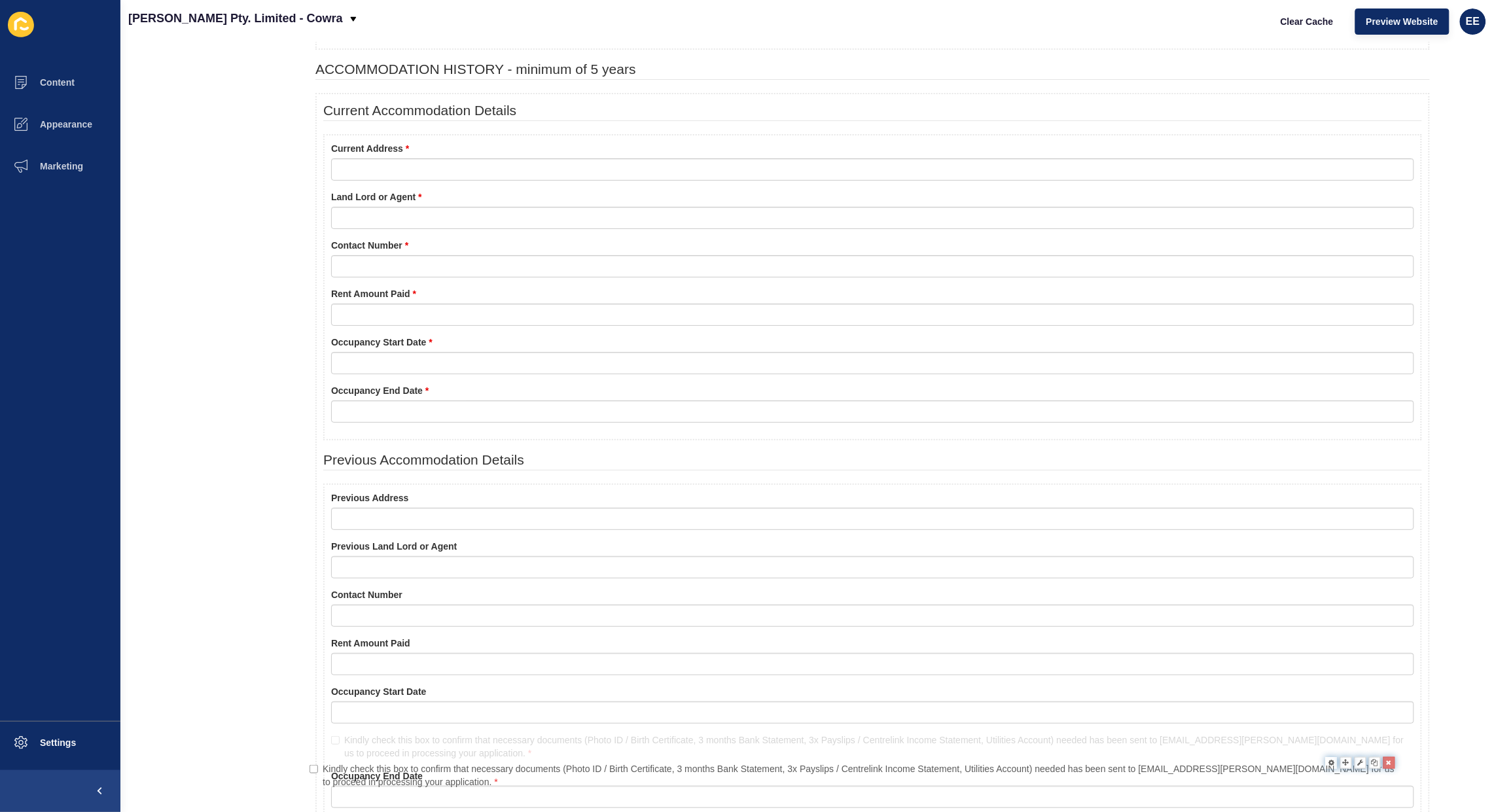
drag, startPoint x: 558, startPoint y: 67, endPoint x: 543, endPoint y: 762, distance: 695.2
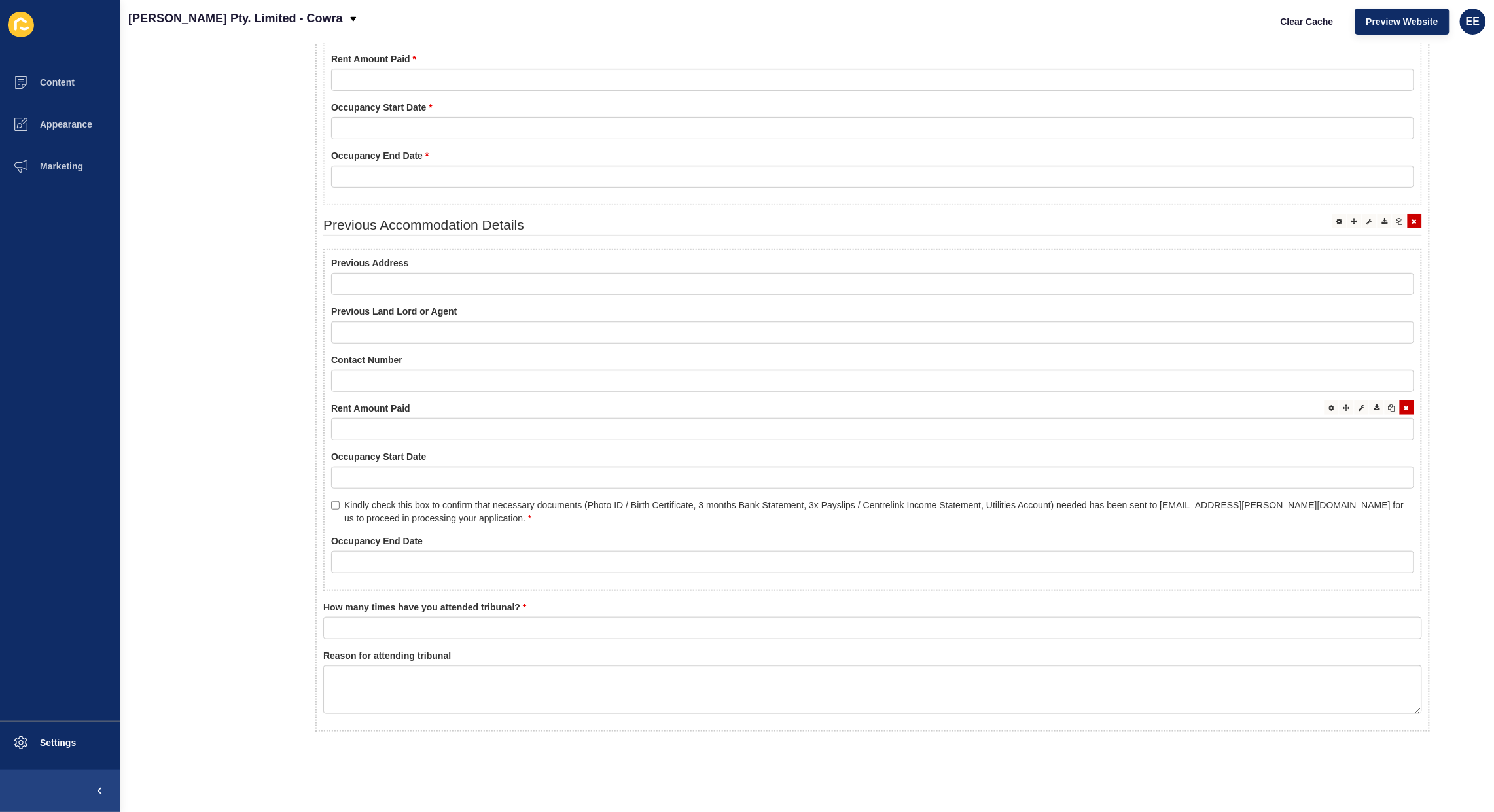
scroll to position [2161, 0]
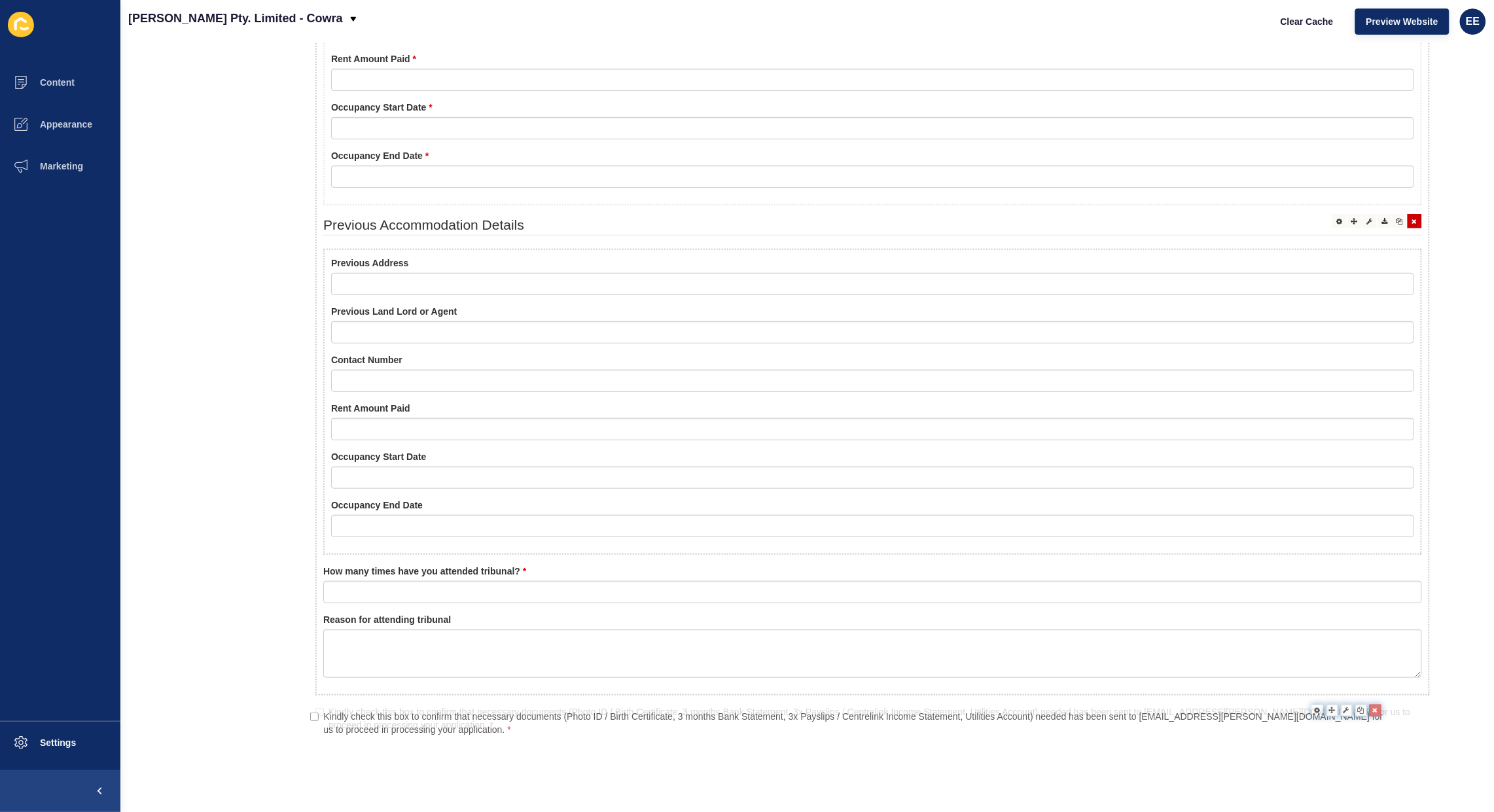
drag, startPoint x: 675, startPoint y: 495, endPoint x: 654, endPoint y: 717, distance: 223.0
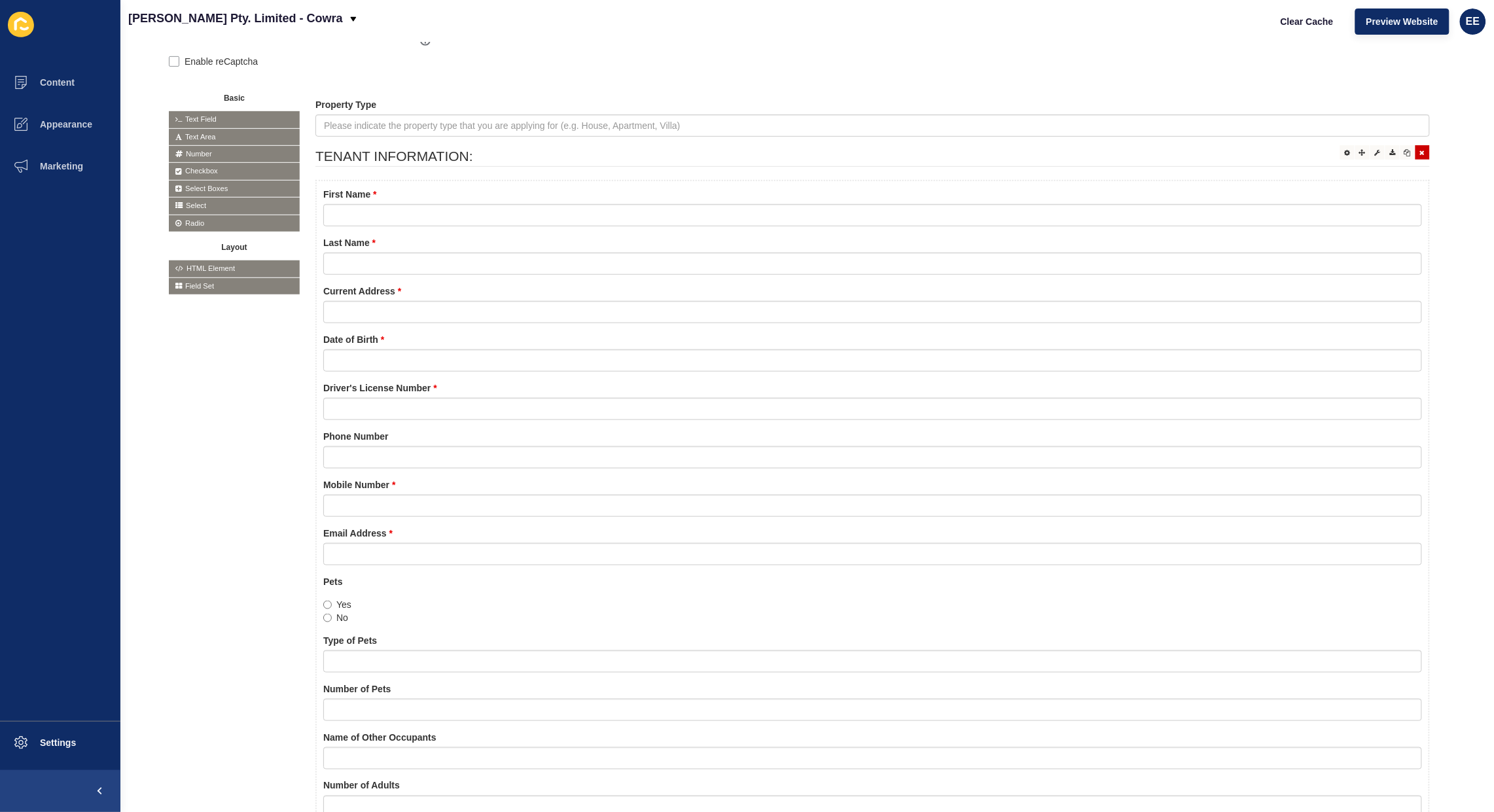
scroll to position [0, 0]
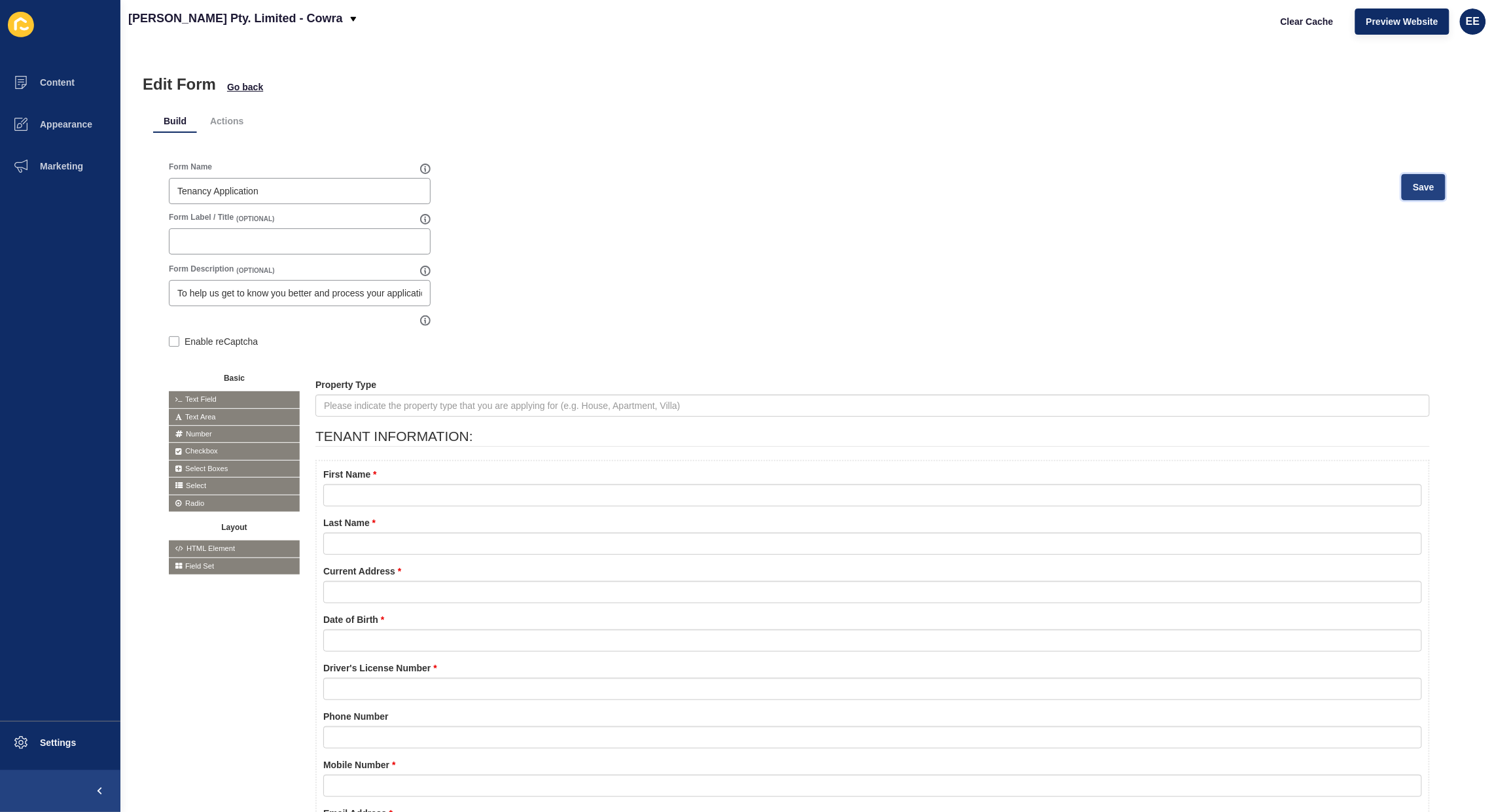
click at [1401, 178] on button "Save" at bounding box center [1423, 186] width 44 height 26
click at [1373, 16] on span "Preview Website" at bounding box center [1402, 21] width 72 height 13
click at [292, 14] on p "[PERSON_NAME] Pty. Limited - Cowra" at bounding box center [236, 18] width 215 height 32
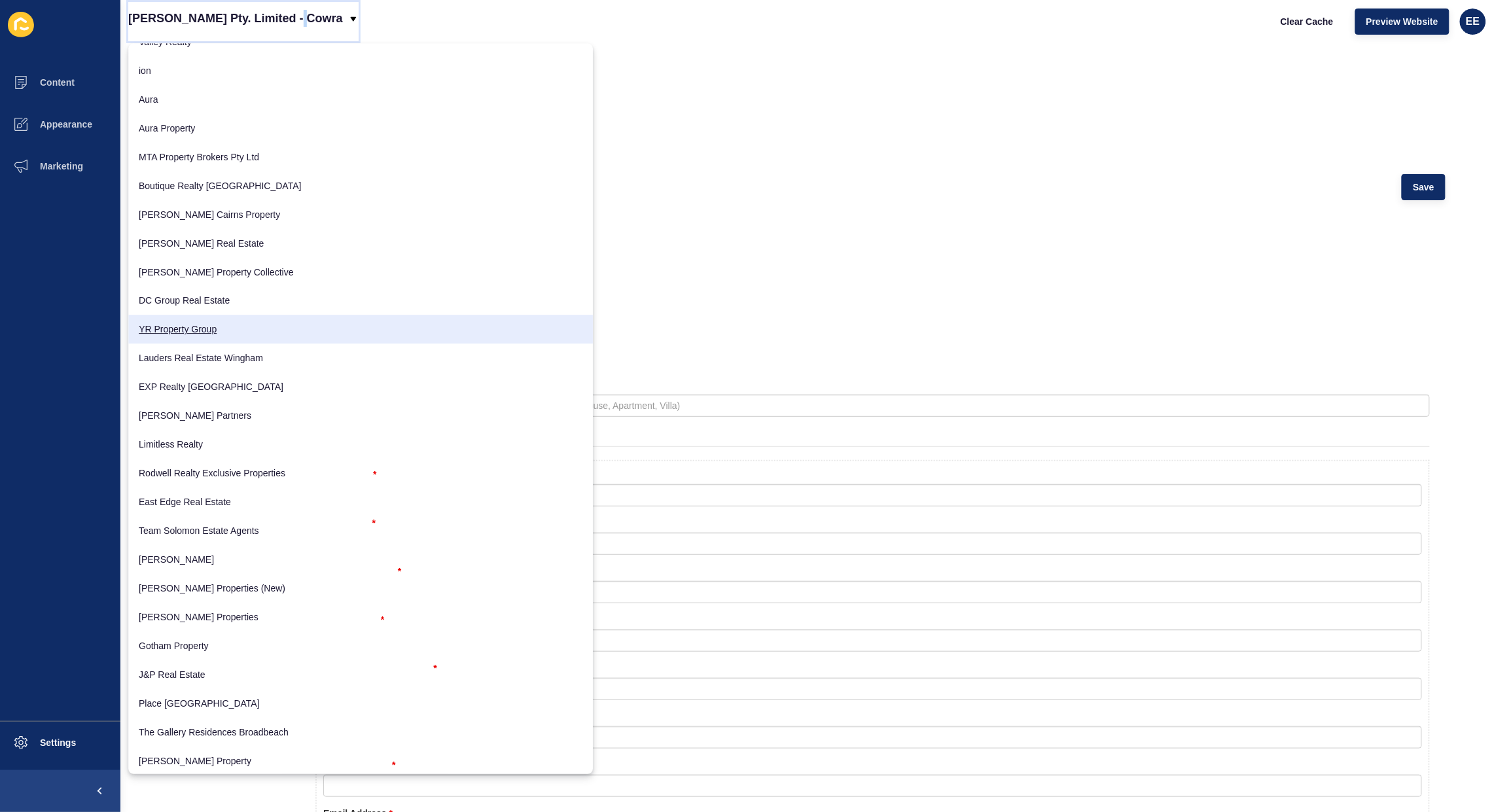
scroll to position [818, 0]
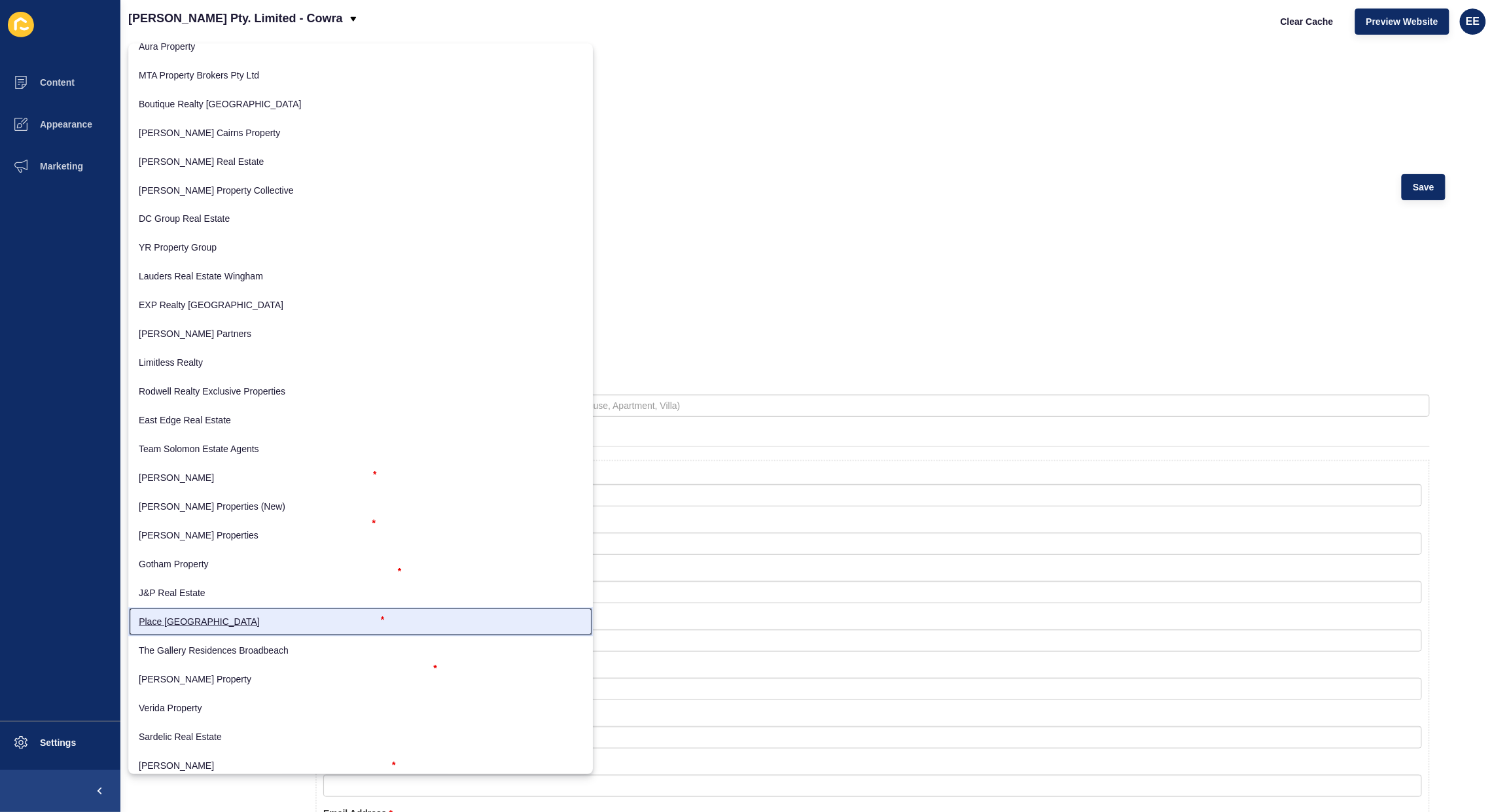
click at [230, 623] on link "Place [GEOGRAPHIC_DATA]" at bounding box center [361, 621] width 465 height 29
